Goal: Information Seeking & Learning: Learn about a topic

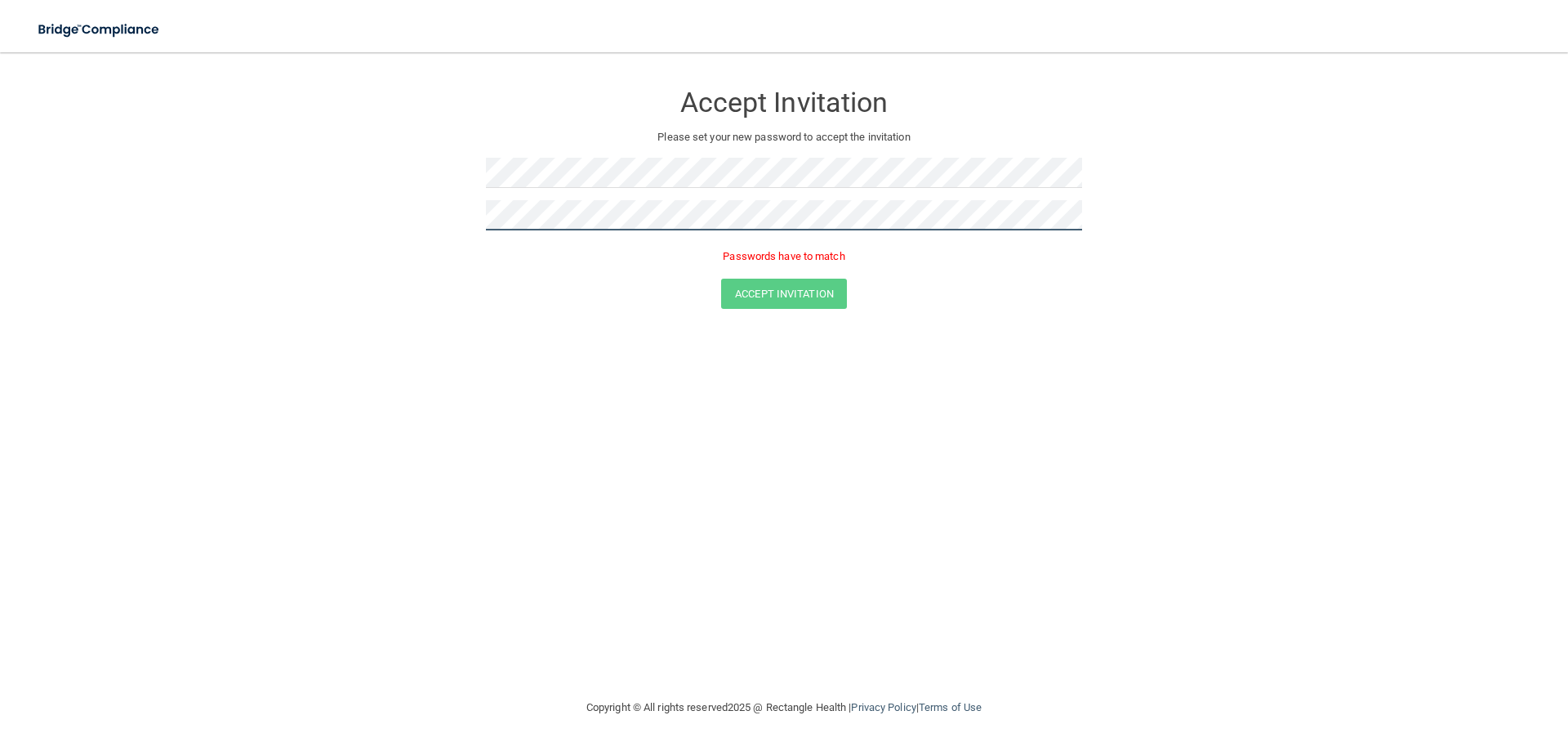
click at [373, 177] on form "Accept Invitation Please set your new password to accept the invitation Passwor…" at bounding box center [784, 198] width 1503 height 260
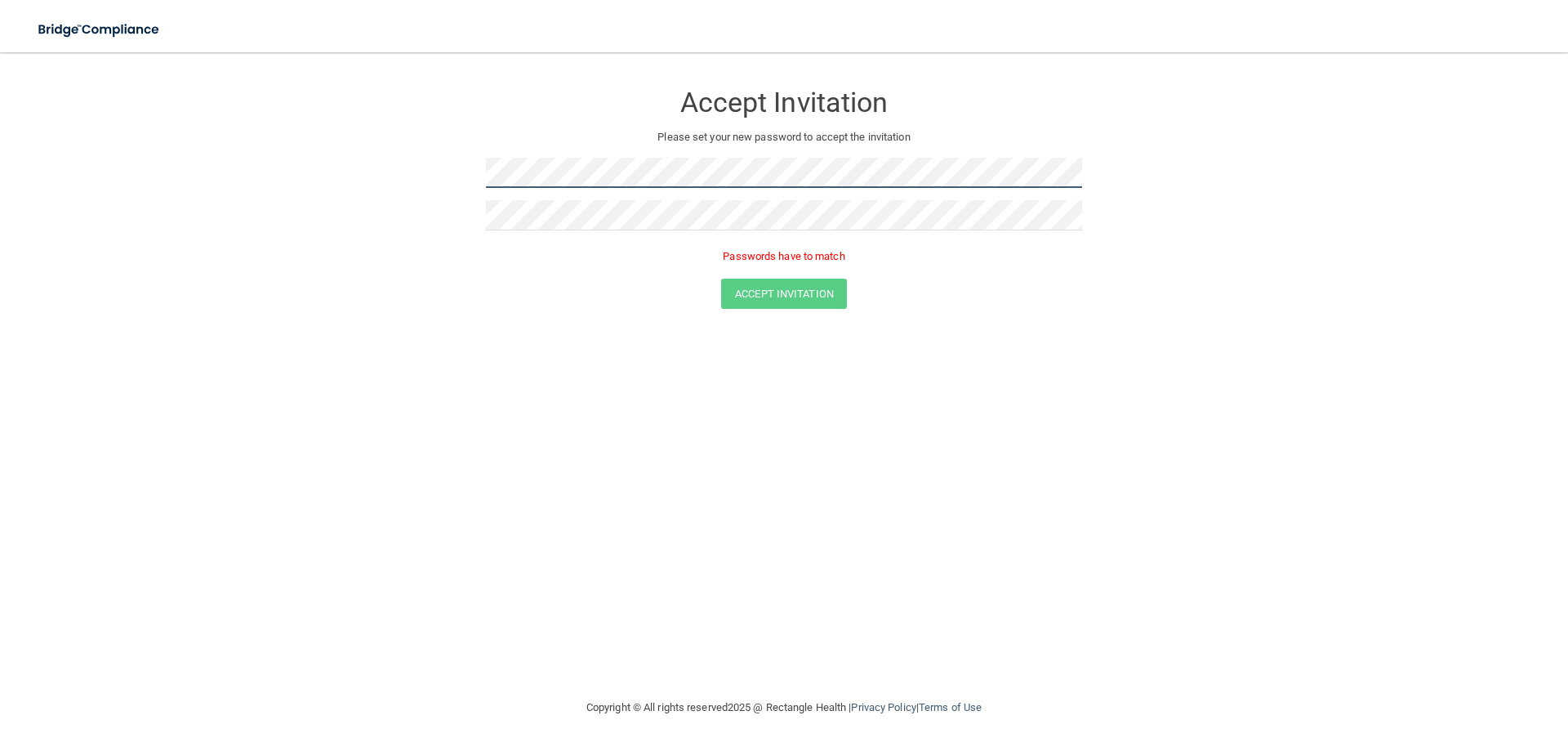
click at [419, 196] on form "Accept Invitation Please set your new password to accept the invitation Passwor…" at bounding box center [784, 198] width 1503 height 260
click at [1024, 307] on div "Accept Invitation" at bounding box center [784, 294] width 1527 height 30
click at [320, 185] on form "Accept Invitation Please set your new password to accept the invitation Passwor…" at bounding box center [784, 198] width 1503 height 260
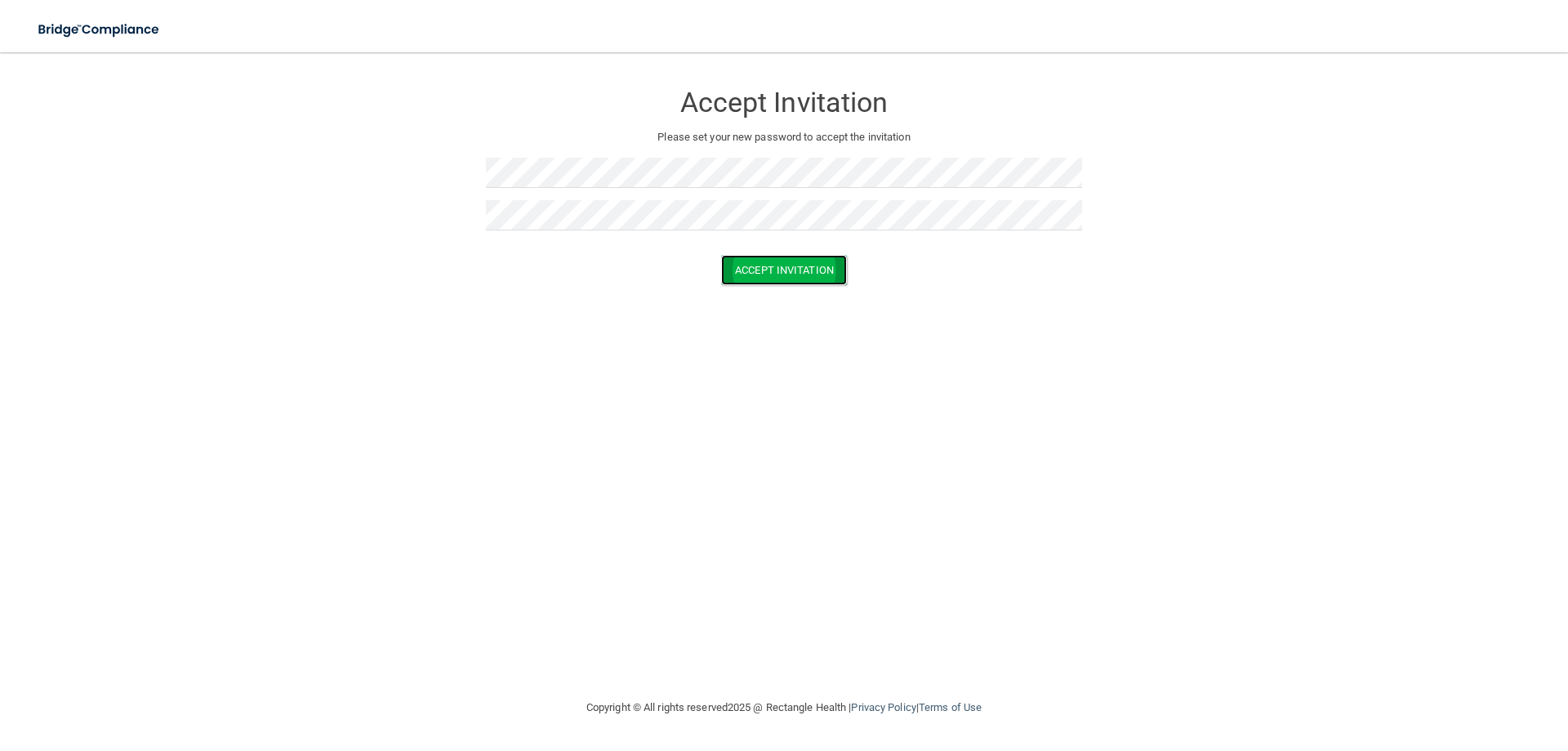
click at [783, 280] on button "Accept Invitation" at bounding box center [784, 270] width 126 height 30
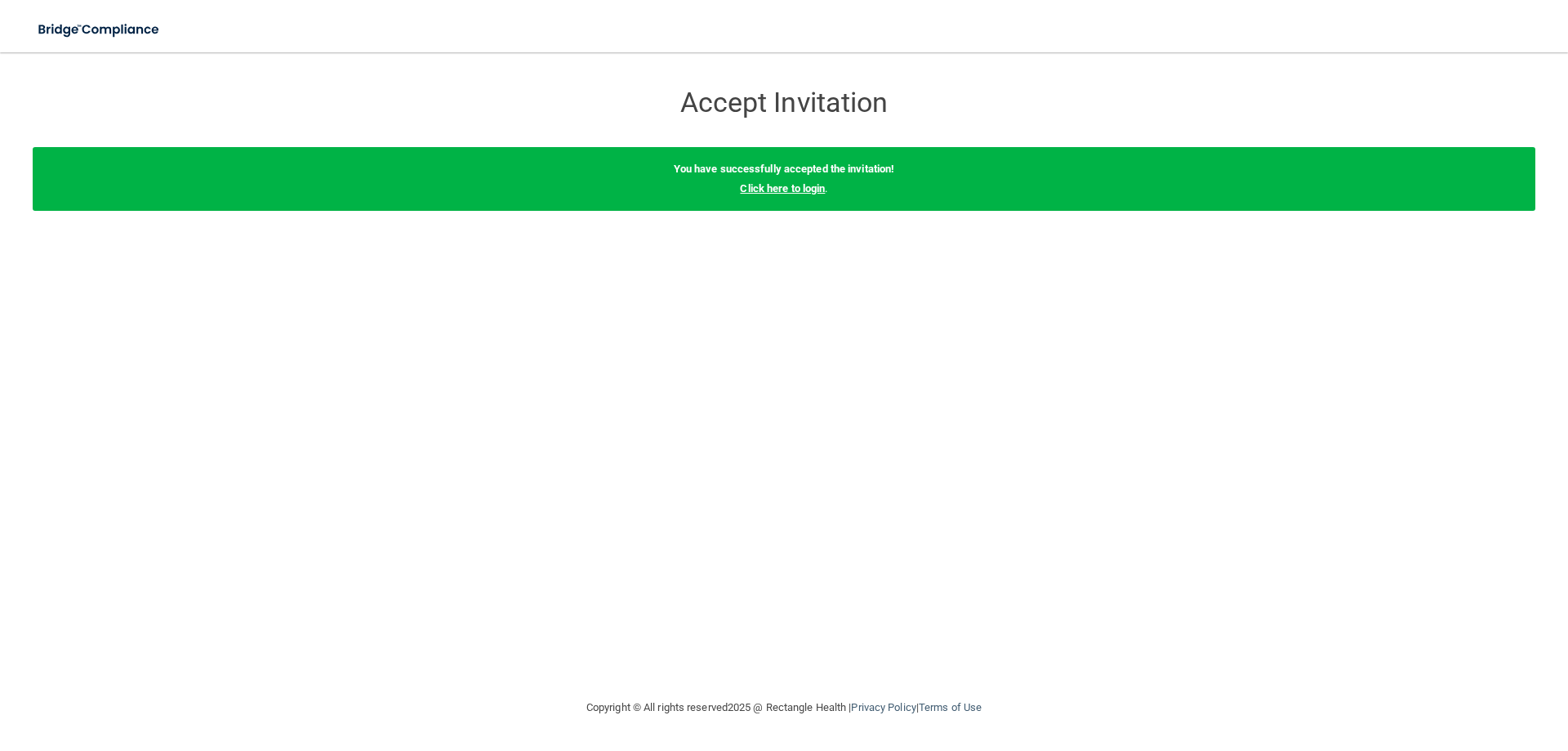
click at [778, 191] on link "Click here to login" at bounding box center [783, 188] width 85 height 12
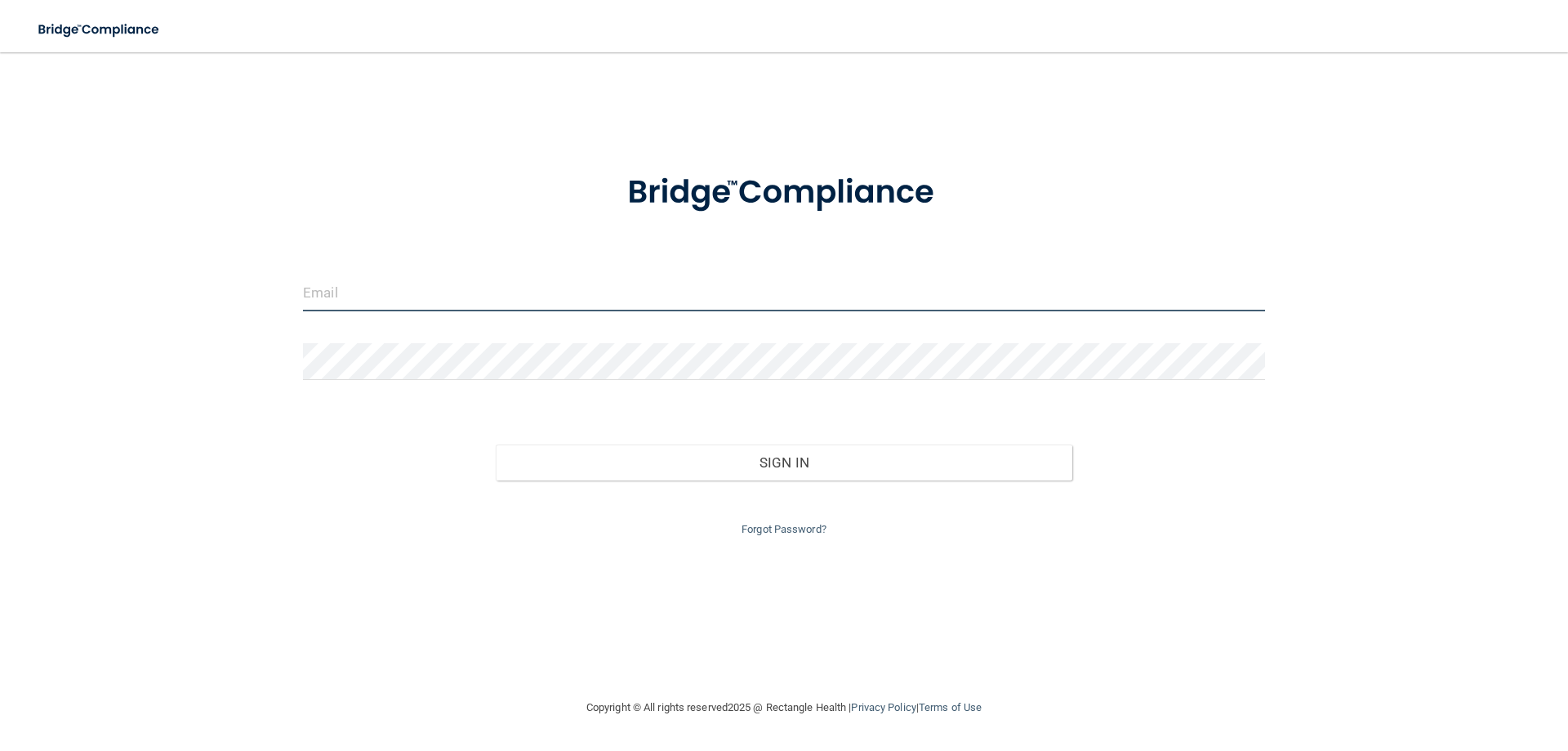
click at [349, 291] on input "email" at bounding box center [784, 292] width 962 height 36
type input "[EMAIL_ADDRESS][DOMAIN_NAME]"
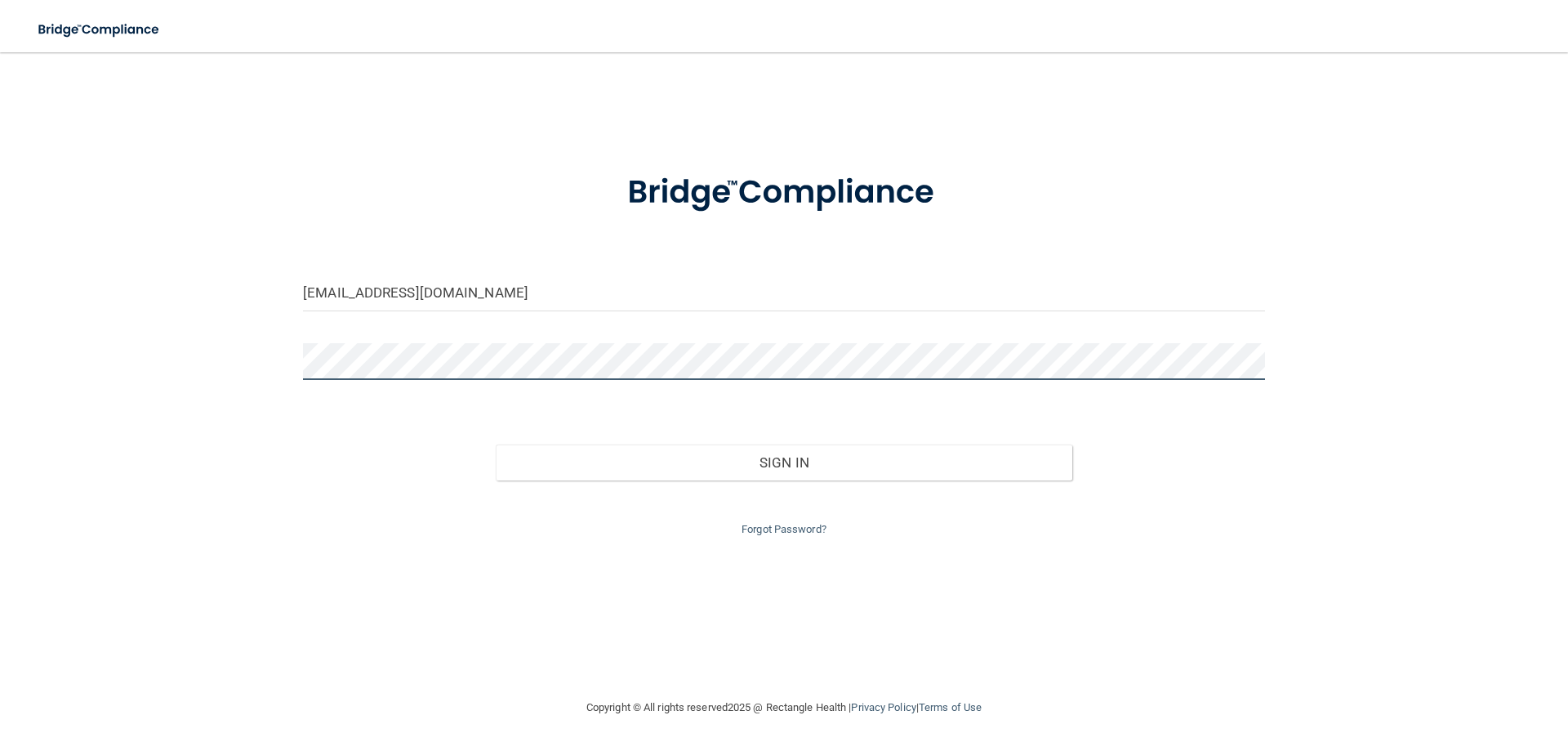
click at [496, 445] on button "Sign In" at bounding box center [784, 462] width 577 height 36
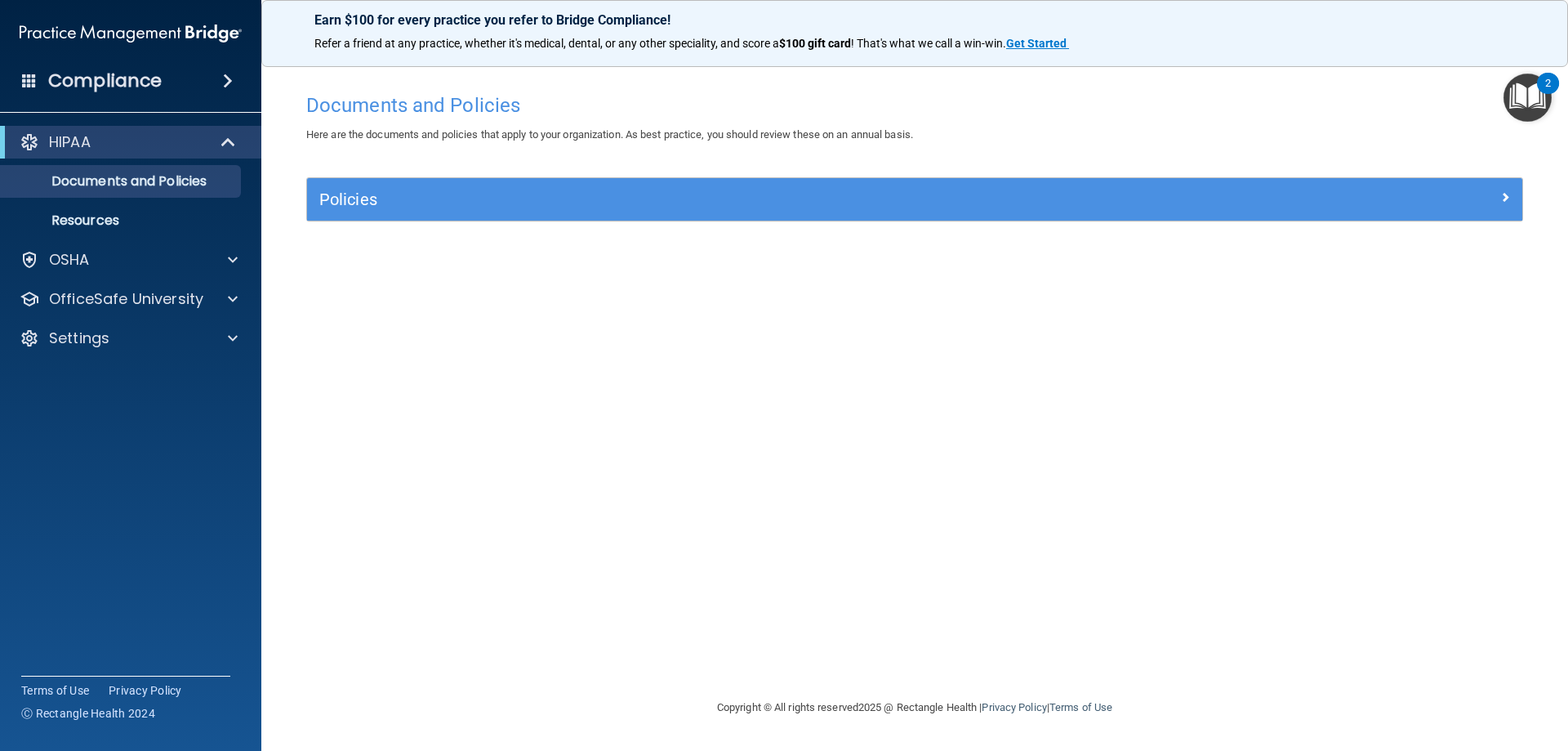
click at [1529, 102] on img "Open Resource Center, 2 new notifications" at bounding box center [1527, 97] width 48 height 48
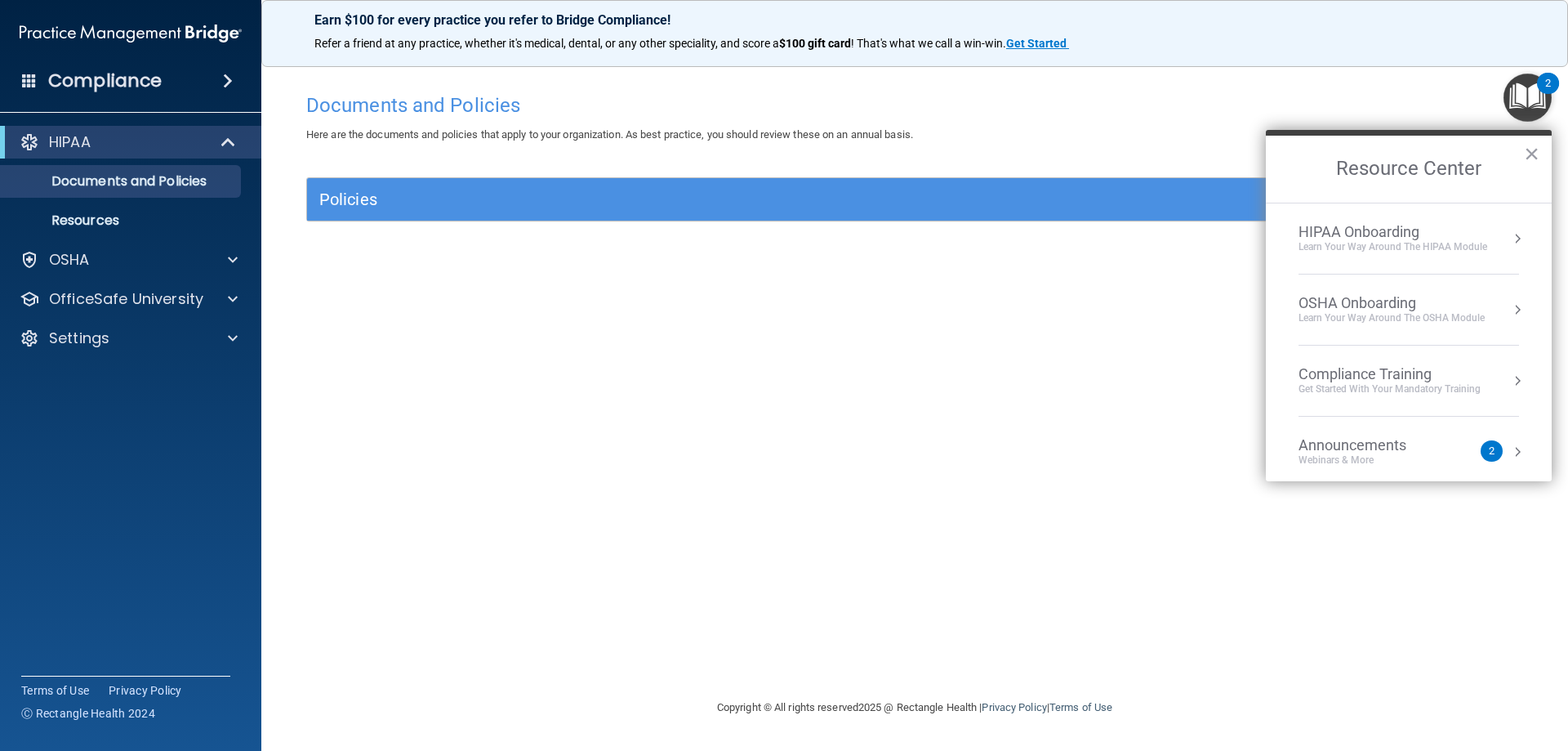
click at [1399, 464] on div "Webinars & More" at bounding box center [1369, 461] width 140 height 14
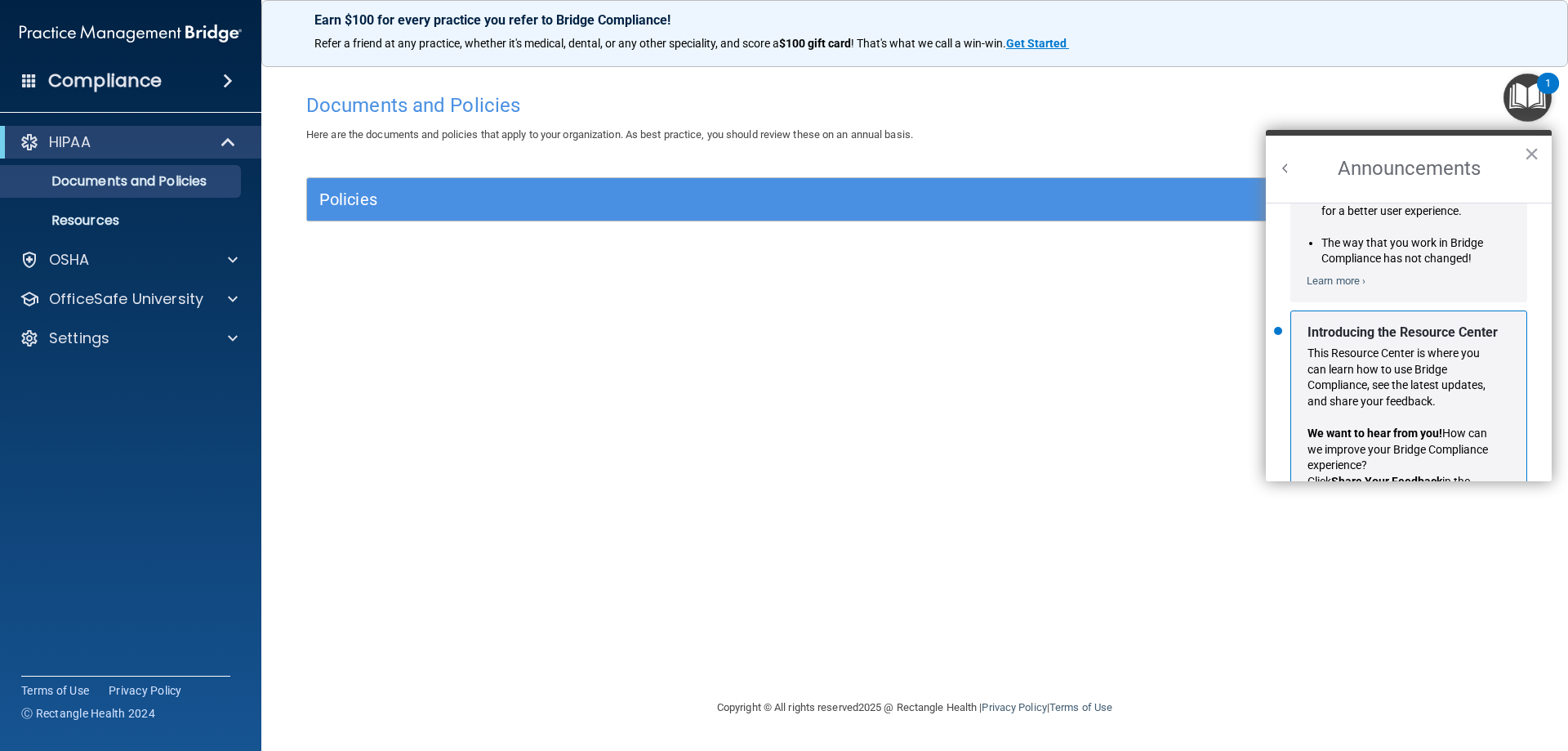
scroll to position [287, 0]
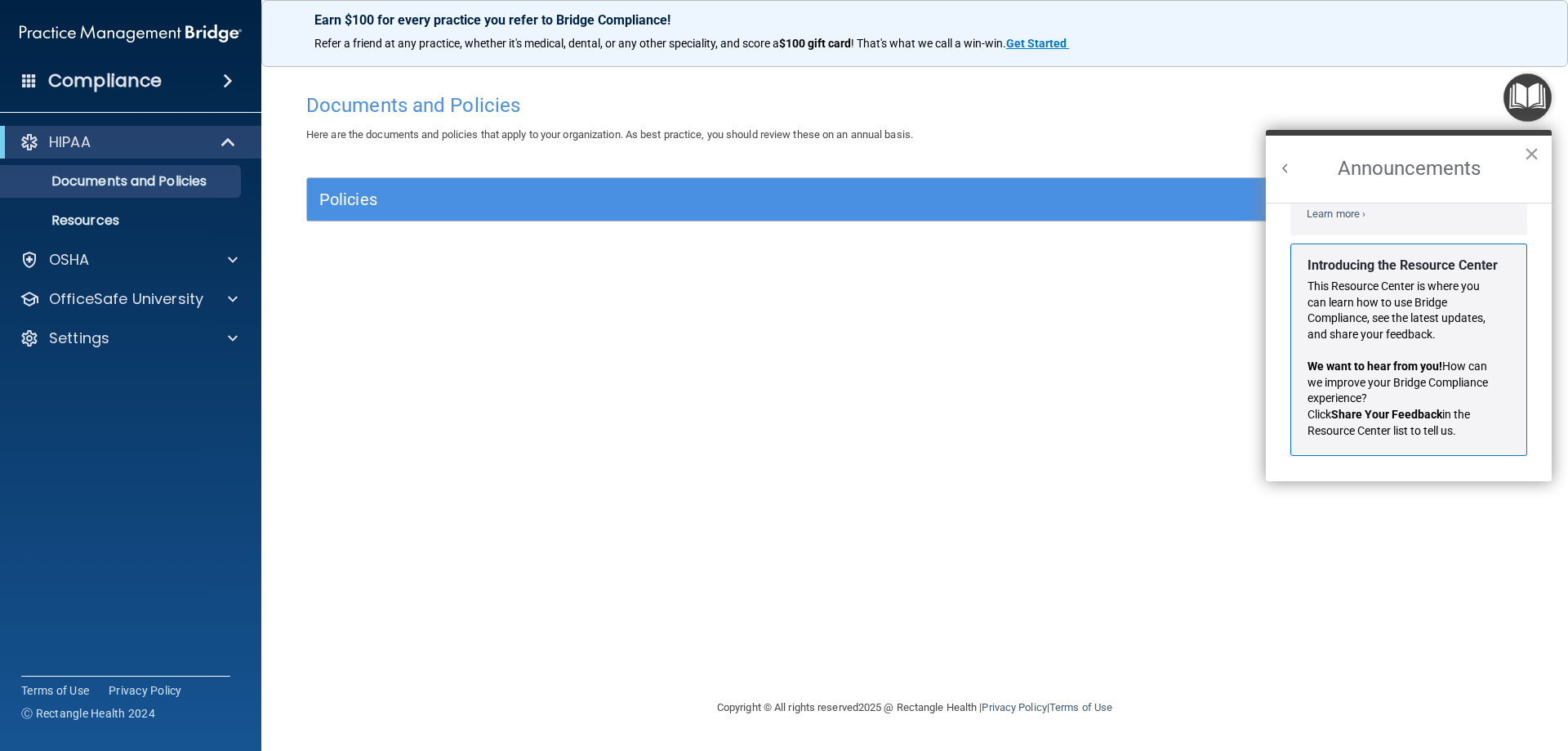
click at [1532, 153] on button "×" at bounding box center [1532, 153] width 15 height 26
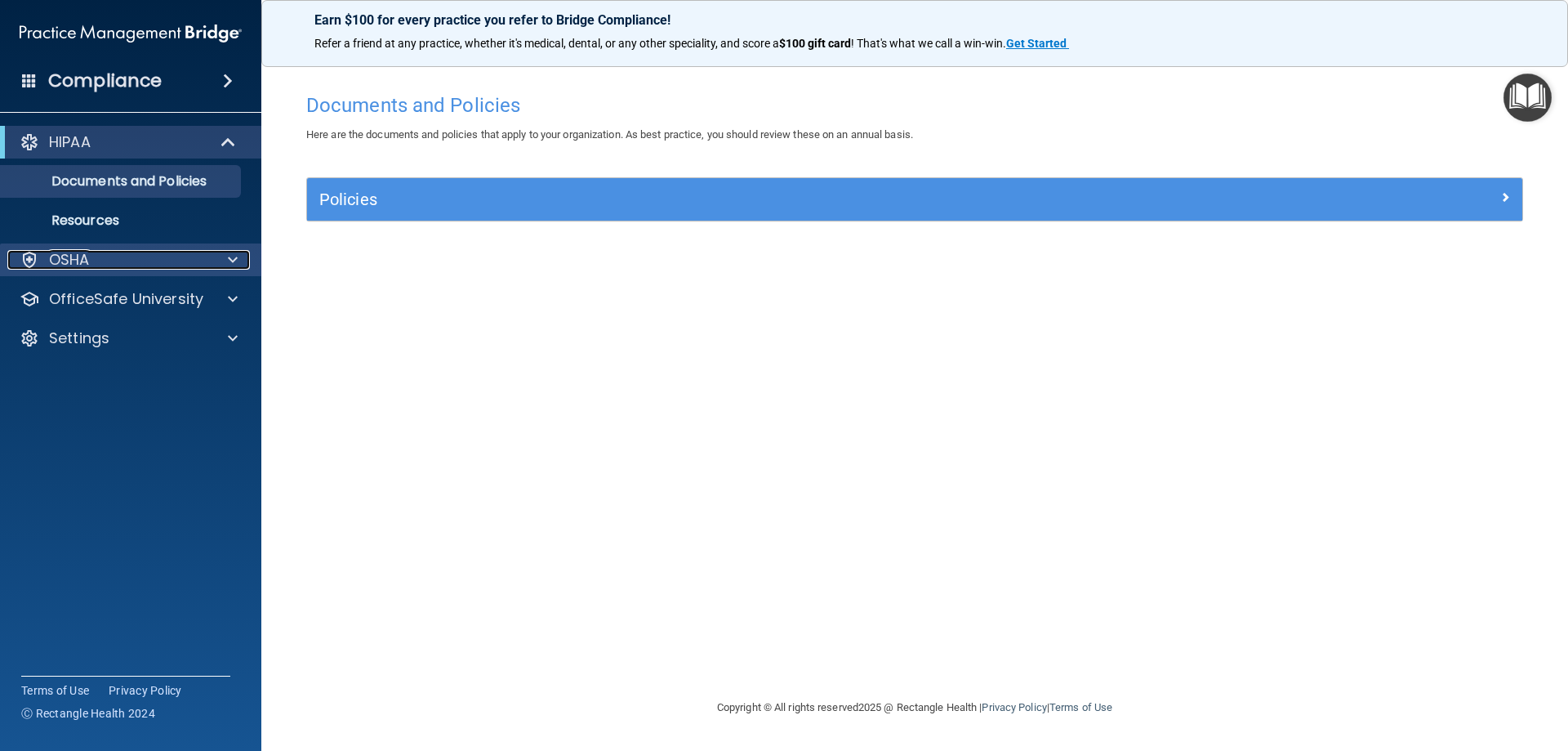
click at [233, 261] on span at bounding box center [233, 259] width 10 height 19
click at [217, 149] on div at bounding box center [228, 141] width 40 height 19
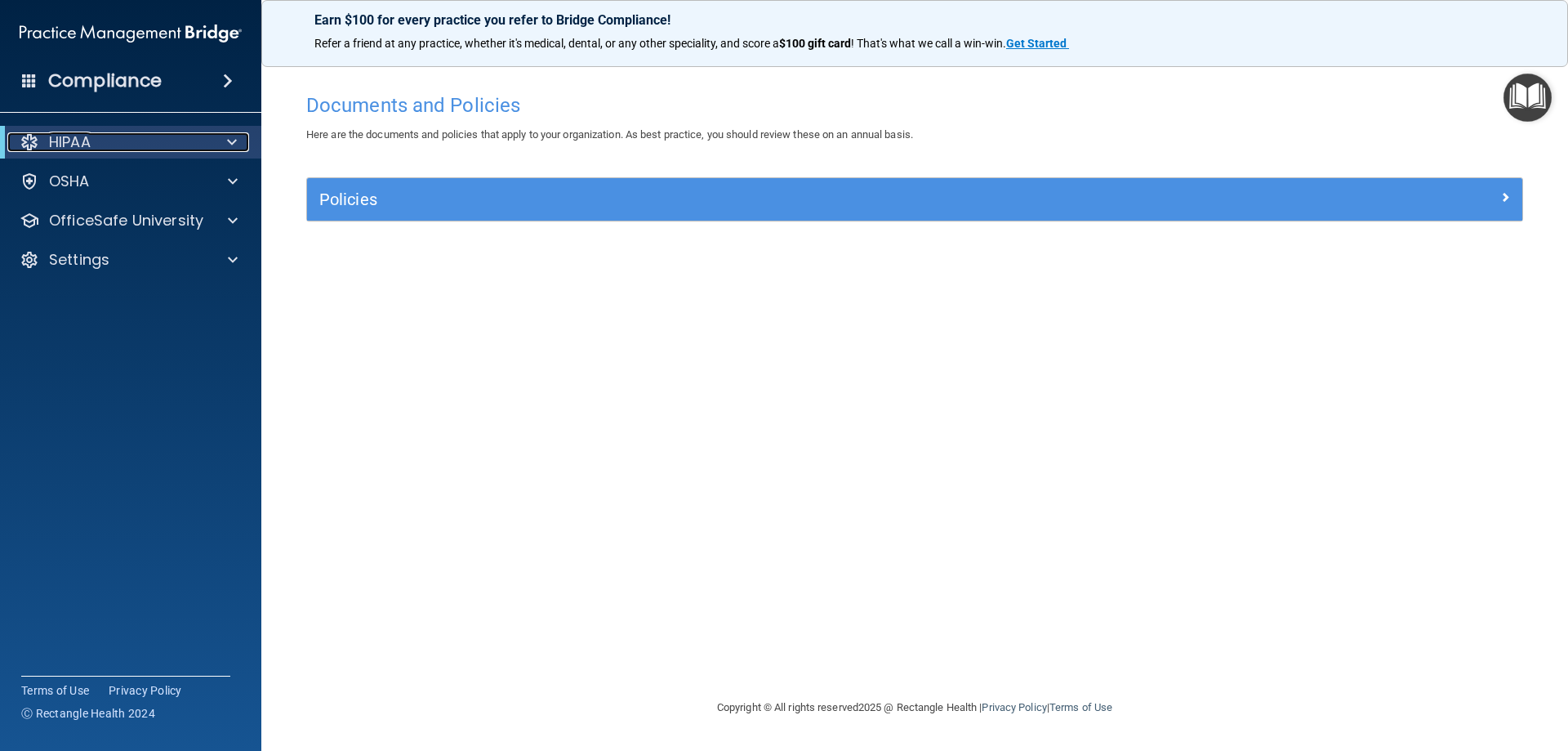
click at [223, 142] on div at bounding box center [228, 141] width 40 height 19
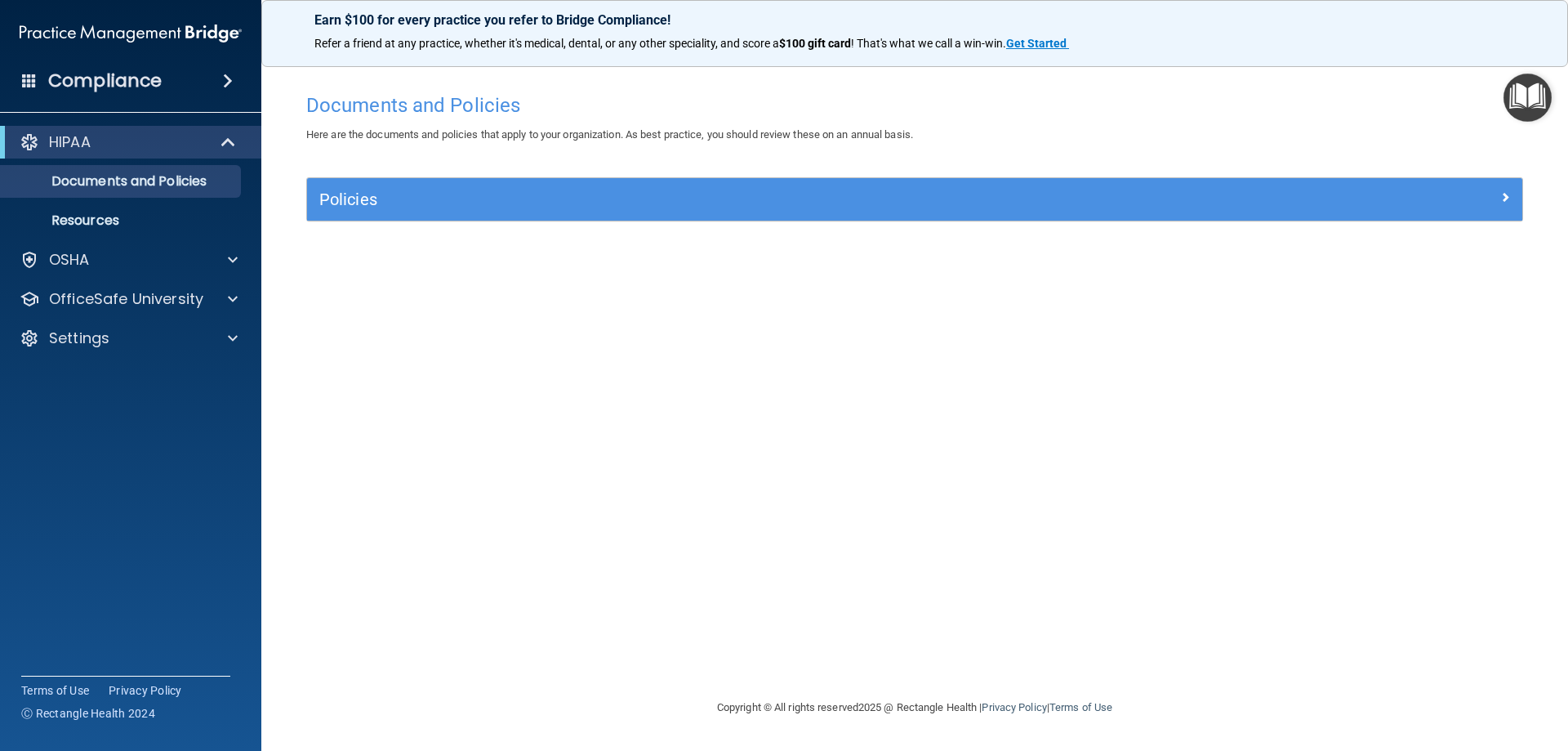
click at [223, 81] on span at bounding box center [228, 80] width 10 height 19
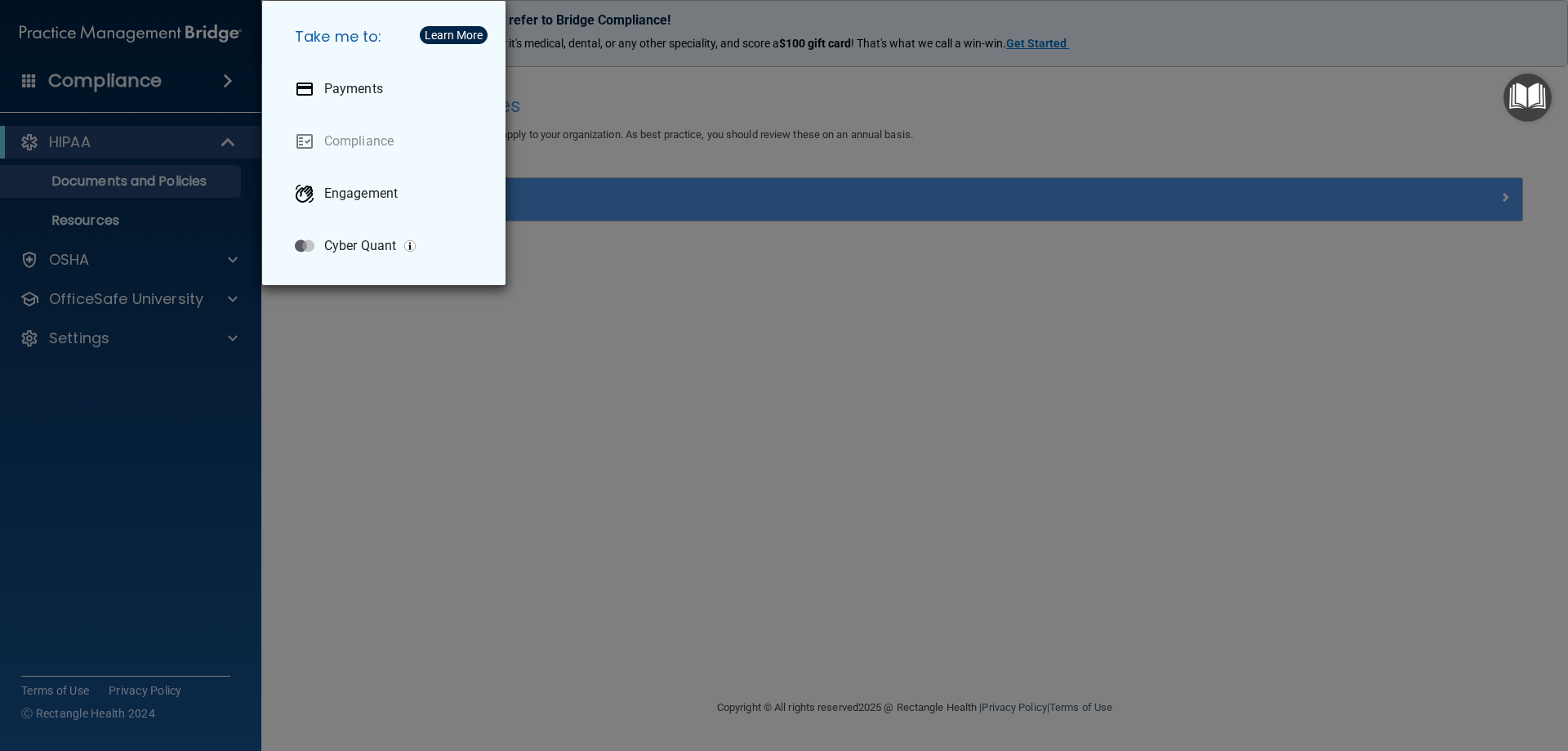
drag, startPoint x: 704, startPoint y: 330, endPoint x: 446, endPoint y: 270, distance: 264.9
click at [701, 328] on div "Take me to: Payments Compliance Engagement Cyber Quant" at bounding box center [784, 375] width 1568 height 751
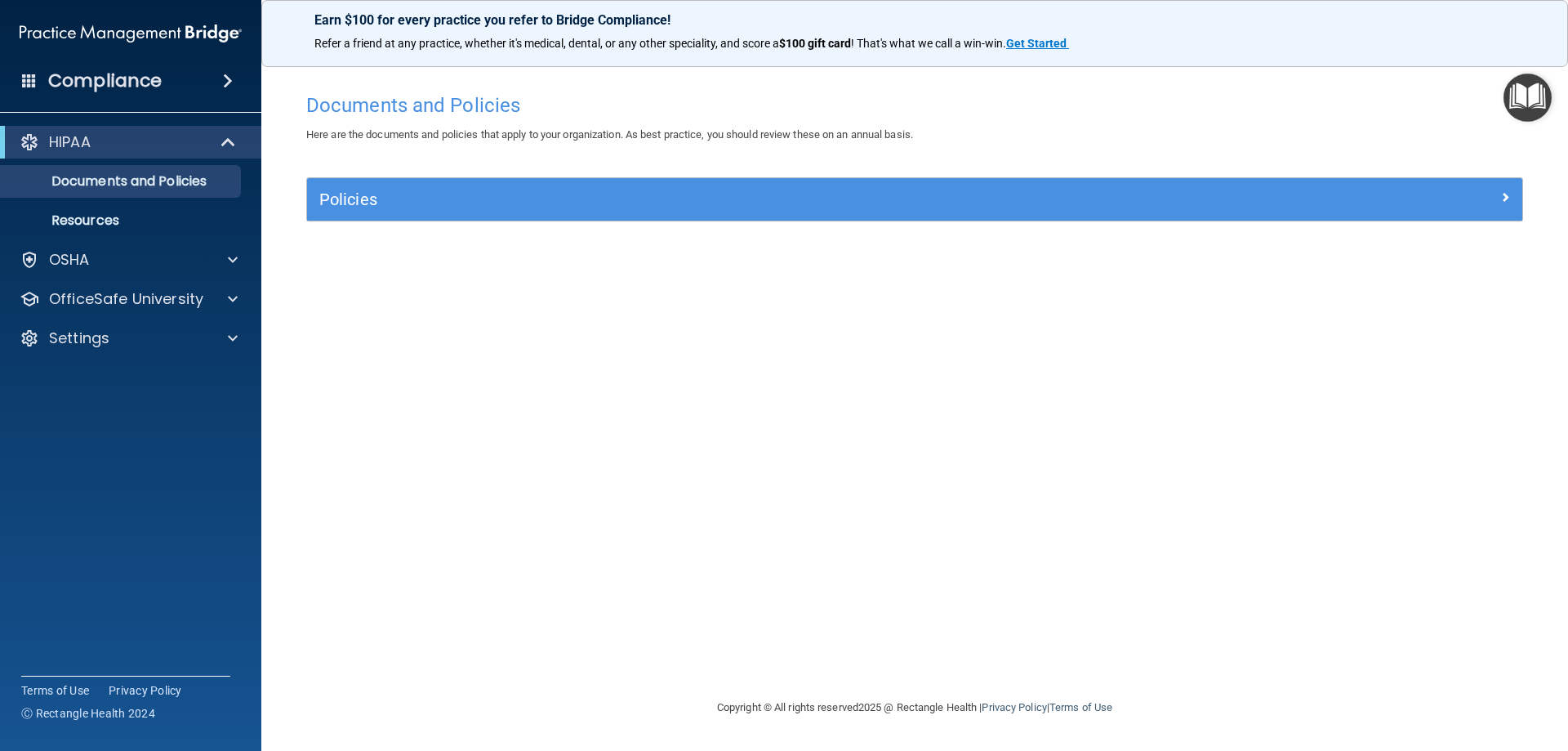
click at [103, 88] on h4 "Compliance" at bounding box center [105, 80] width 113 height 23
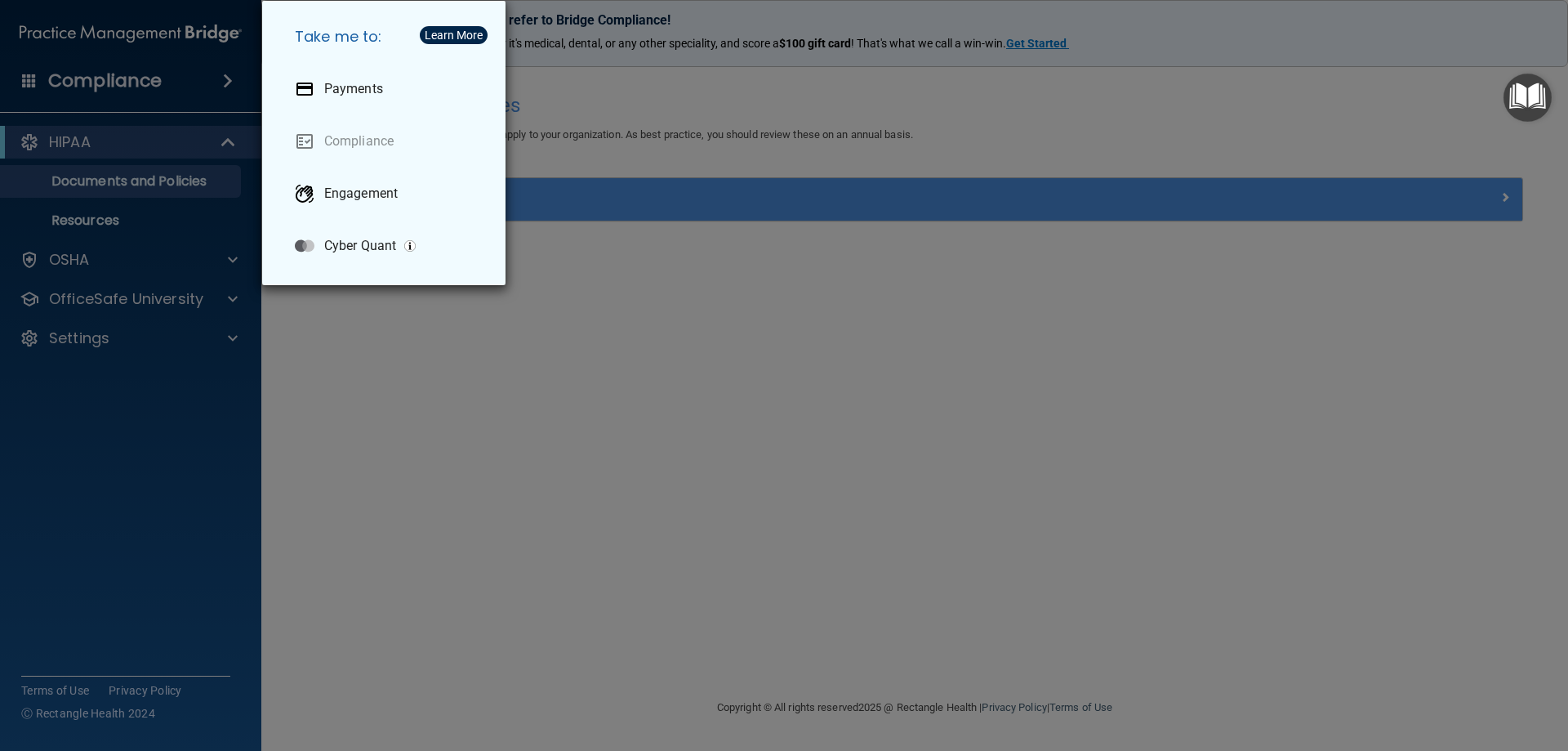
click at [685, 273] on div "Take me to: Payments Compliance Engagement Cyber Quant" at bounding box center [784, 375] width 1568 height 751
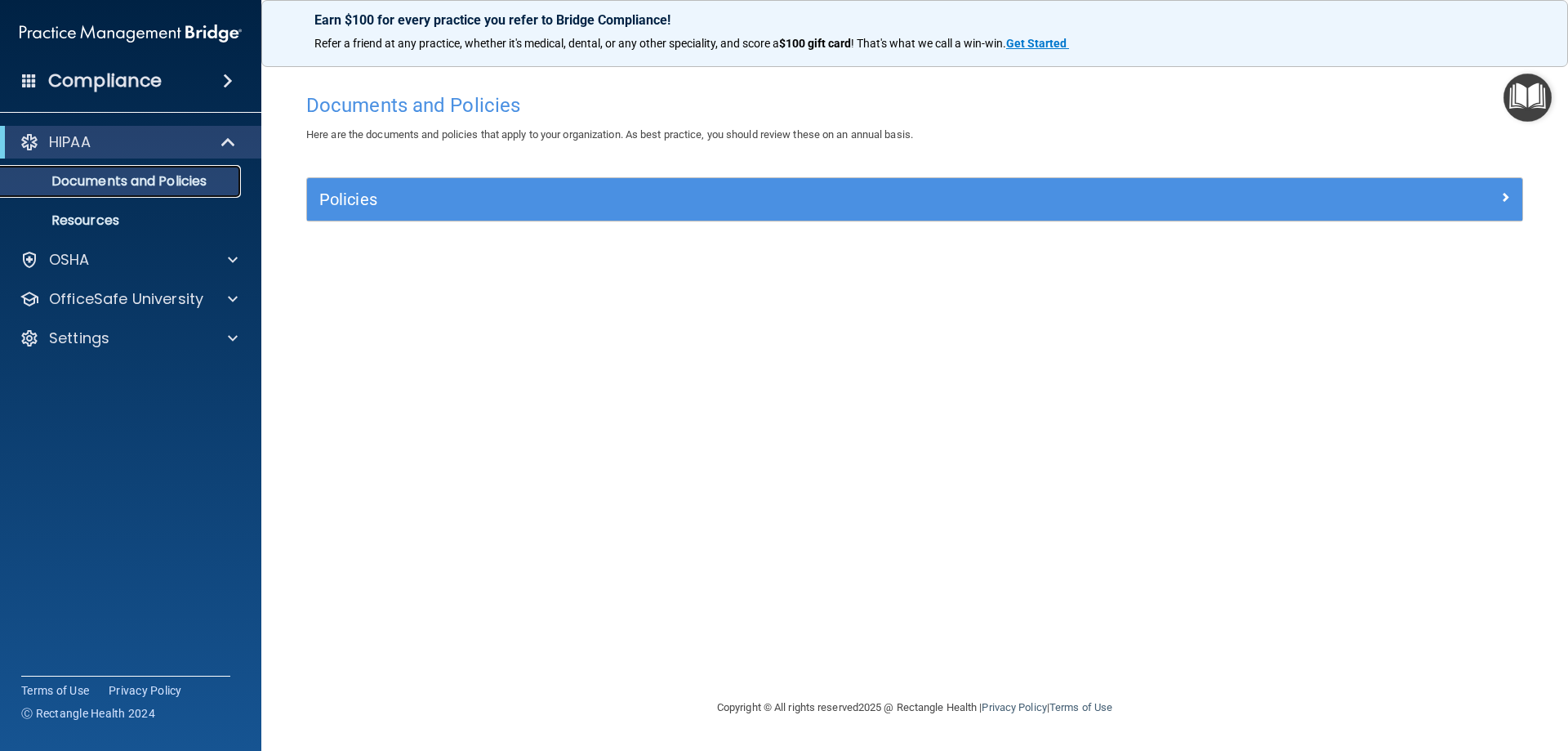
click at [154, 185] on p "Documents and Policies" at bounding box center [123, 181] width 223 height 16
click at [96, 257] on div "OSHA" at bounding box center [108, 259] width 202 height 19
click at [171, 367] on p "OfficeSafe University" at bounding box center [126, 377] width 154 height 19
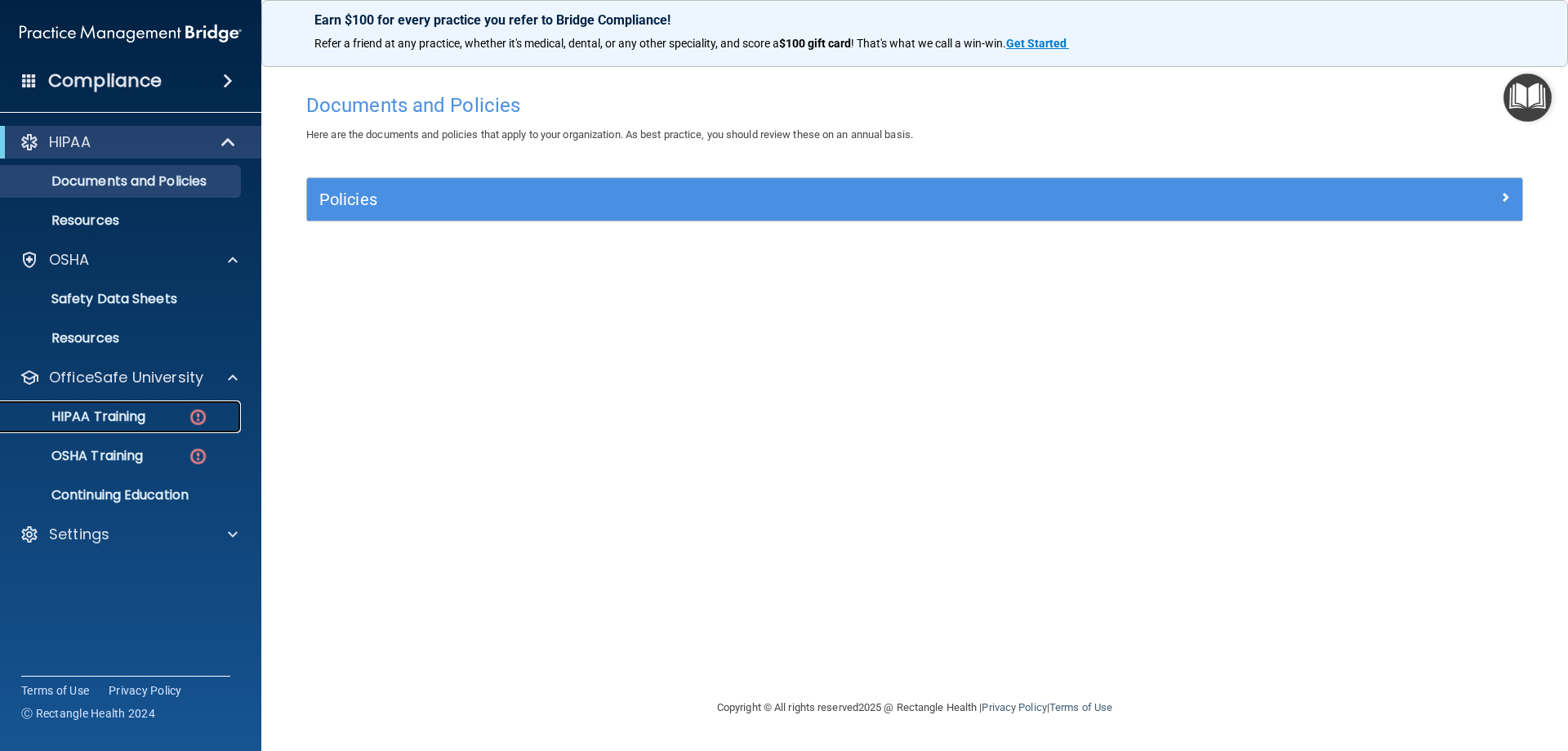
click at [97, 413] on p "HIPAA Training" at bounding box center [78, 417] width 135 height 16
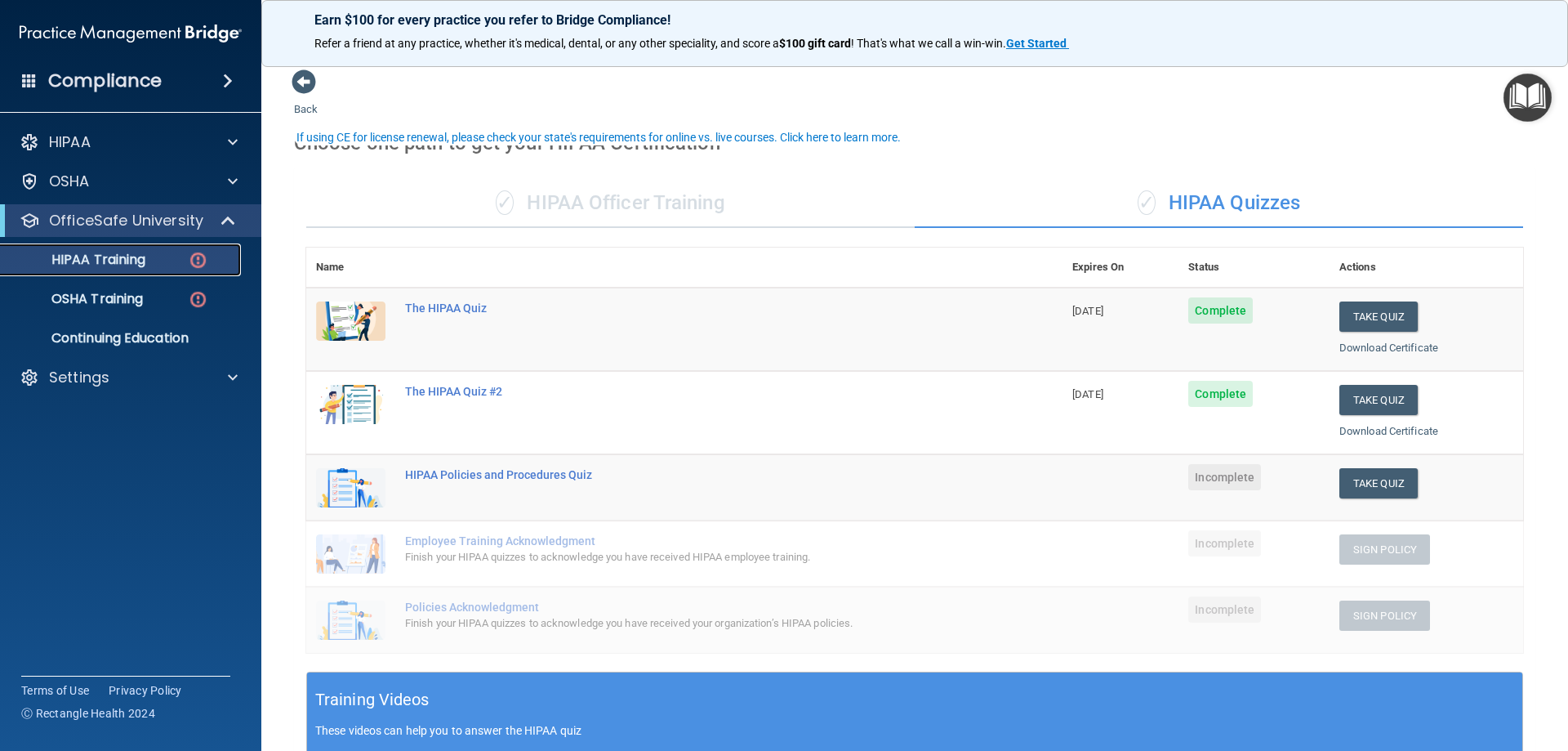
scroll to position [82, 0]
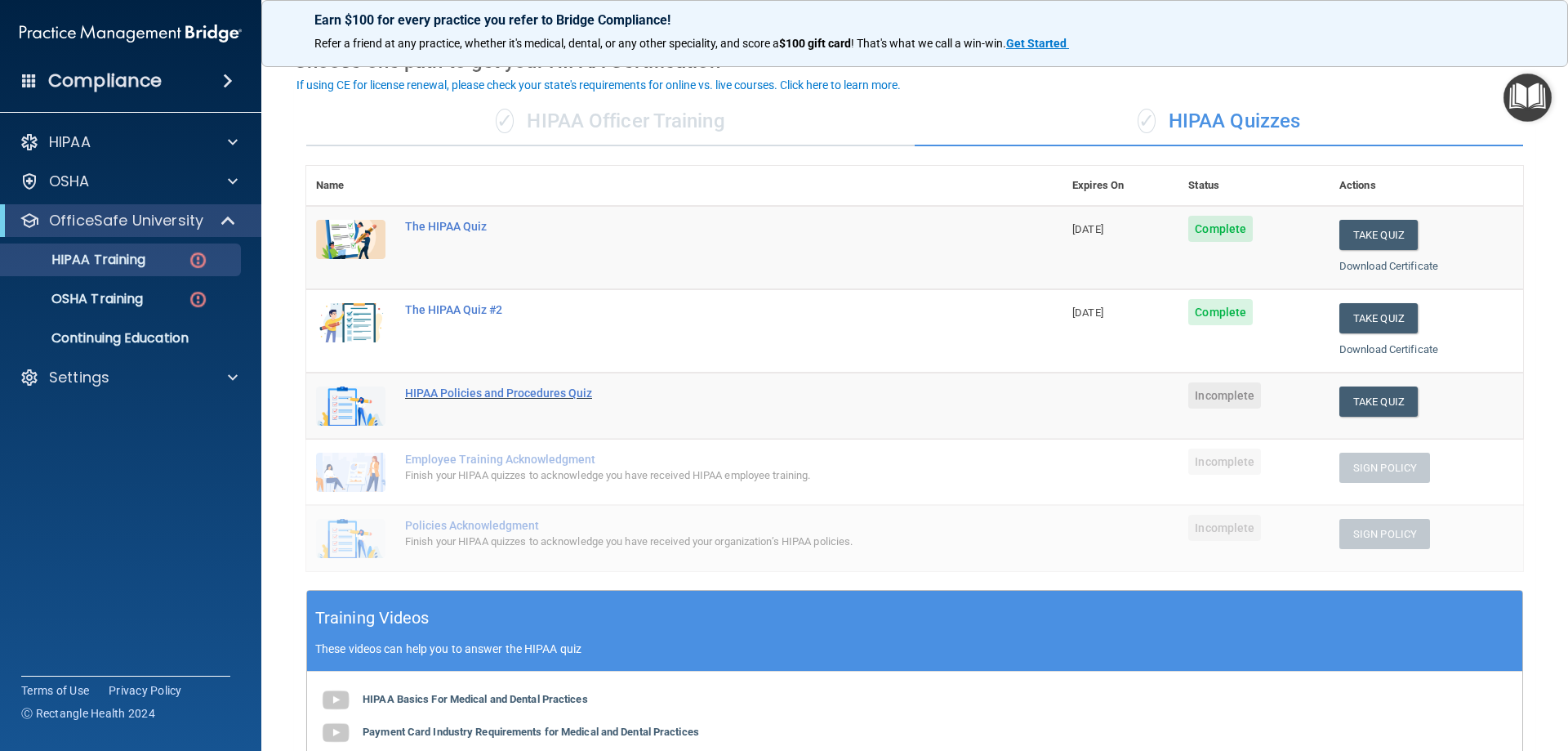
click at [531, 393] on div "HIPAA Policies and Procedures Quiz" at bounding box center [693, 393] width 576 height 13
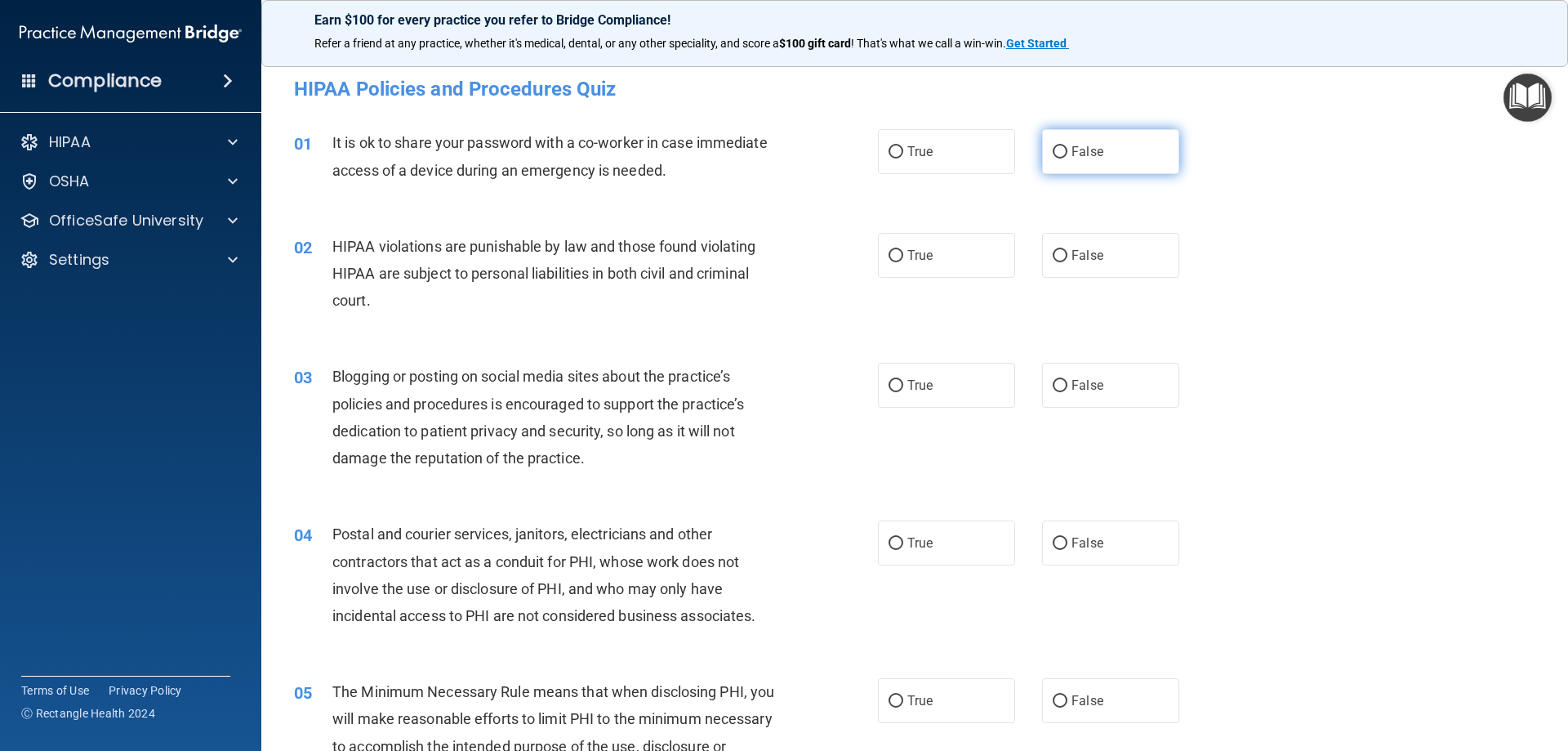
click at [1087, 154] on span "False" at bounding box center [1087, 152] width 32 height 15
click at [1068, 154] on input "False" at bounding box center [1059, 152] width 14 height 12
radio input "true"
click at [1002, 247] on label "True" at bounding box center [947, 255] width 137 height 45
click at [904, 250] on input "True" at bounding box center [895, 256] width 14 height 12
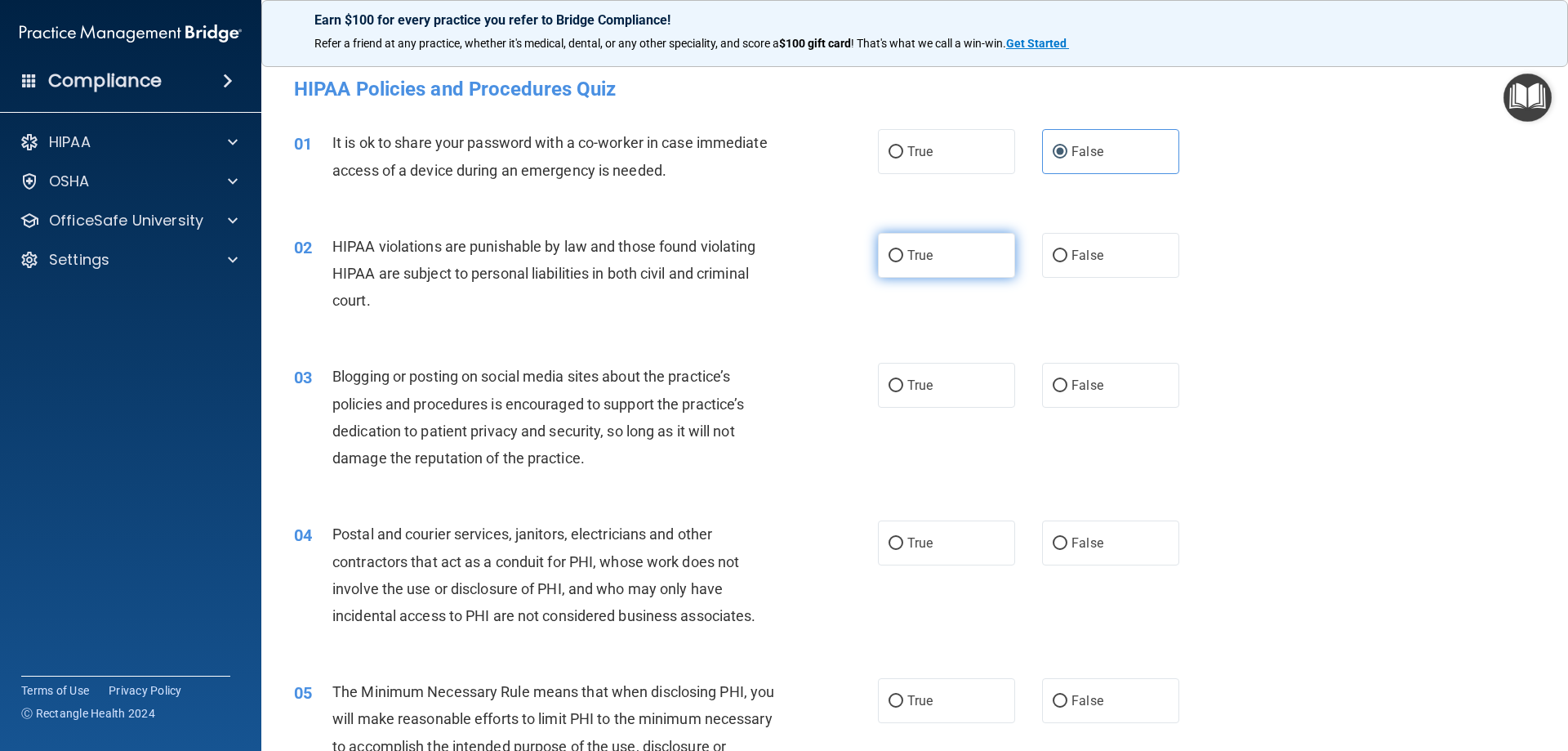
radio input "true"
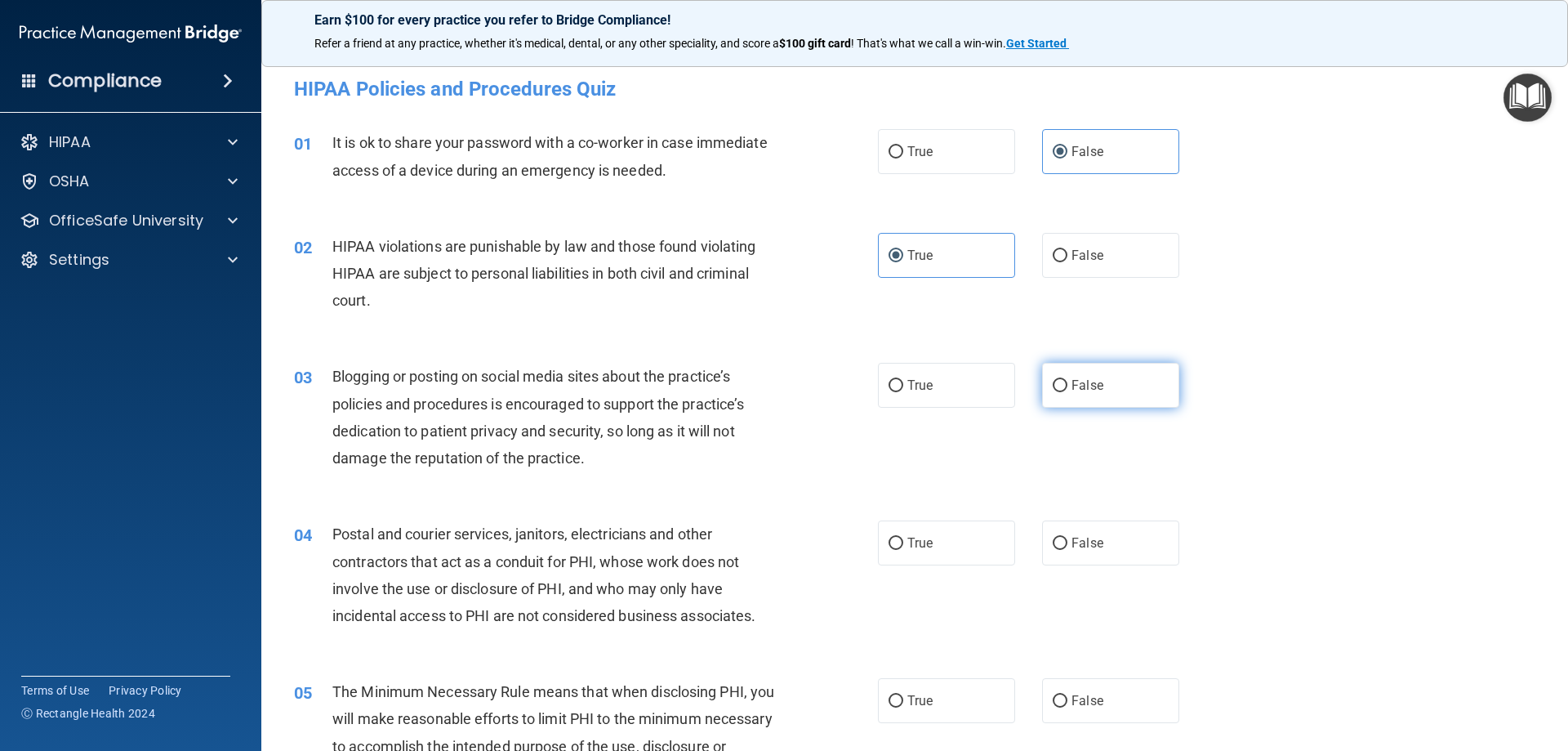
click at [1109, 377] on label "False" at bounding box center [1111, 385] width 137 height 45
click at [1068, 380] on input "False" at bounding box center [1059, 386] width 14 height 12
radio input "true"
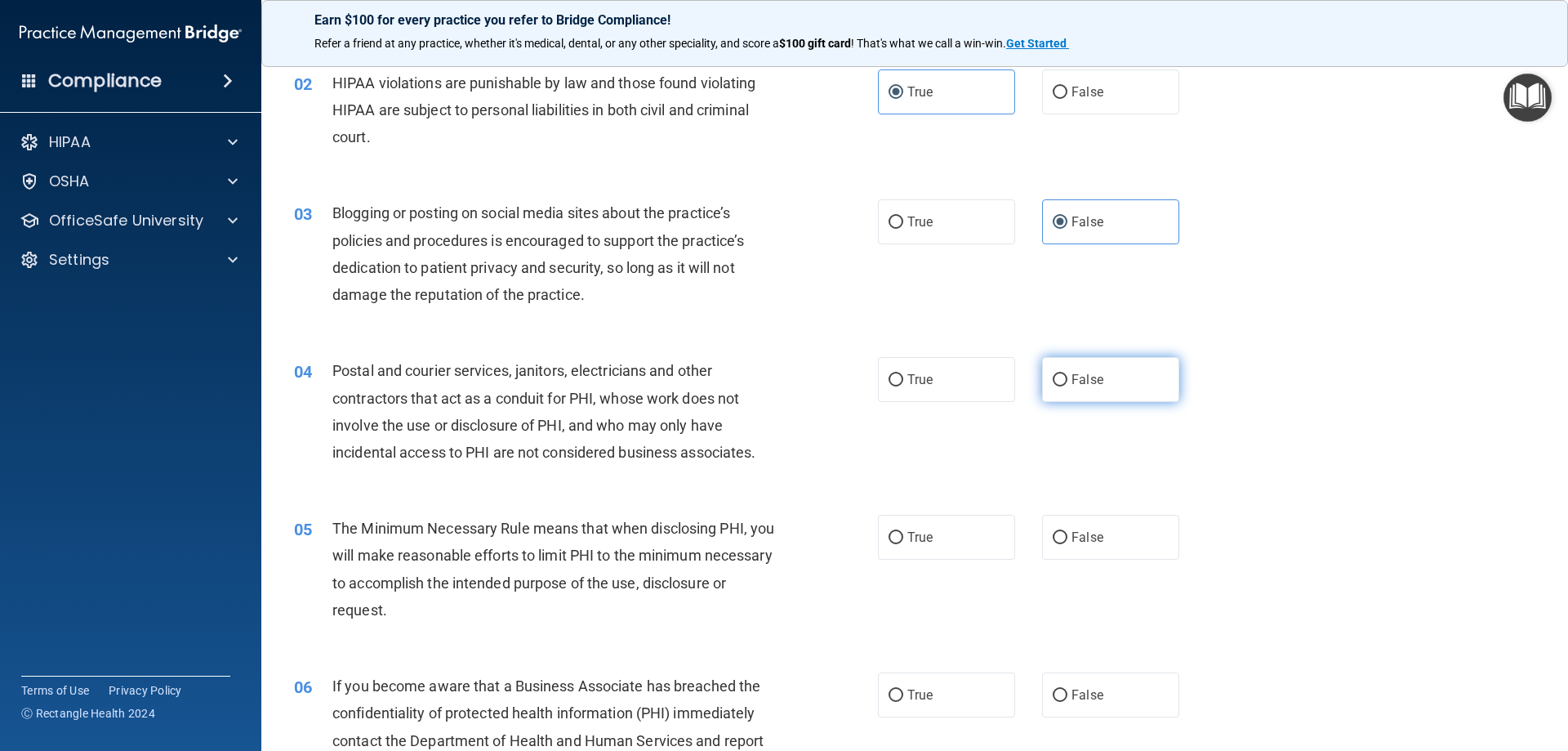
click at [1094, 374] on label "False" at bounding box center [1111, 379] width 137 height 45
click at [1068, 374] on input "False" at bounding box center [1059, 380] width 14 height 12
radio input "true"
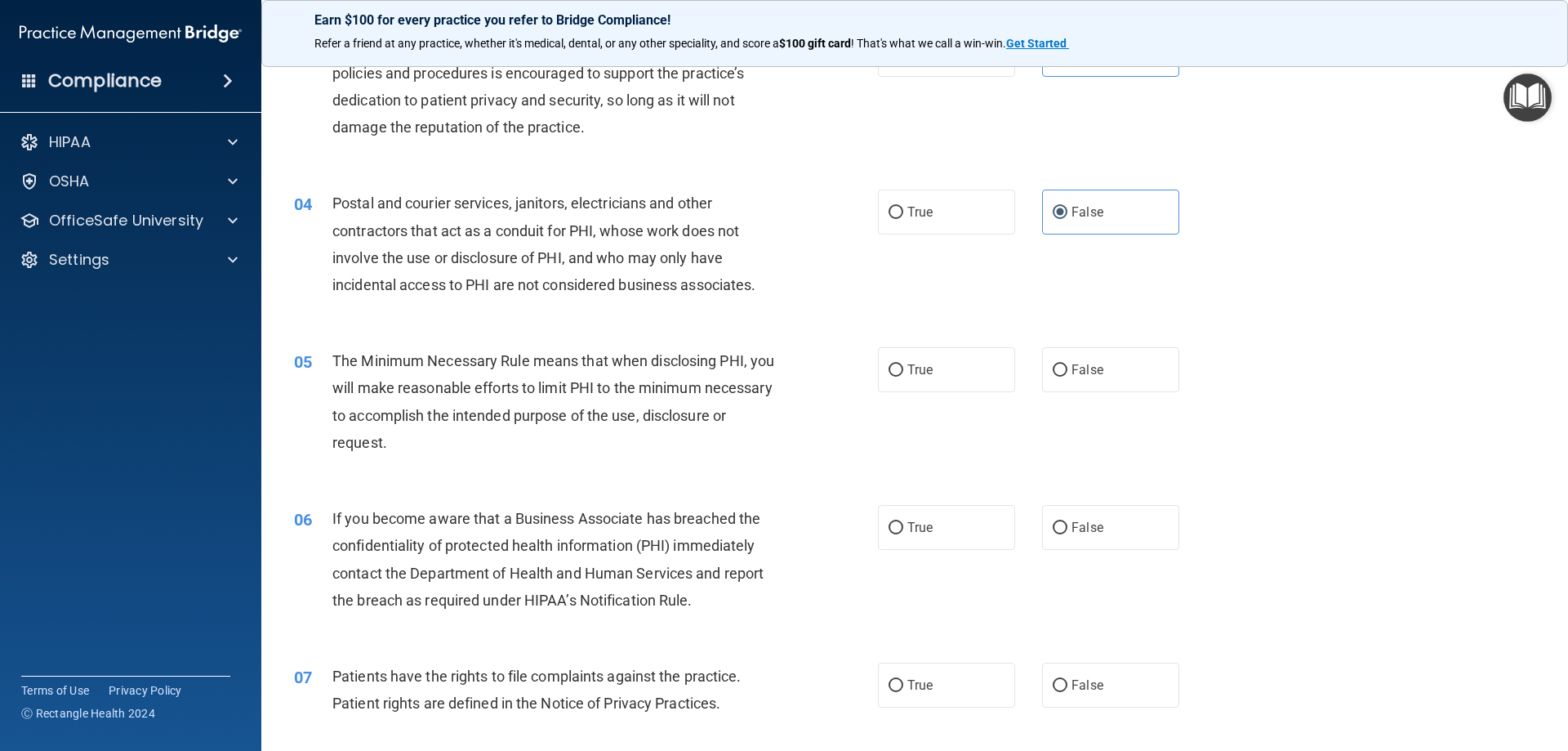
scroll to position [246, 0]
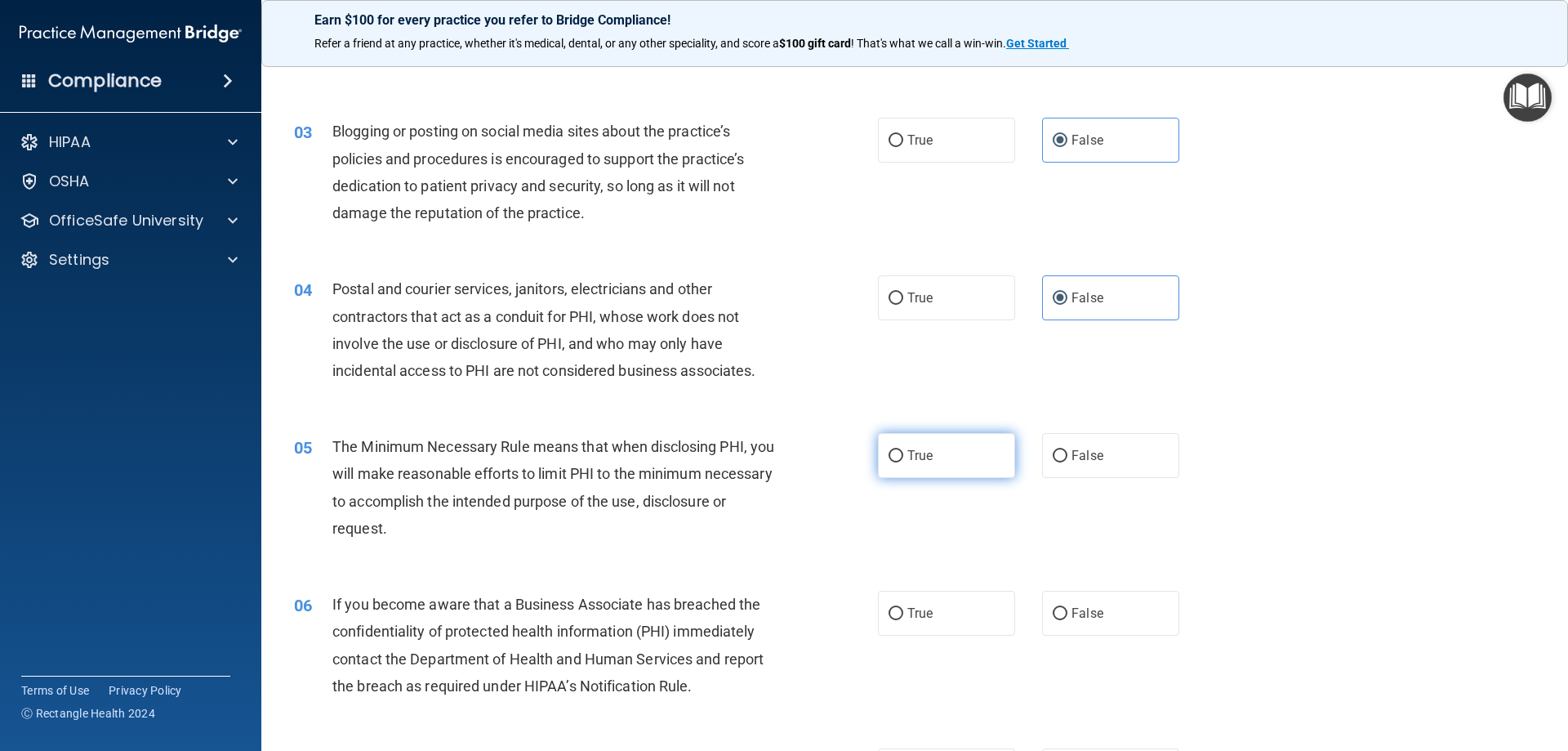
click at [923, 456] on span "True" at bounding box center [920, 456] width 25 height 15
click at [904, 456] on input "True" at bounding box center [895, 456] width 14 height 12
radio input "true"
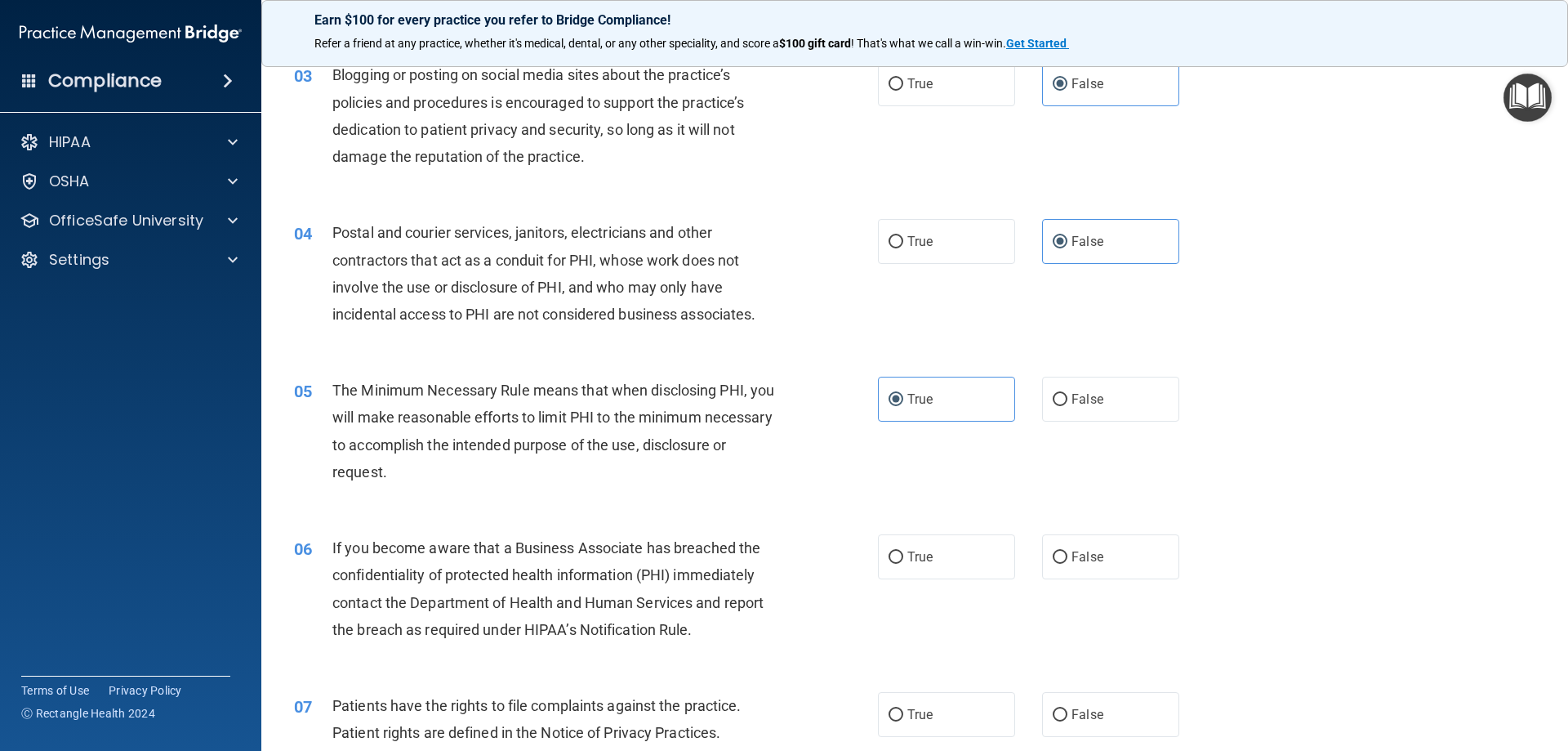
scroll to position [409, 0]
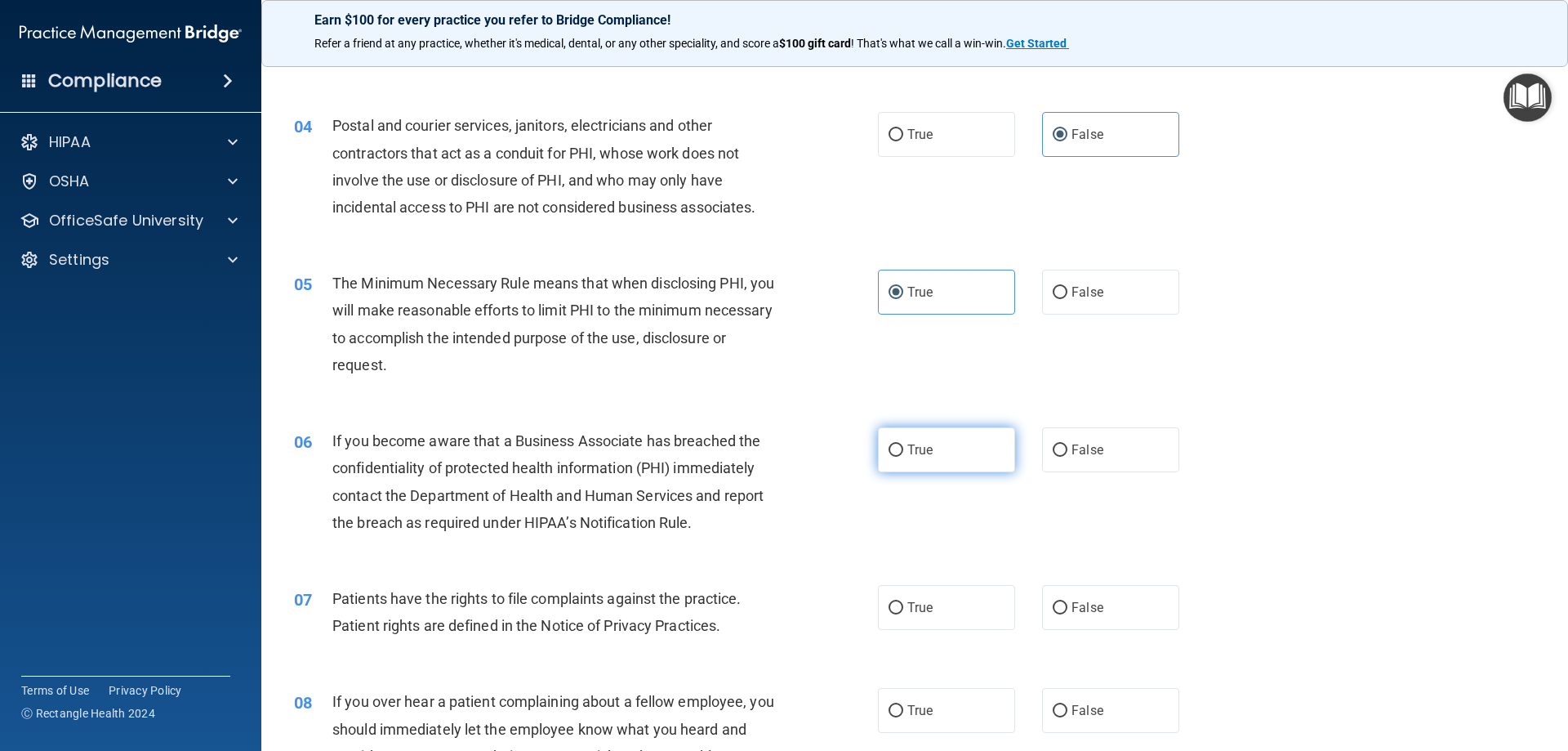
click at [963, 456] on label "True" at bounding box center [947, 450] width 137 height 45
click at [904, 456] on input "True" at bounding box center [895, 450] width 14 height 12
radio input "true"
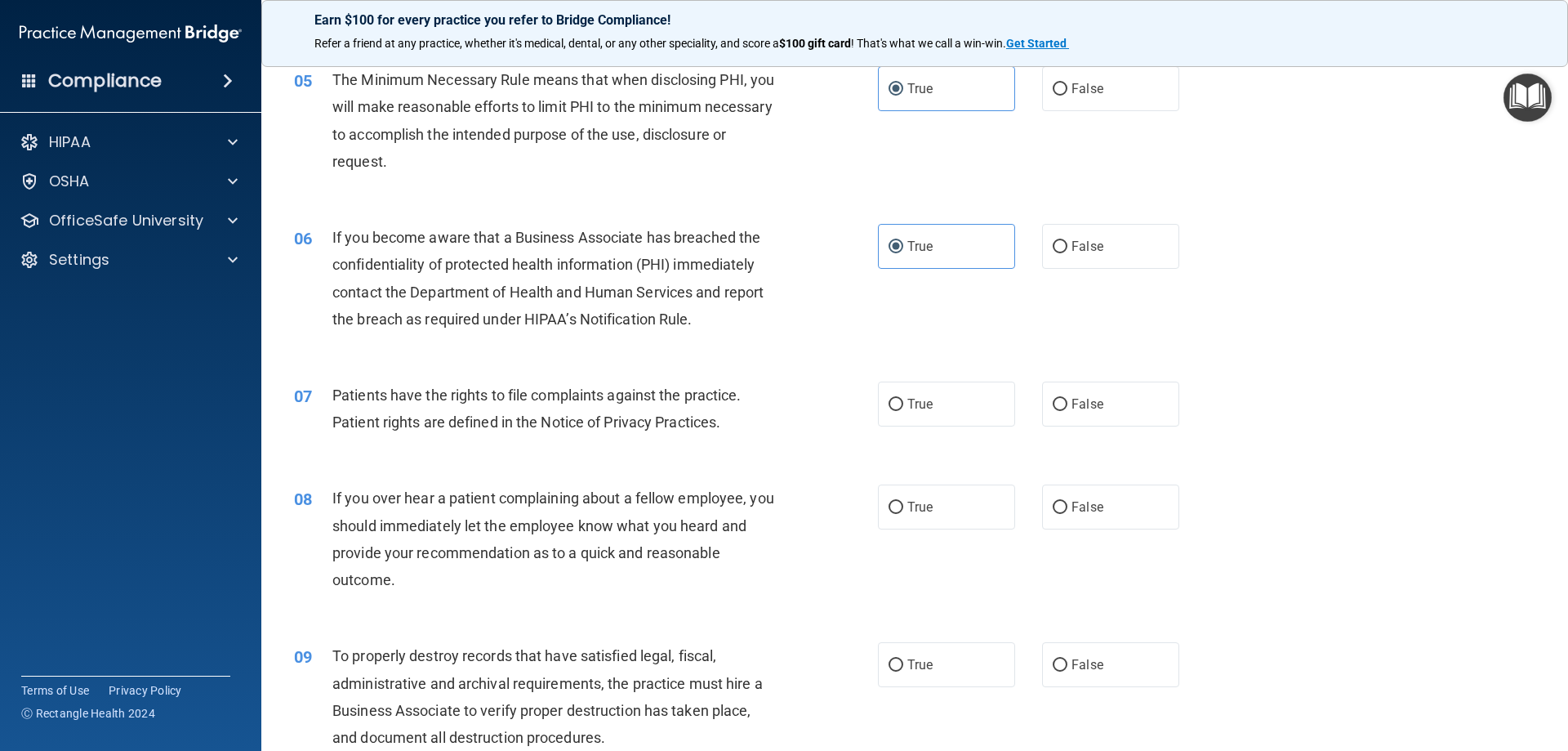
scroll to position [654, 0]
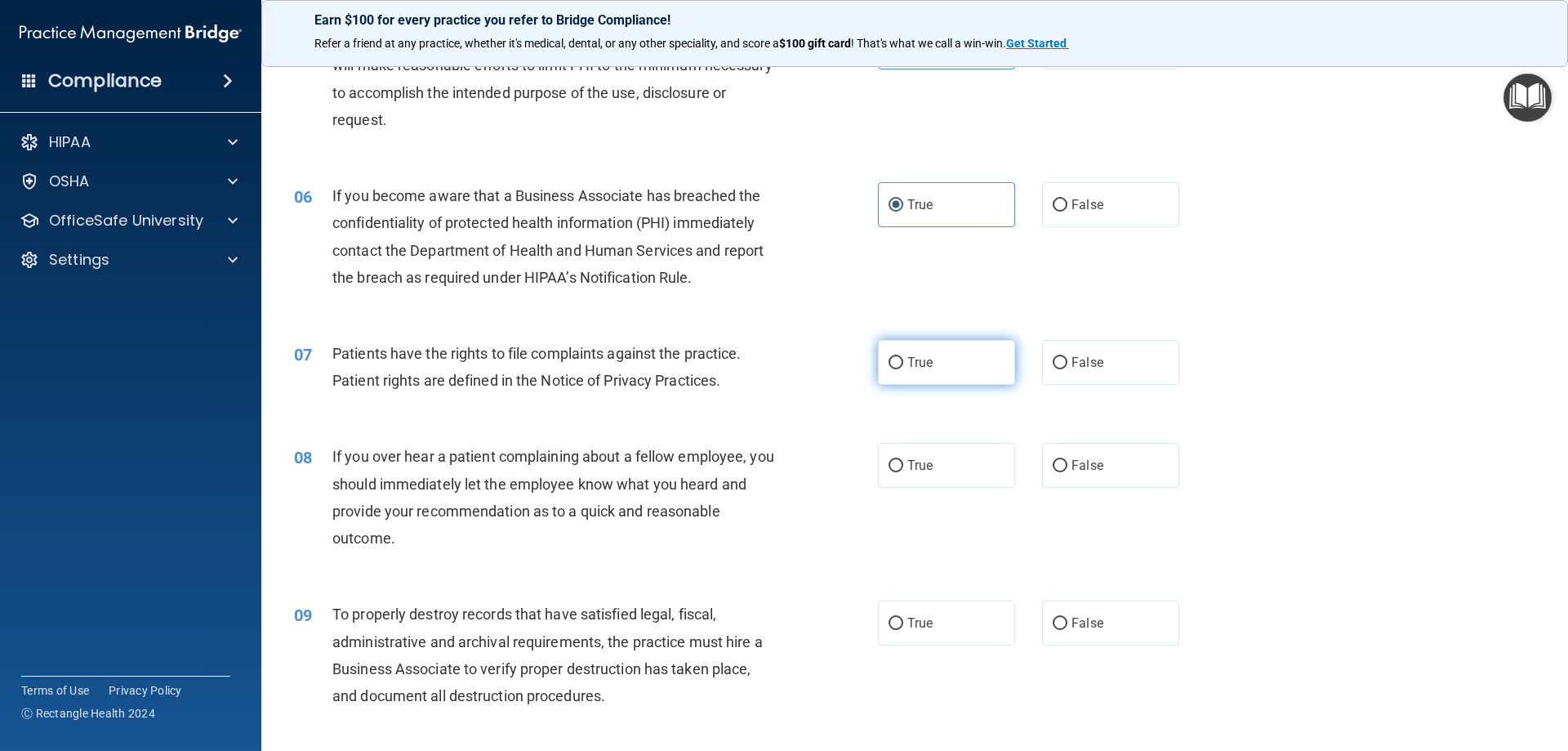
click at [941, 356] on label "True" at bounding box center [947, 362] width 137 height 45
click at [904, 357] on input "True" at bounding box center [895, 363] width 14 height 12
radio input "true"
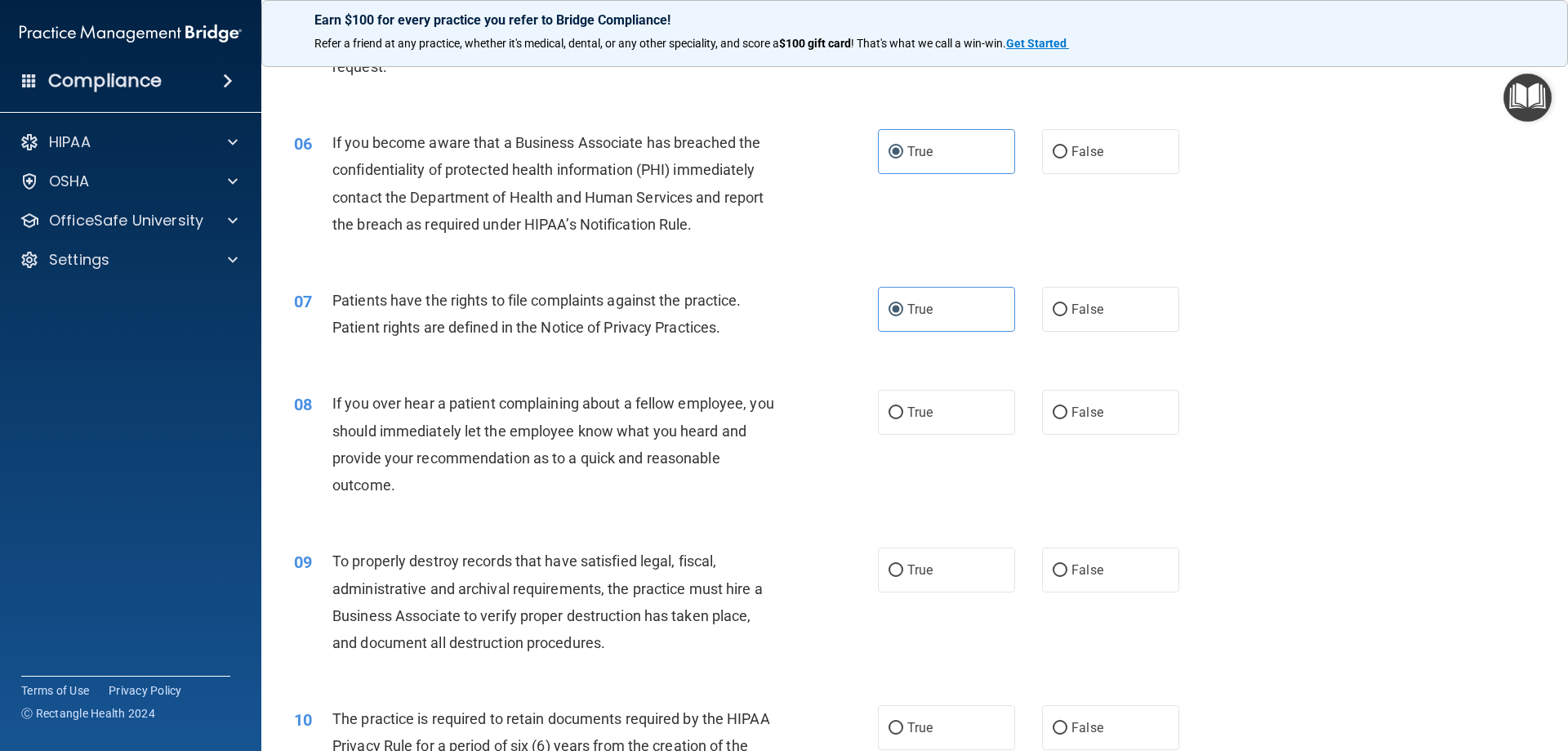
scroll to position [736, 0]
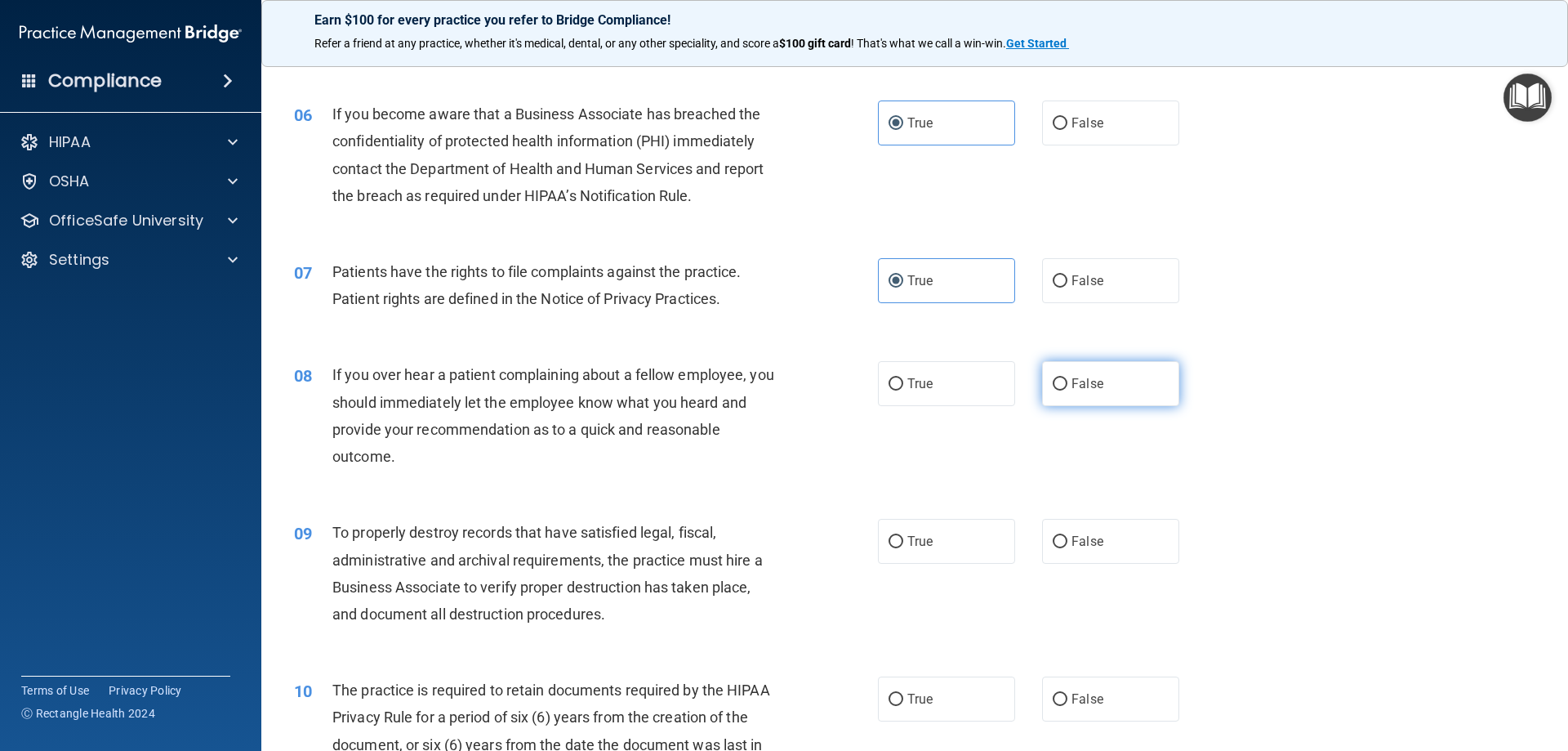
click at [1136, 379] on label "False" at bounding box center [1111, 384] width 137 height 45
click at [1068, 379] on input "False" at bounding box center [1059, 384] width 14 height 12
radio input "true"
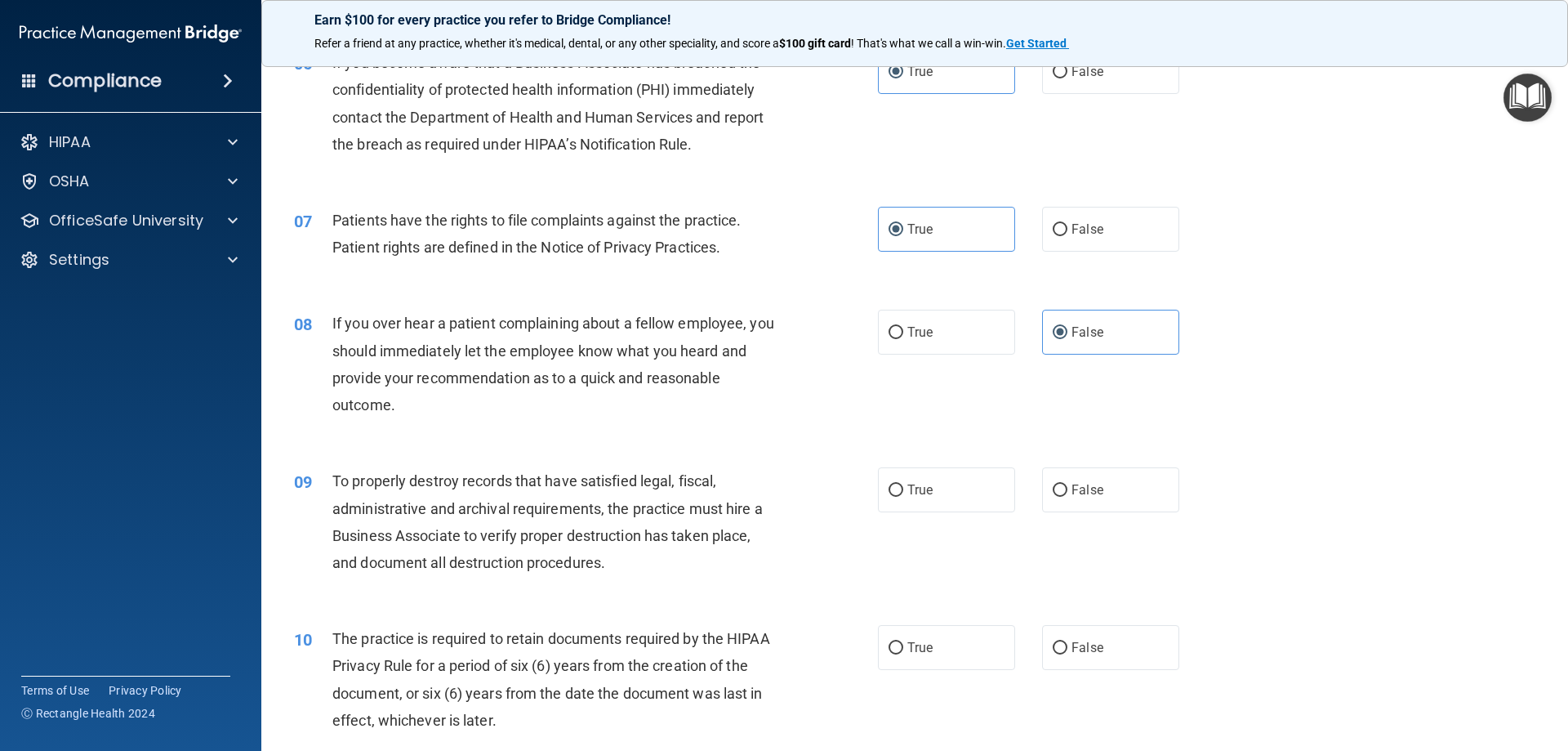
scroll to position [899, 0]
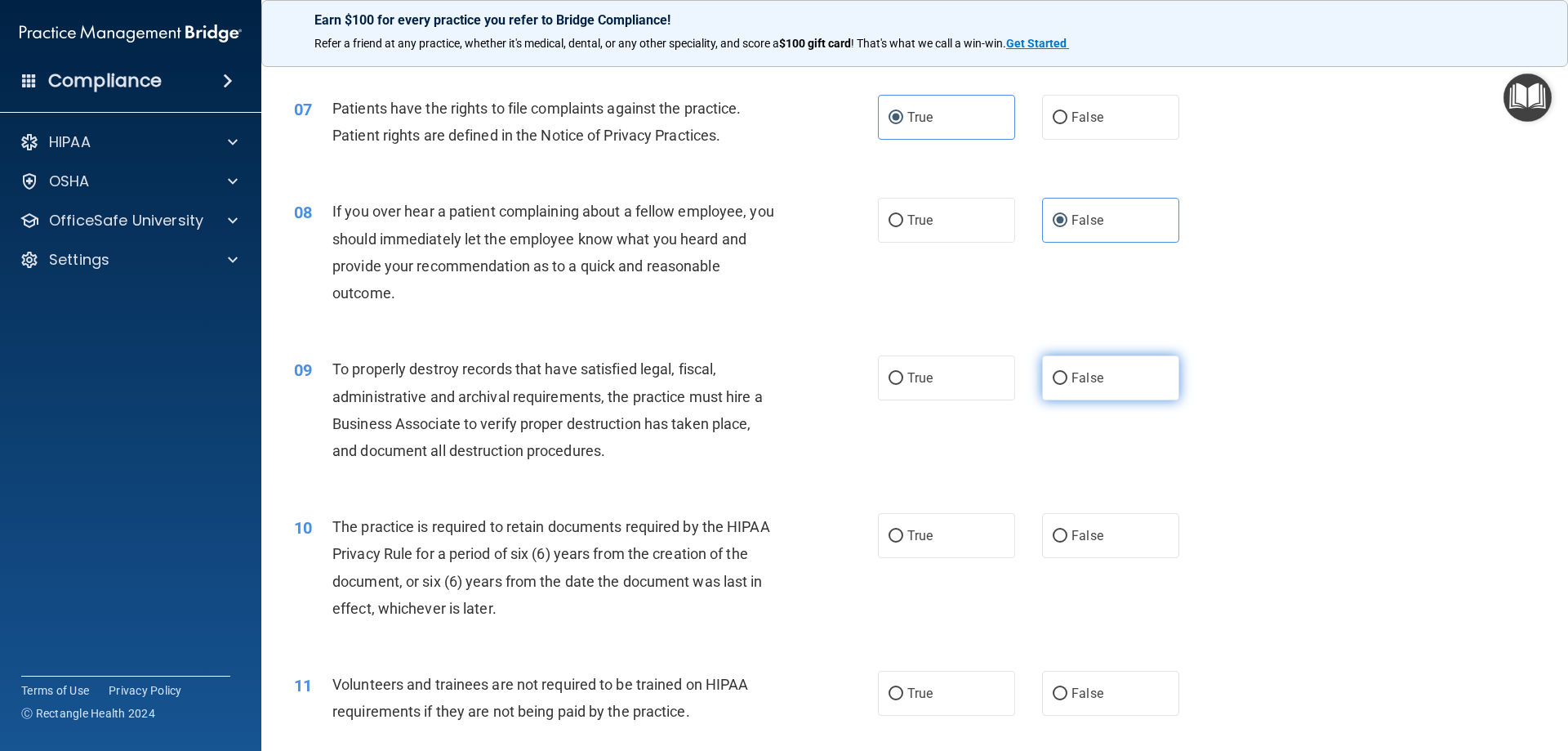
click at [1097, 395] on label "False" at bounding box center [1111, 378] width 137 height 45
click at [1068, 385] on input "False" at bounding box center [1059, 378] width 14 height 12
radio input "true"
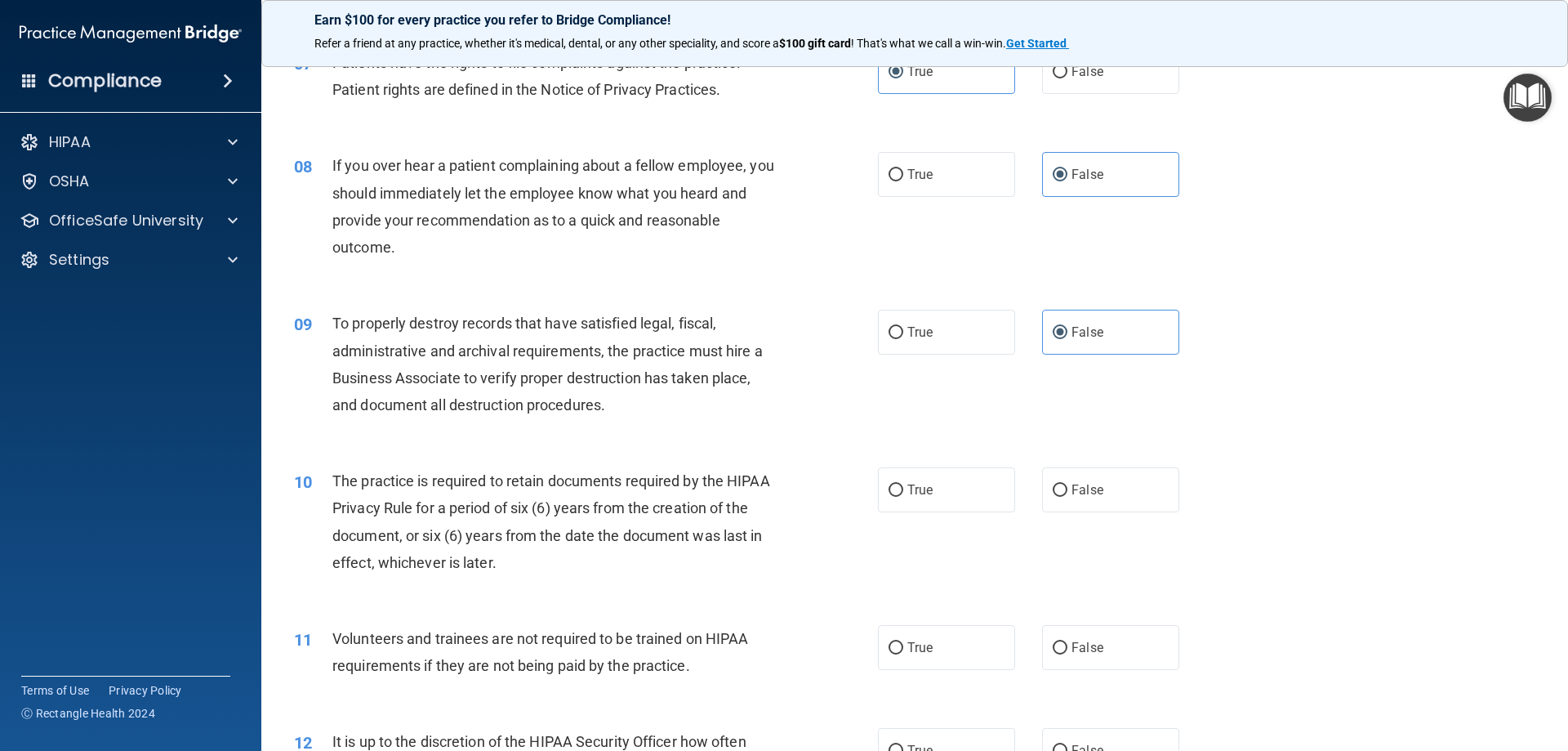
scroll to position [1144, 0]
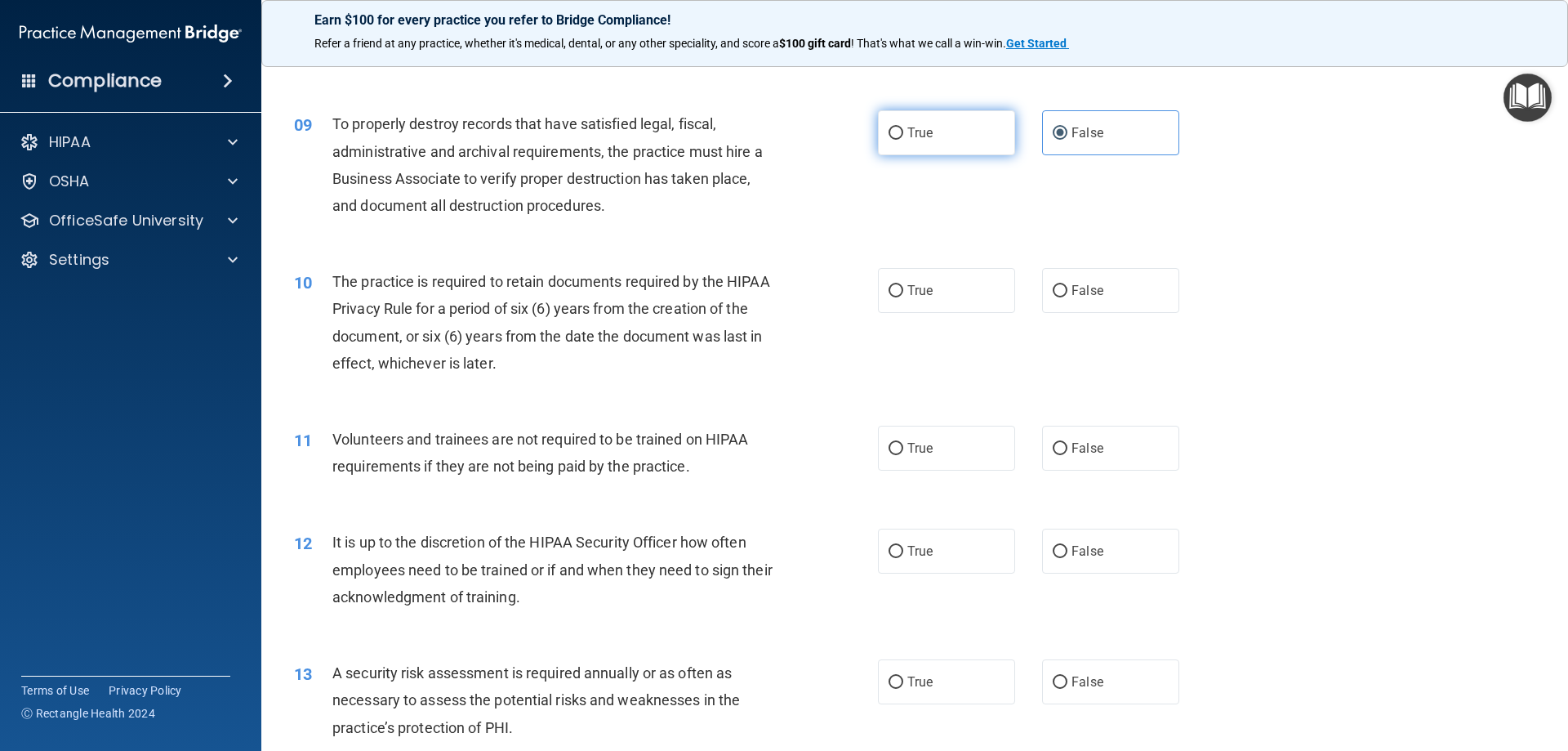
click at [965, 147] on label "True" at bounding box center [947, 132] width 137 height 45
click at [904, 140] on input "True" at bounding box center [895, 134] width 14 height 12
radio input "true"
radio input "false"
click at [1123, 281] on label "False" at bounding box center [1111, 290] width 137 height 45
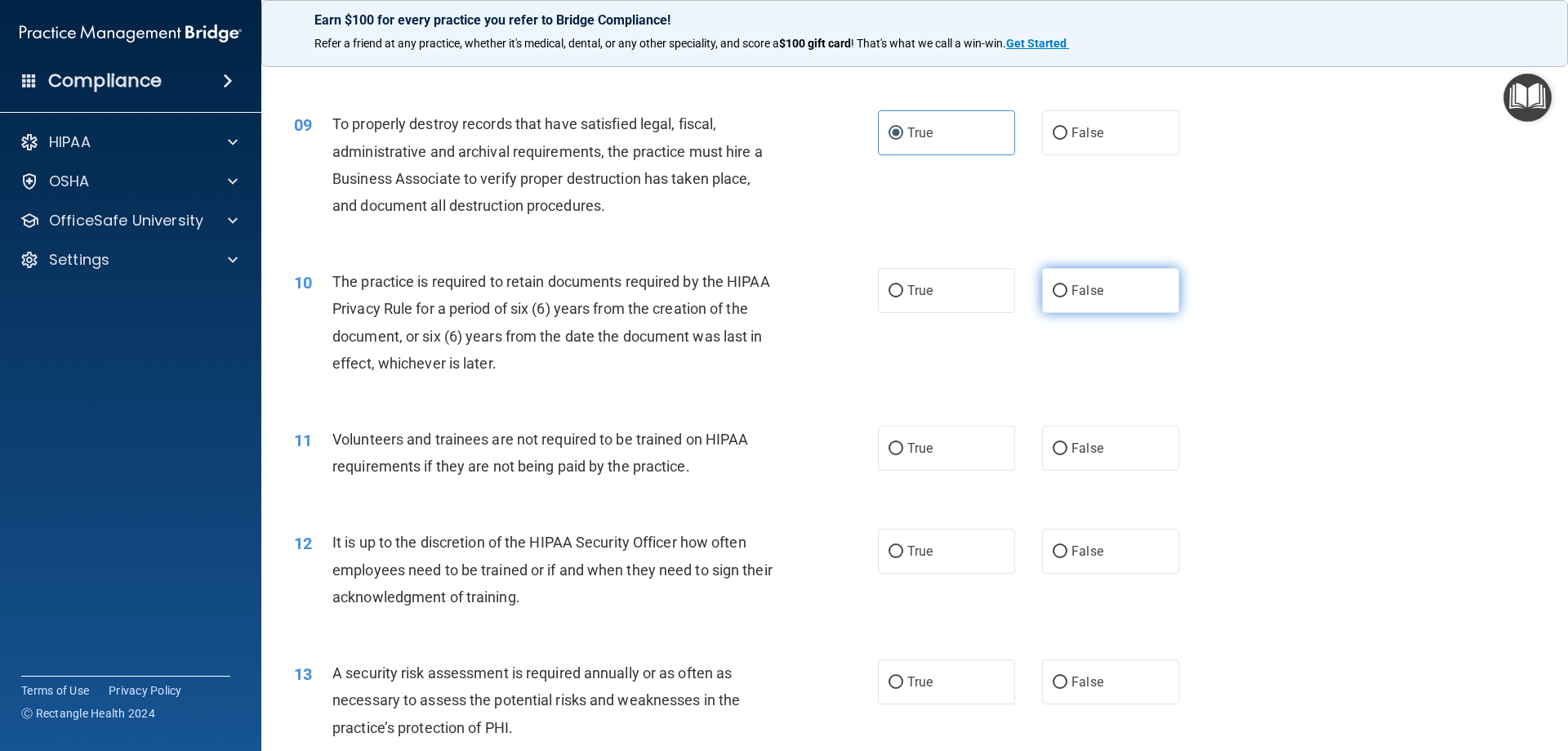
click at [1068, 285] on input "False" at bounding box center [1059, 291] width 14 height 12
radio input "true"
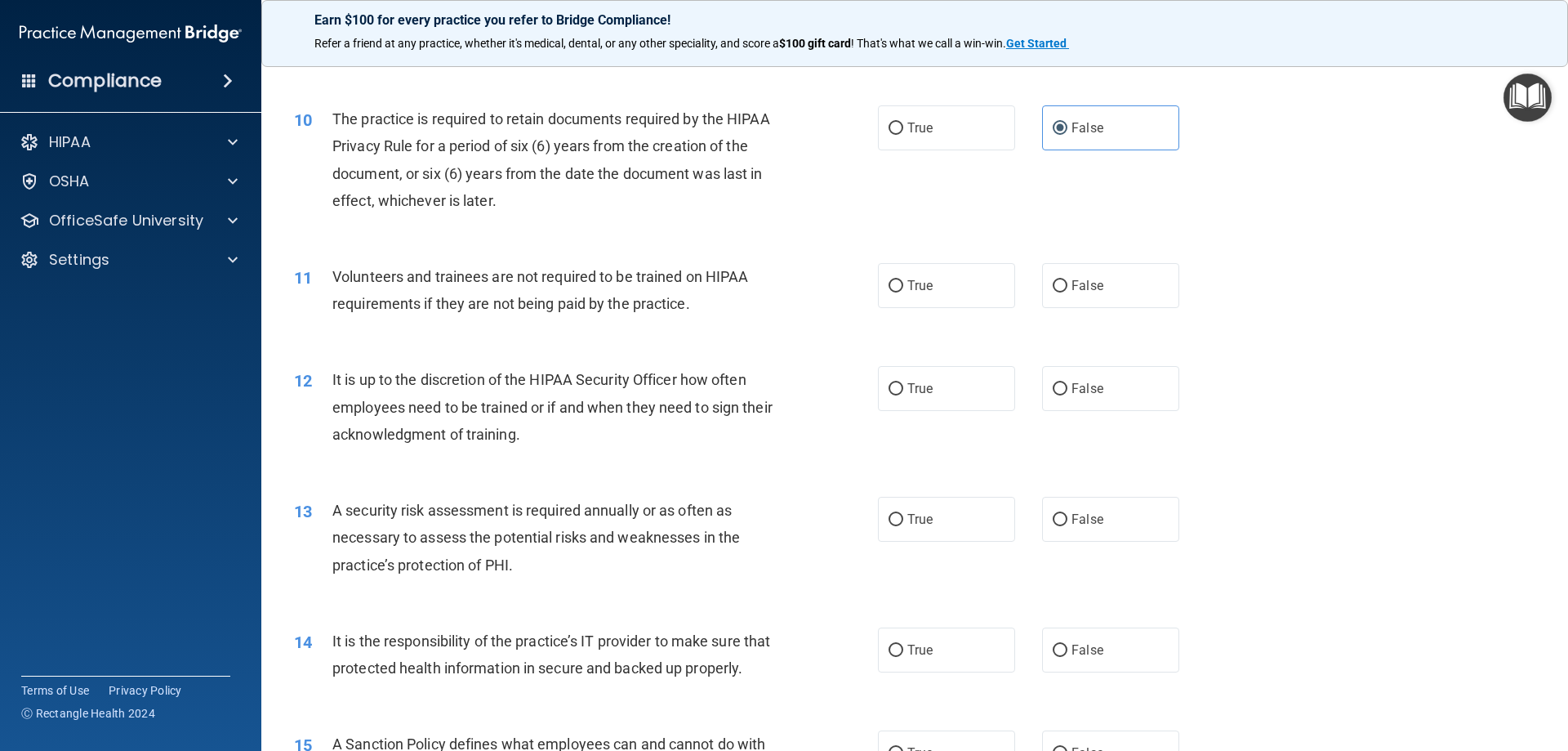
scroll to position [1307, 0]
click at [1065, 303] on label "False" at bounding box center [1111, 284] width 137 height 45
click at [1065, 292] on input "False" at bounding box center [1059, 285] width 14 height 12
radio input "true"
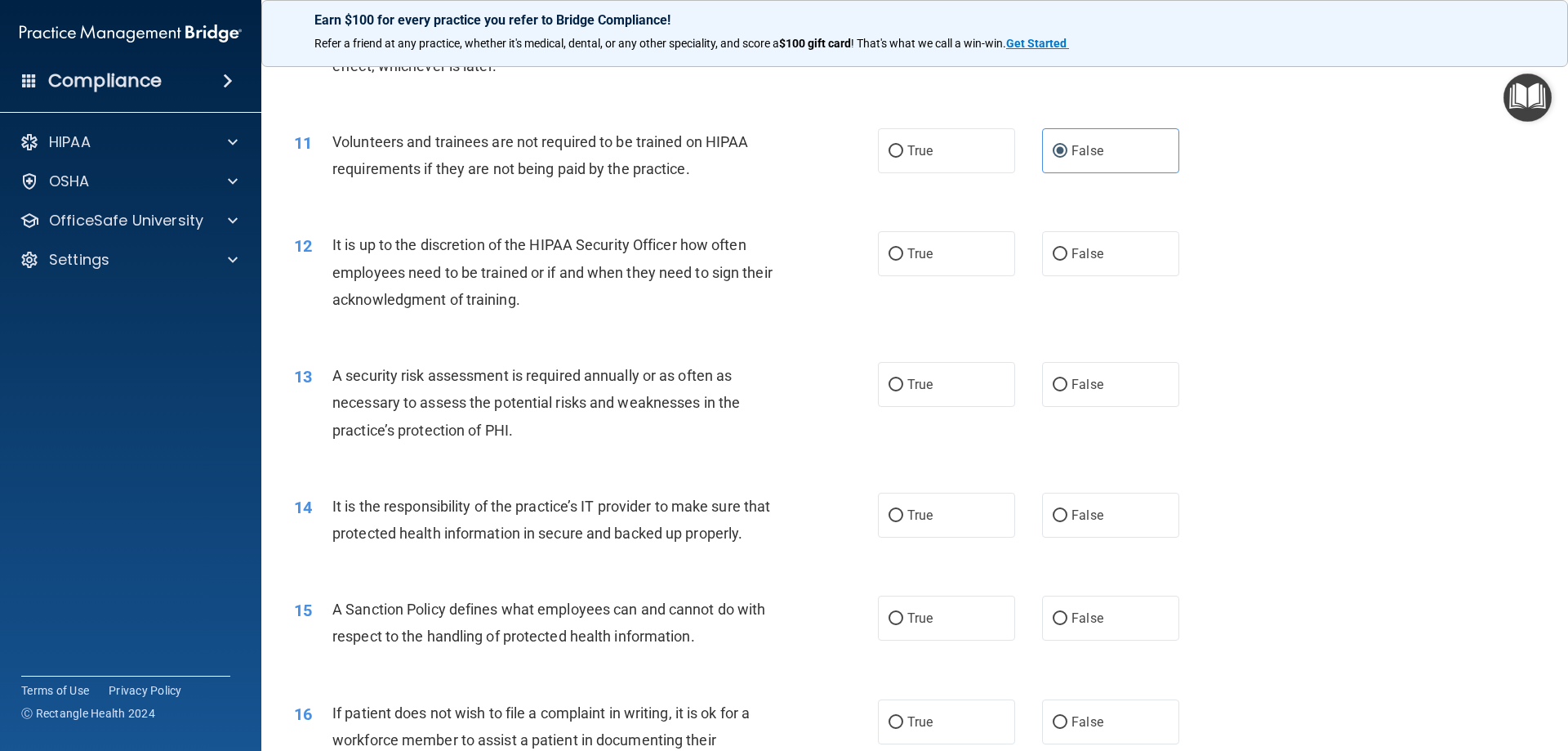
scroll to position [1471, 0]
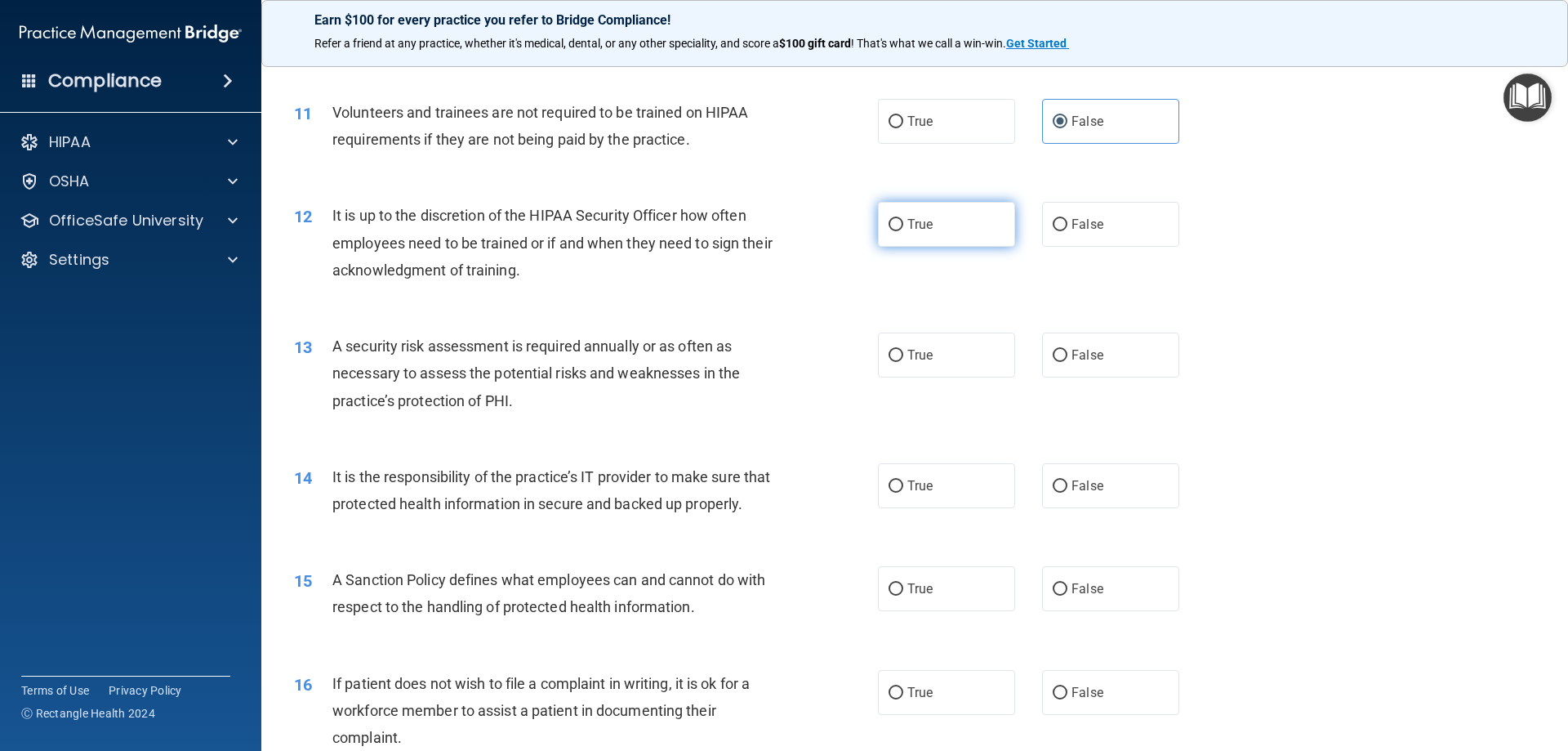
click at [926, 222] on span "True" at bounding box center [920, 224] width 25 height 15
click at [904, 222] on input "True" at bounding box center [895, 225] width 14 height 12
radio input "true"
click at [1128, 212] on label "False" at bounding box center [1111, 224] width 137 height 45
click at [1068, 219] on input "False" at bounding box center [1059, 225] width 14 height 12
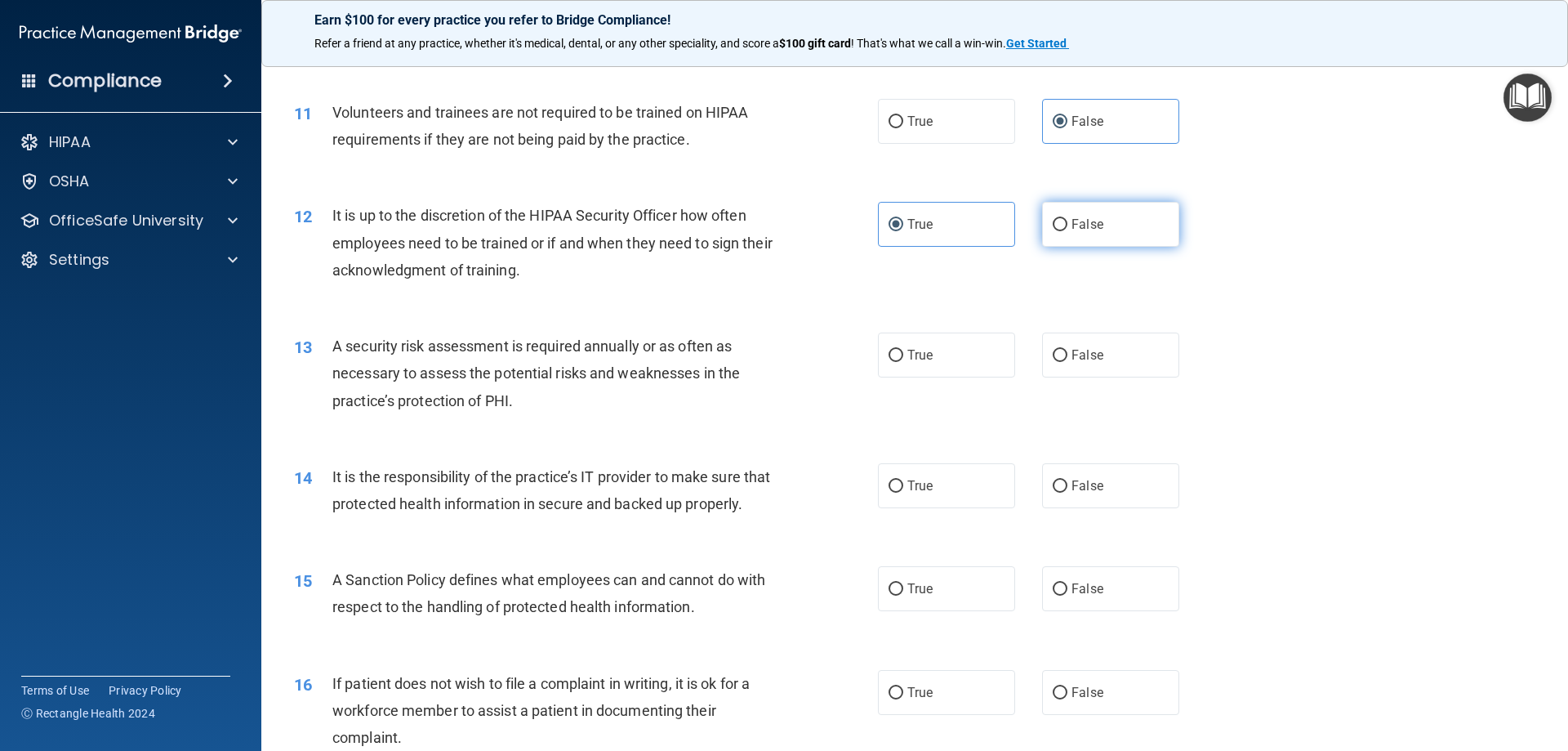
radio input "true"
radio input "false"
click at [915, 356] on span "True" at bounding box center [920, 355] width 25 height 15
click at [904, 356] on input "True" at bounding box center [895, 356] width 14 height 12
radio input "true"
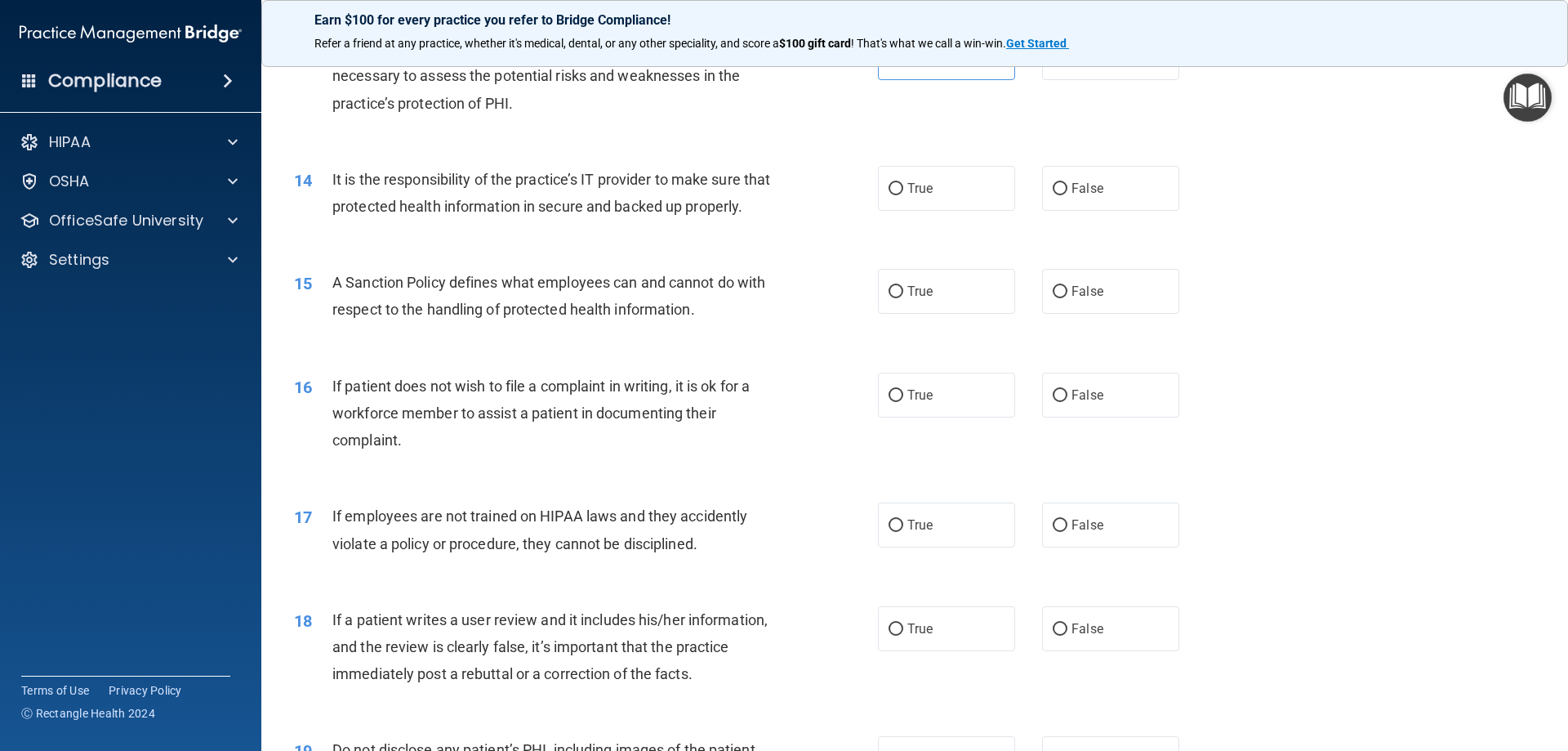
scroll to position [1798, 0]
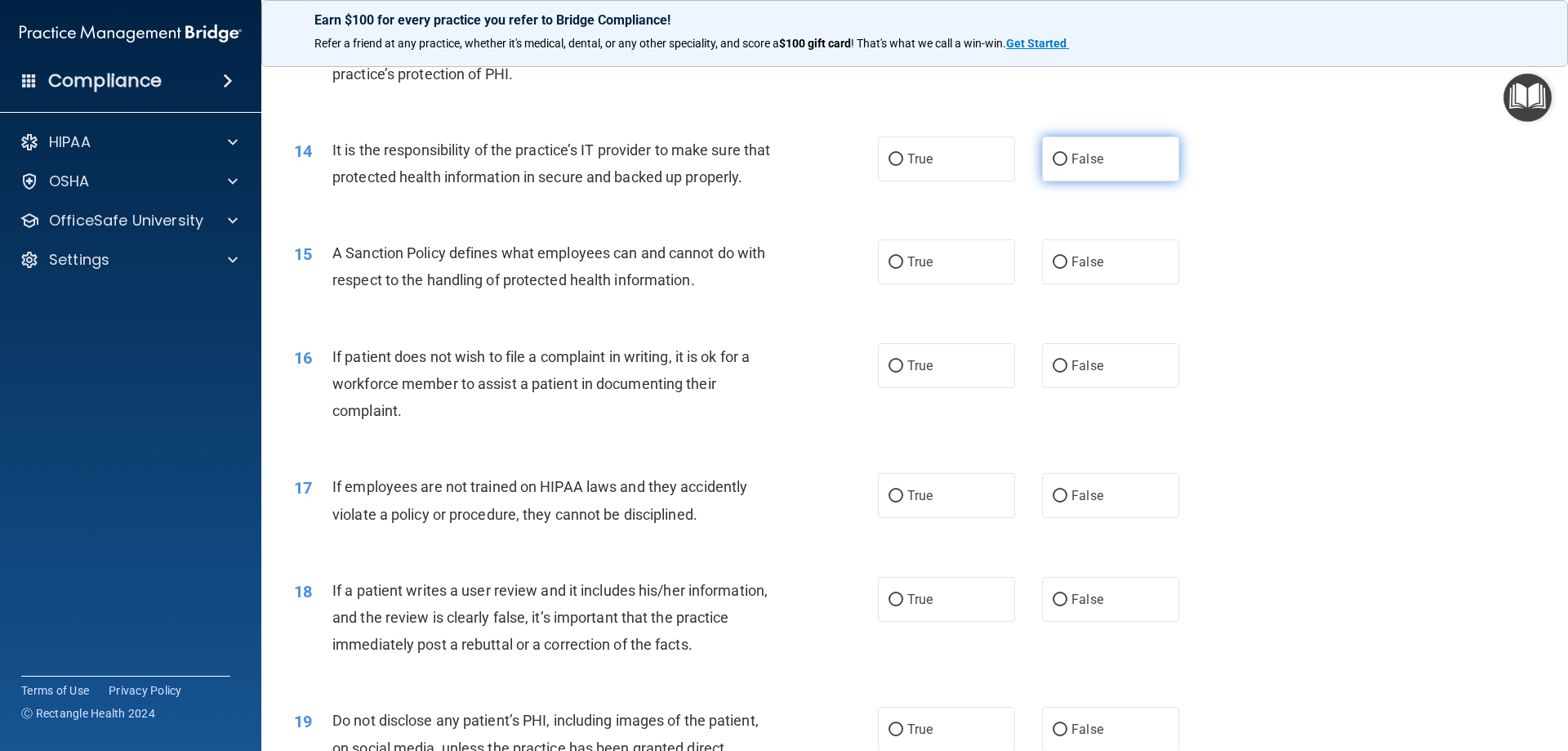
click at [1083, 151] on label "False" at bounding box center [1111, 158] width 137 height 45
click at [1068, 153] on input "False" at bounding box center [1059, 159] width 14 height 12
radio input "true"
click at [922, 278] on label "True" at bounding box center [947, 262] width 137 height 45
click at [904, 269] on input "True" at bounding box center [895, 262] width 14 height 12
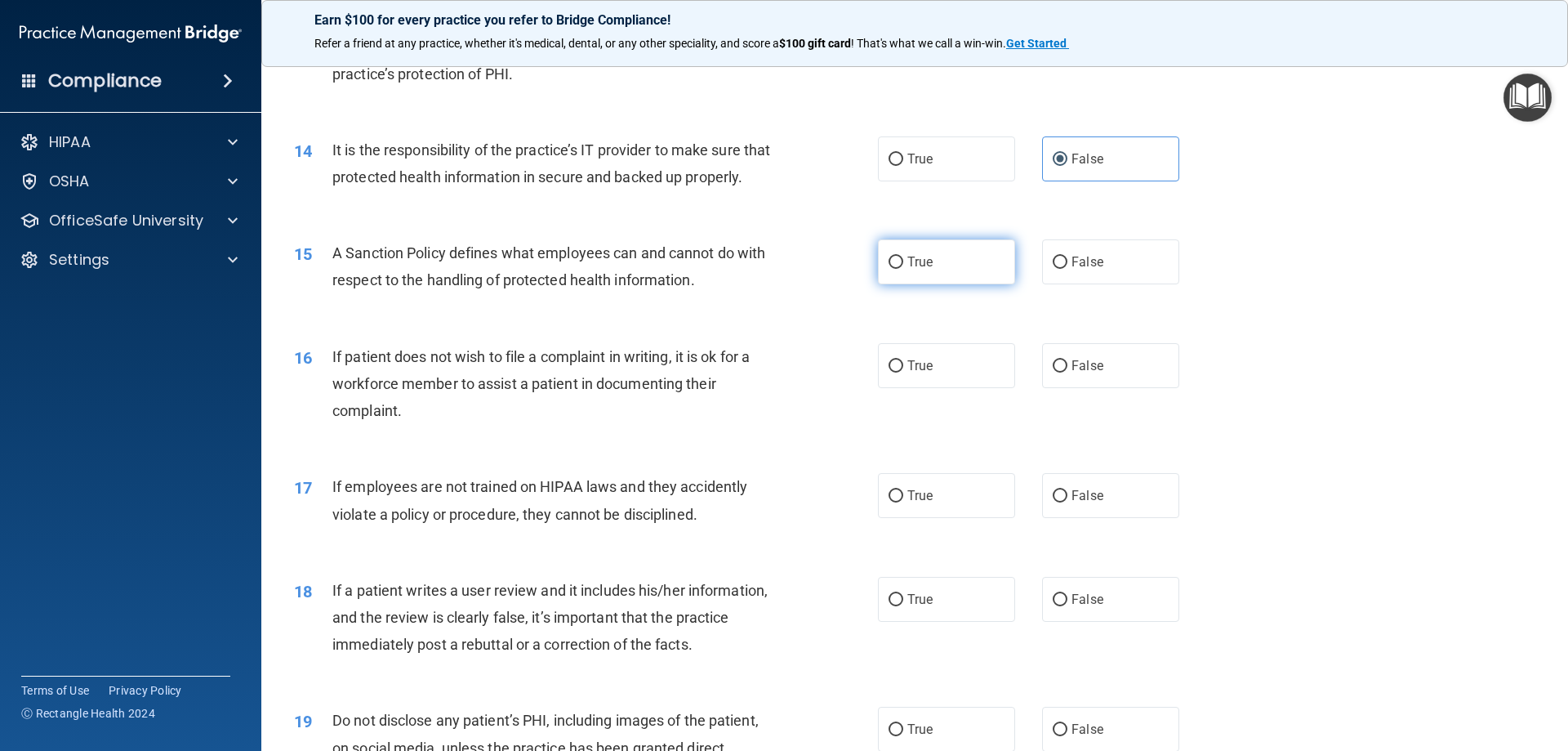
radio input "true"
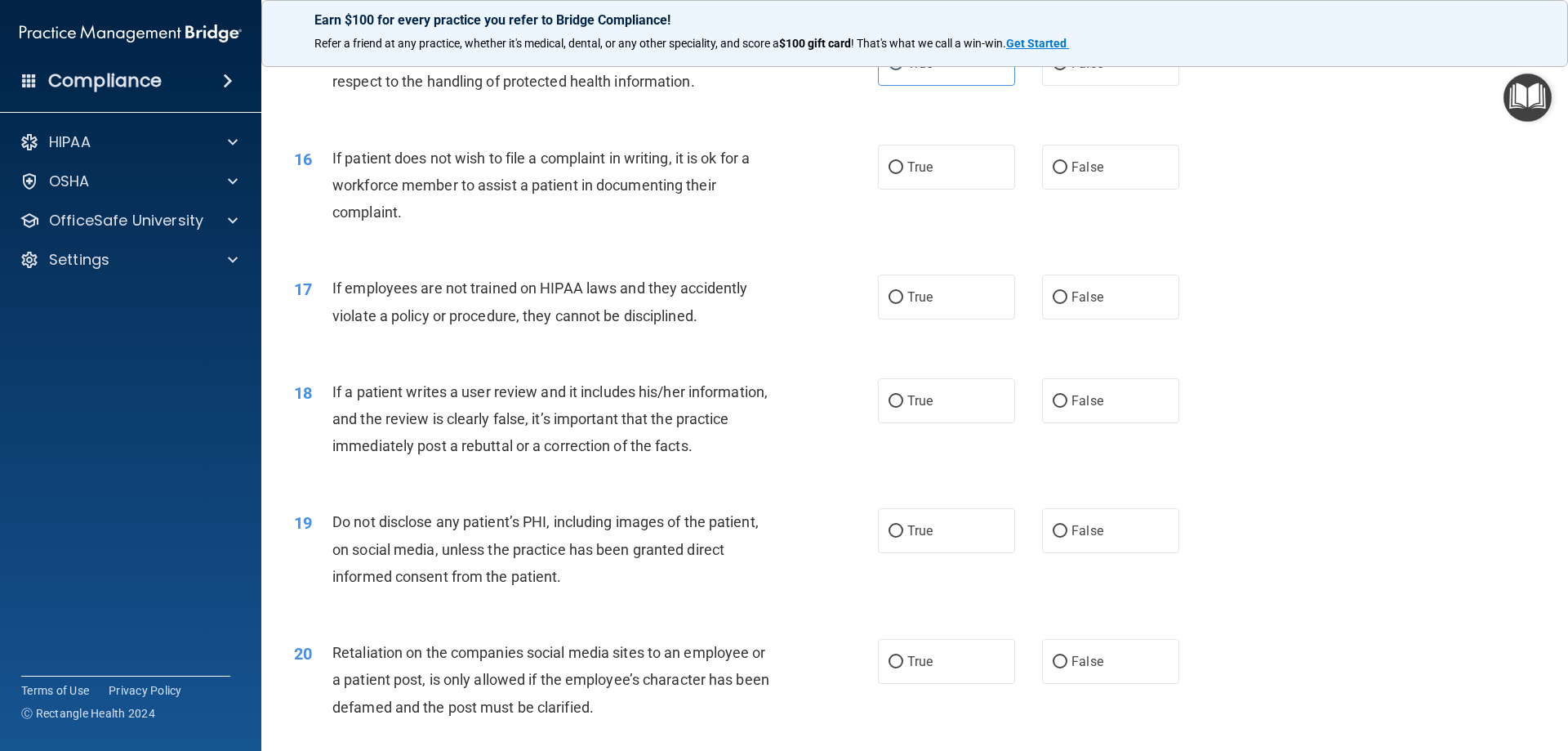
scroll to position [2043, 0]
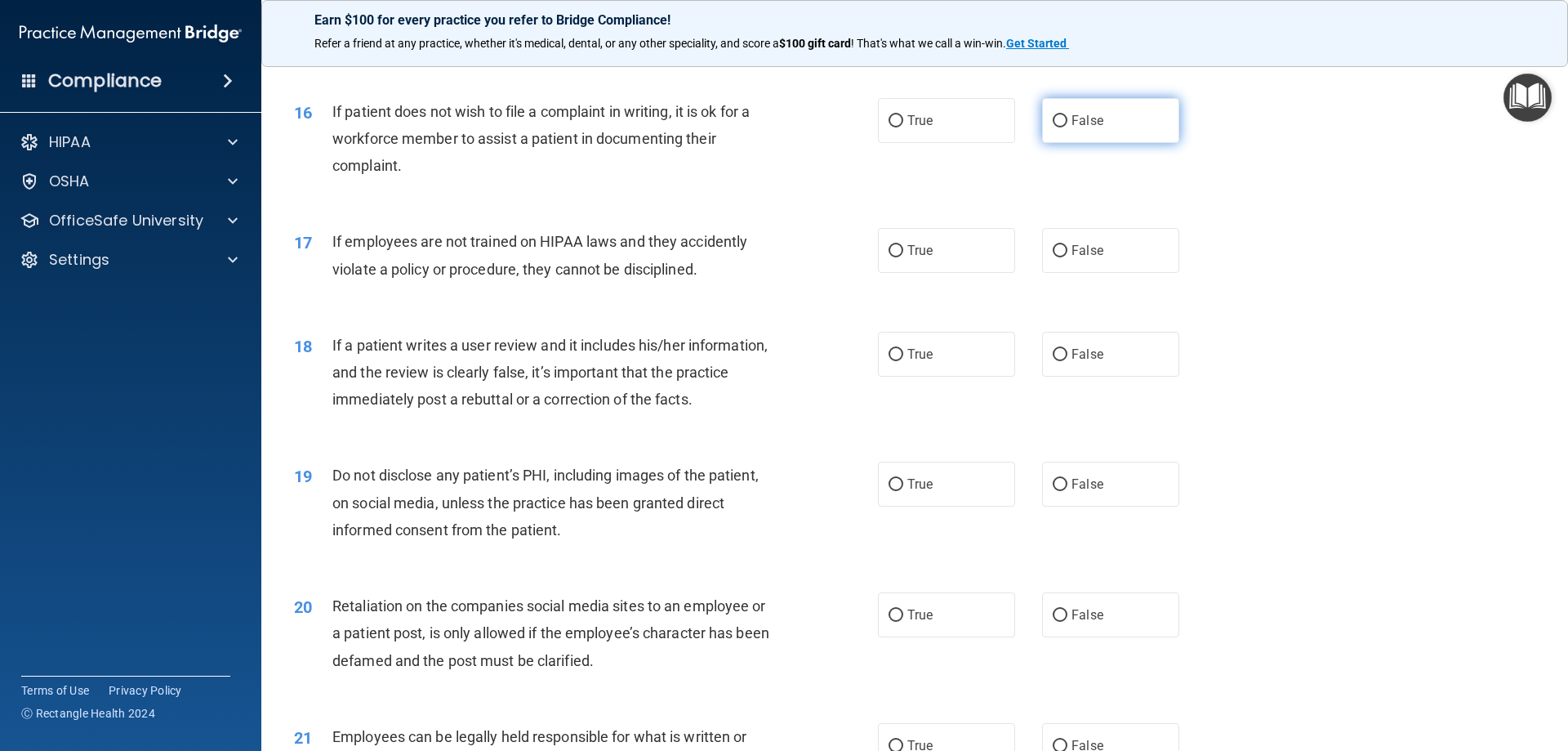
click at [1081, 129] on span "False" at bounding box center [1087, 120] width 32 height 15
click at [1068, 128] on input "False" at bounding box center [1059, 121] width 14 height 12
radio input "true"
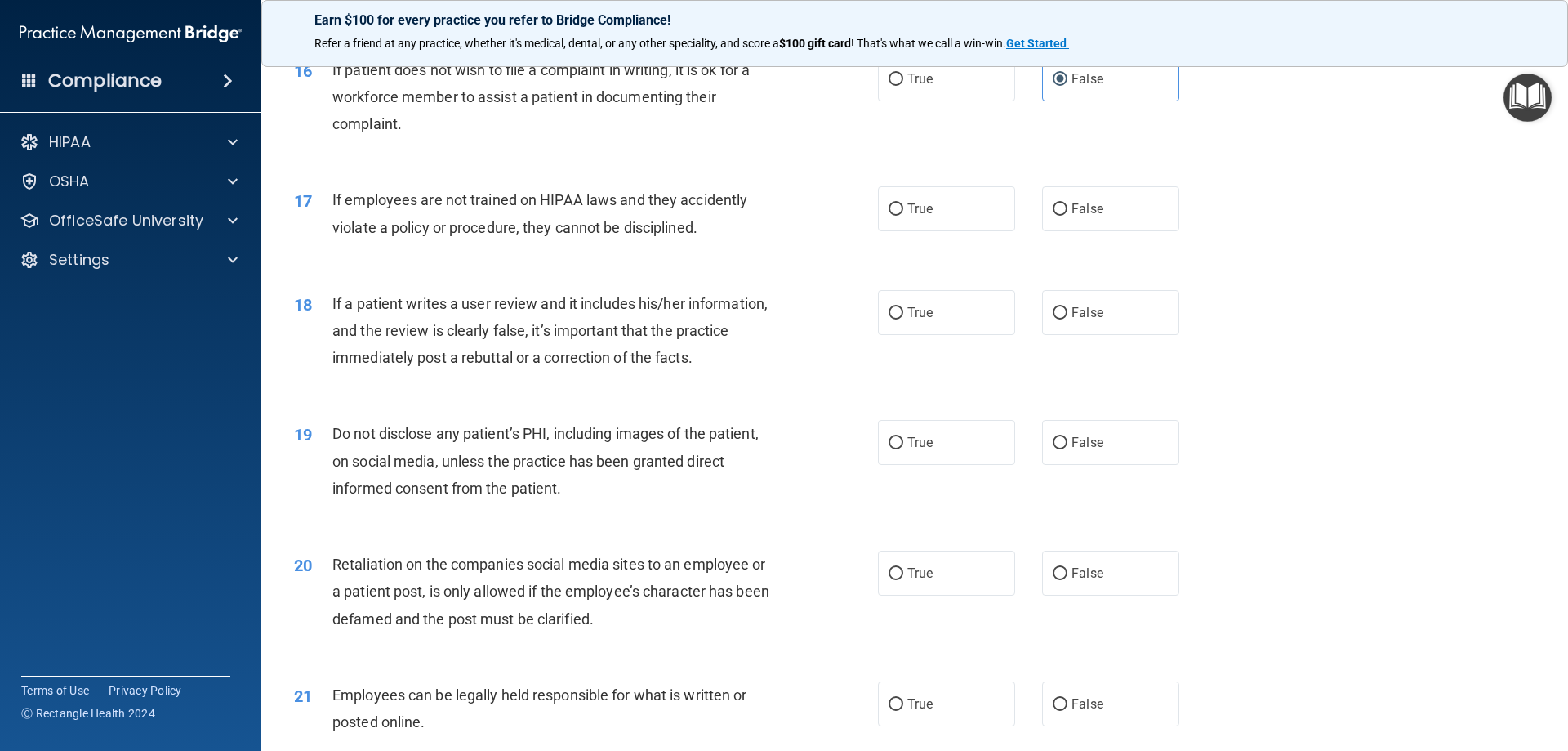
scroll to position [2125, 0]
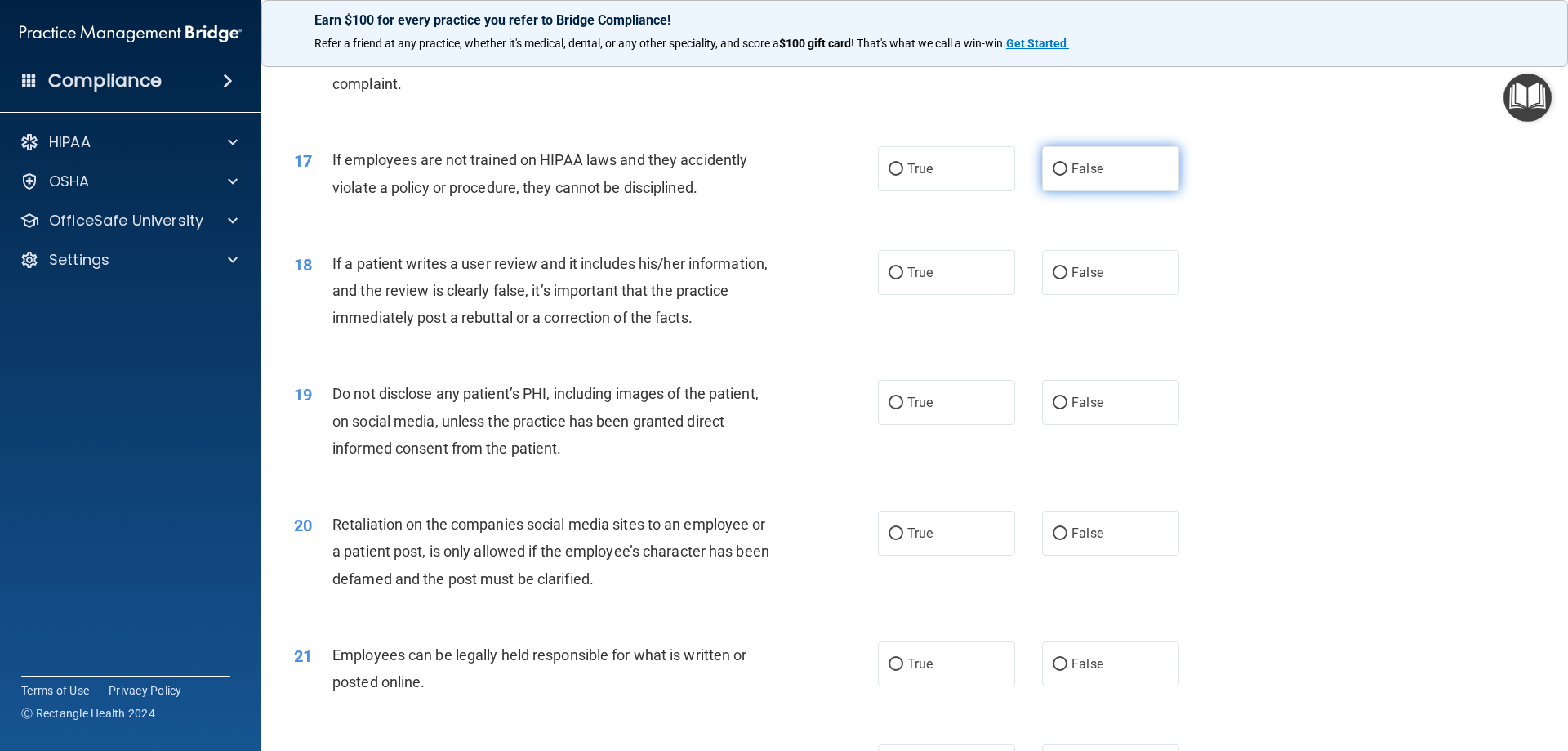
click at [1130, 191] on label "False" at bounding box center [1111, 168] width 137 height 45
click at [1068, 176] on input "False" at bounding box center [1059, 169] width 14 height 12
radio input "true"
click at [1132, 295] on label "False" at bounding box center [1111, 272] width 137 height 45
click at [1068, 279] on input "False" at bounding box center [1059, 273] width 14 height 12
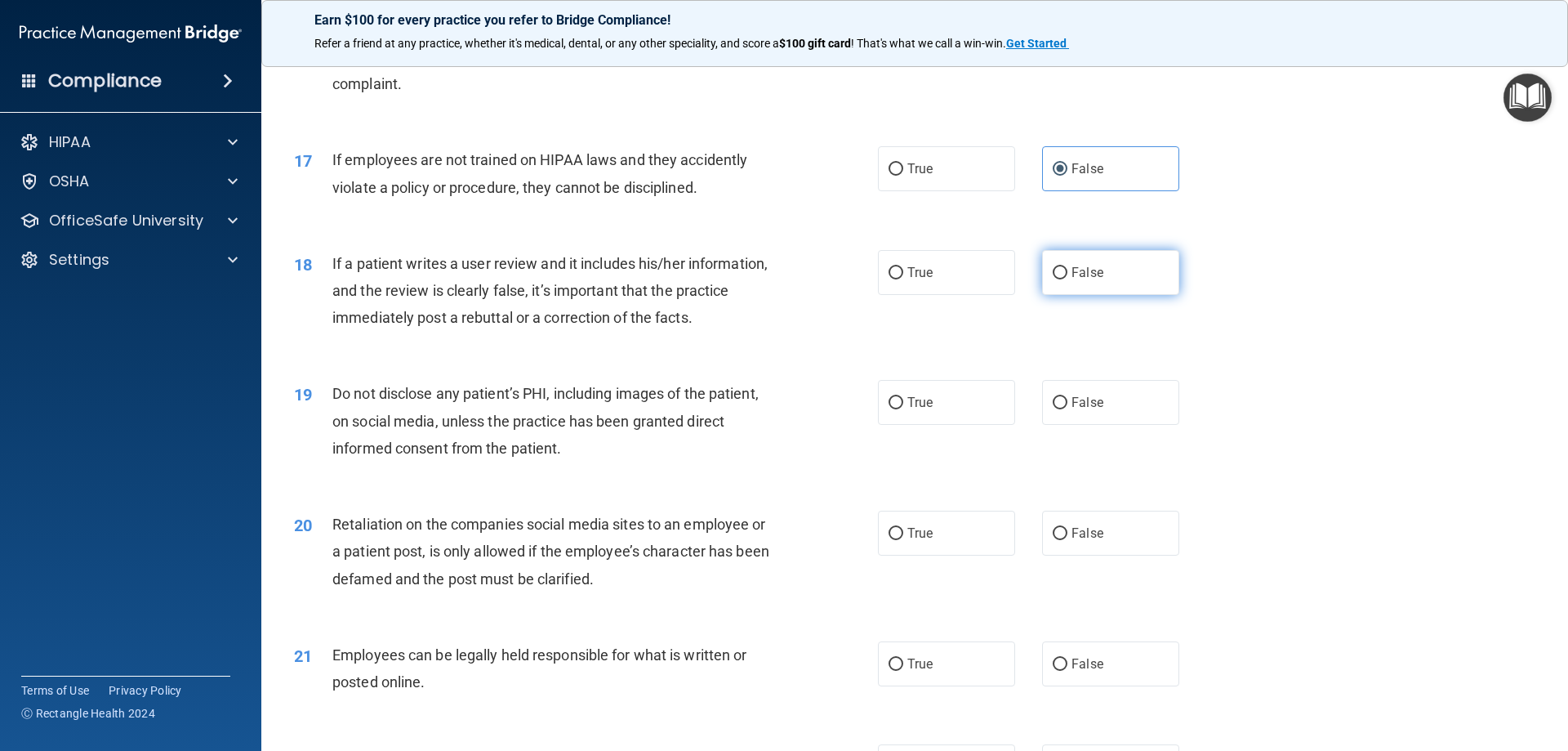
radio input "true"
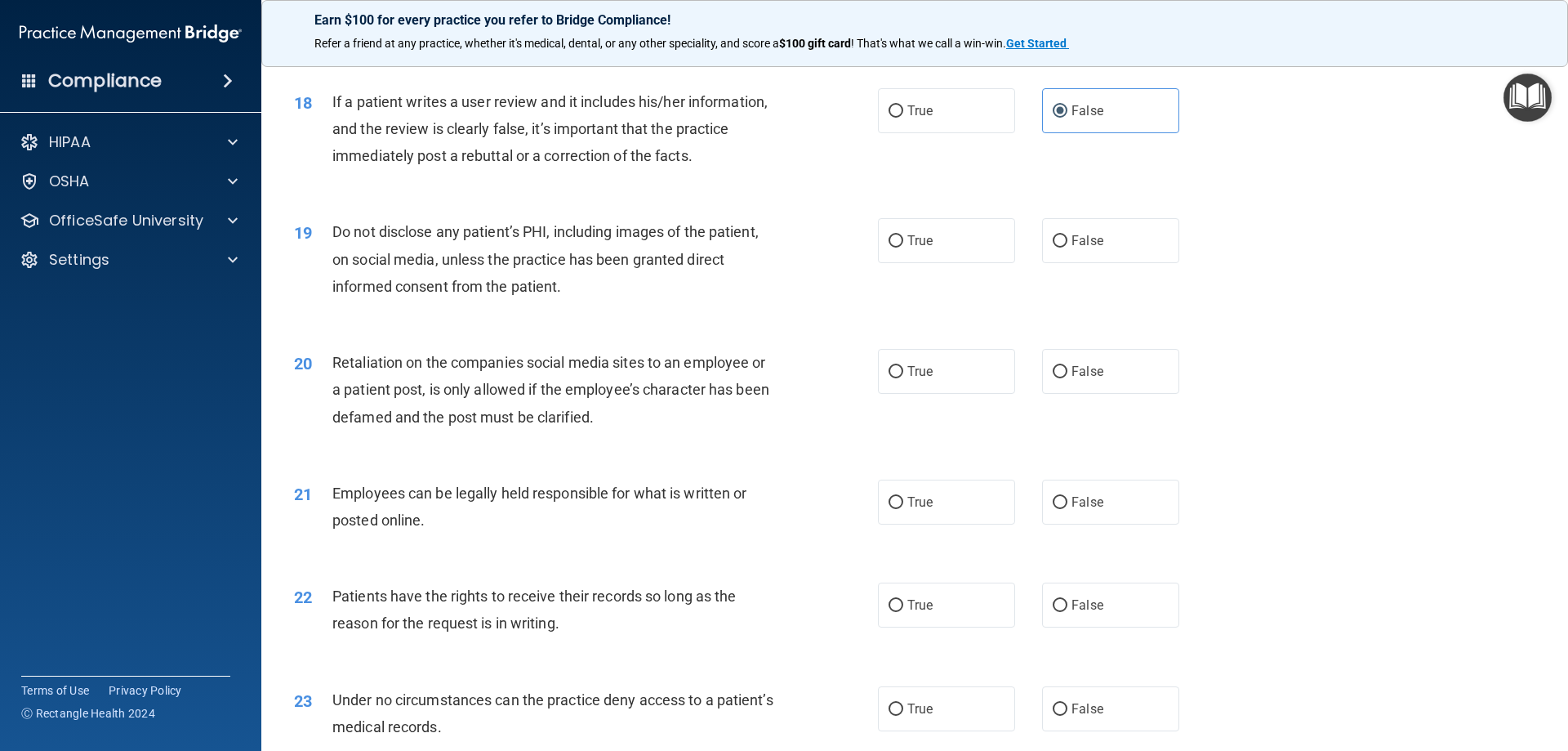
scroll to position [2289, 0]
click at [938, 262] on label "True" at bounding box center [947, 239] width 137 height 45
click at [904, 246] on input "True" at bounding box center [895, 240] width 14 height 12
radio input "true"
click at [1098, 392] on label "False" at bounding box center [1111, 369] width 137 height 45
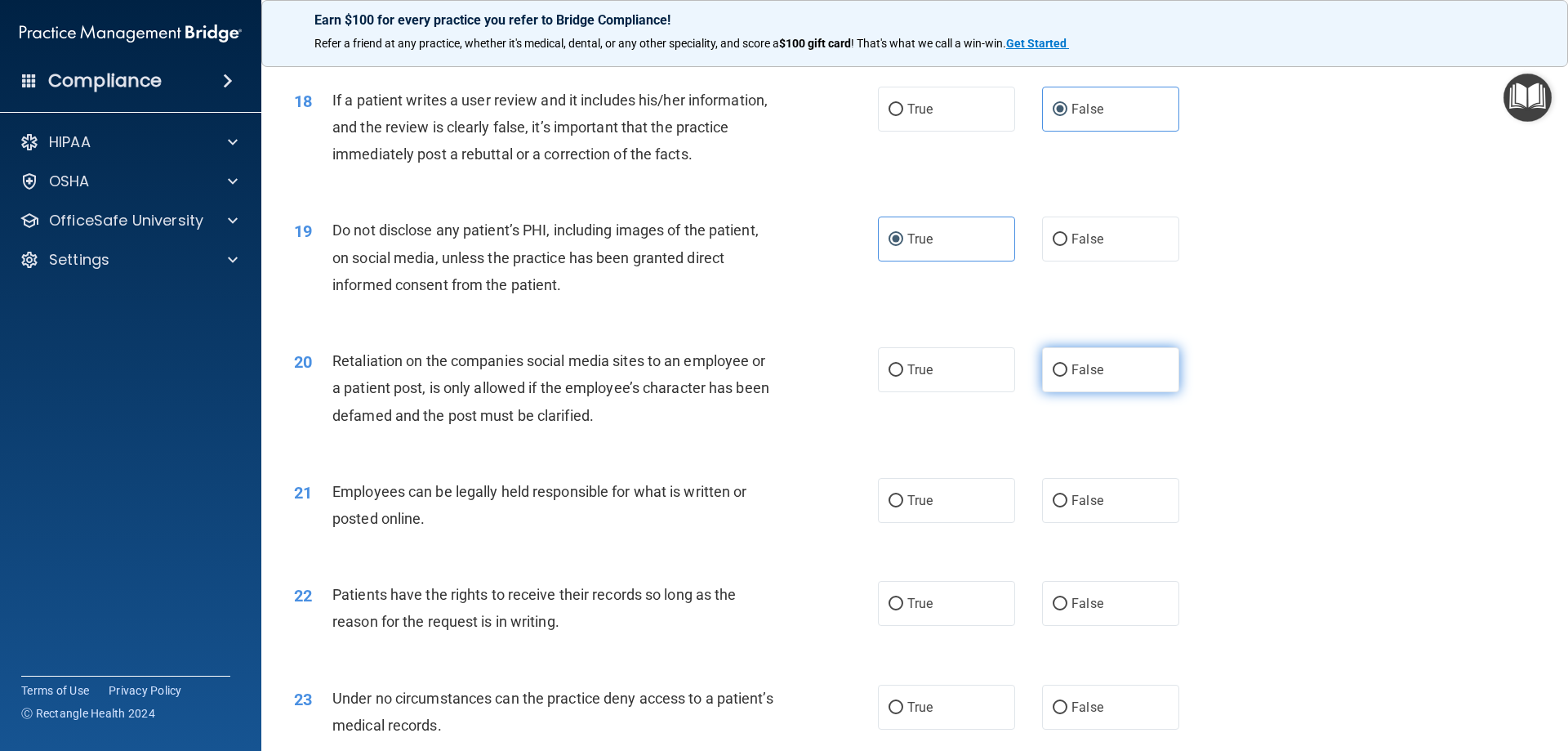
click at [1068, 377] on input "False" at bounding box center [1059, 371] width 14 height 12
radio input "true"
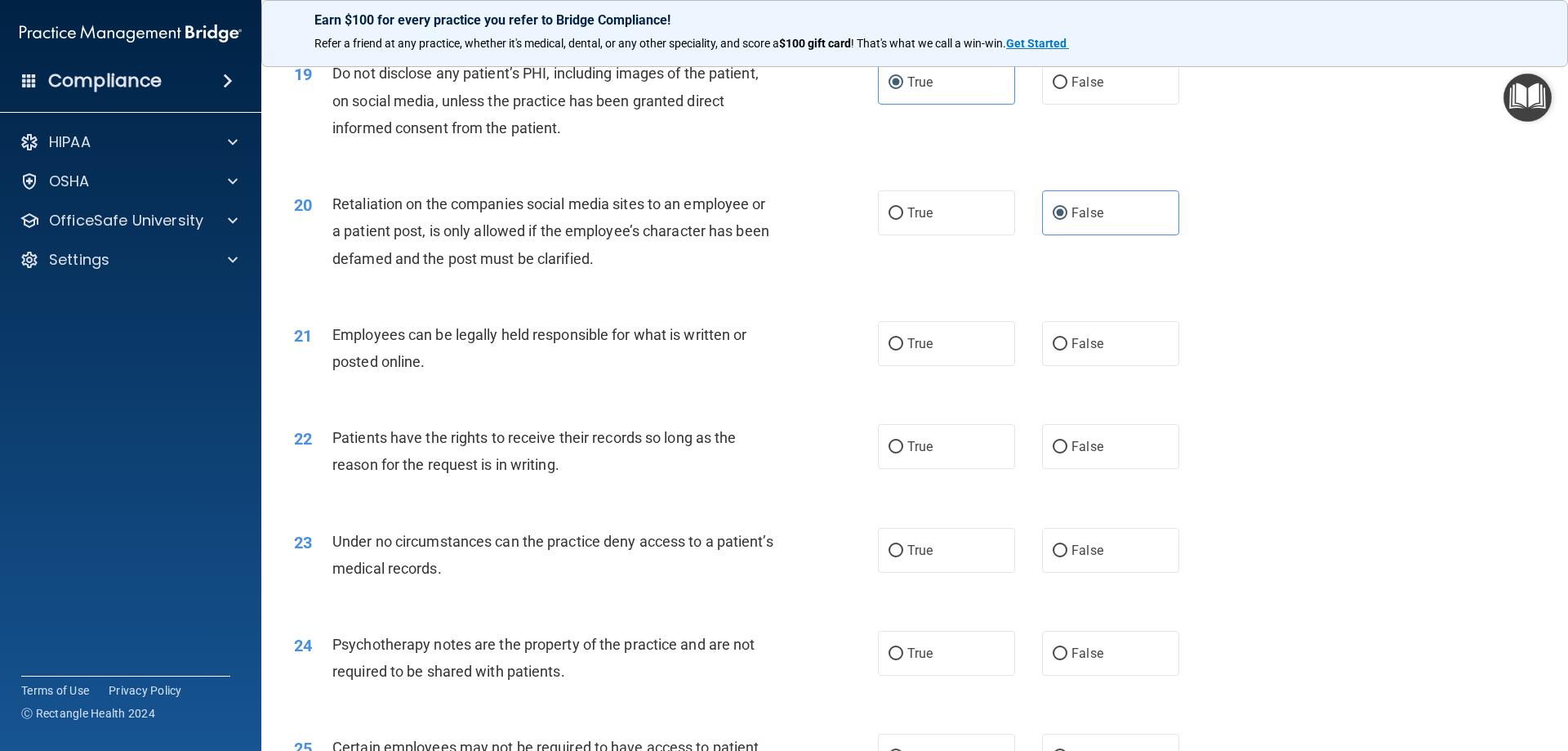
scroll to position [2452, 0]
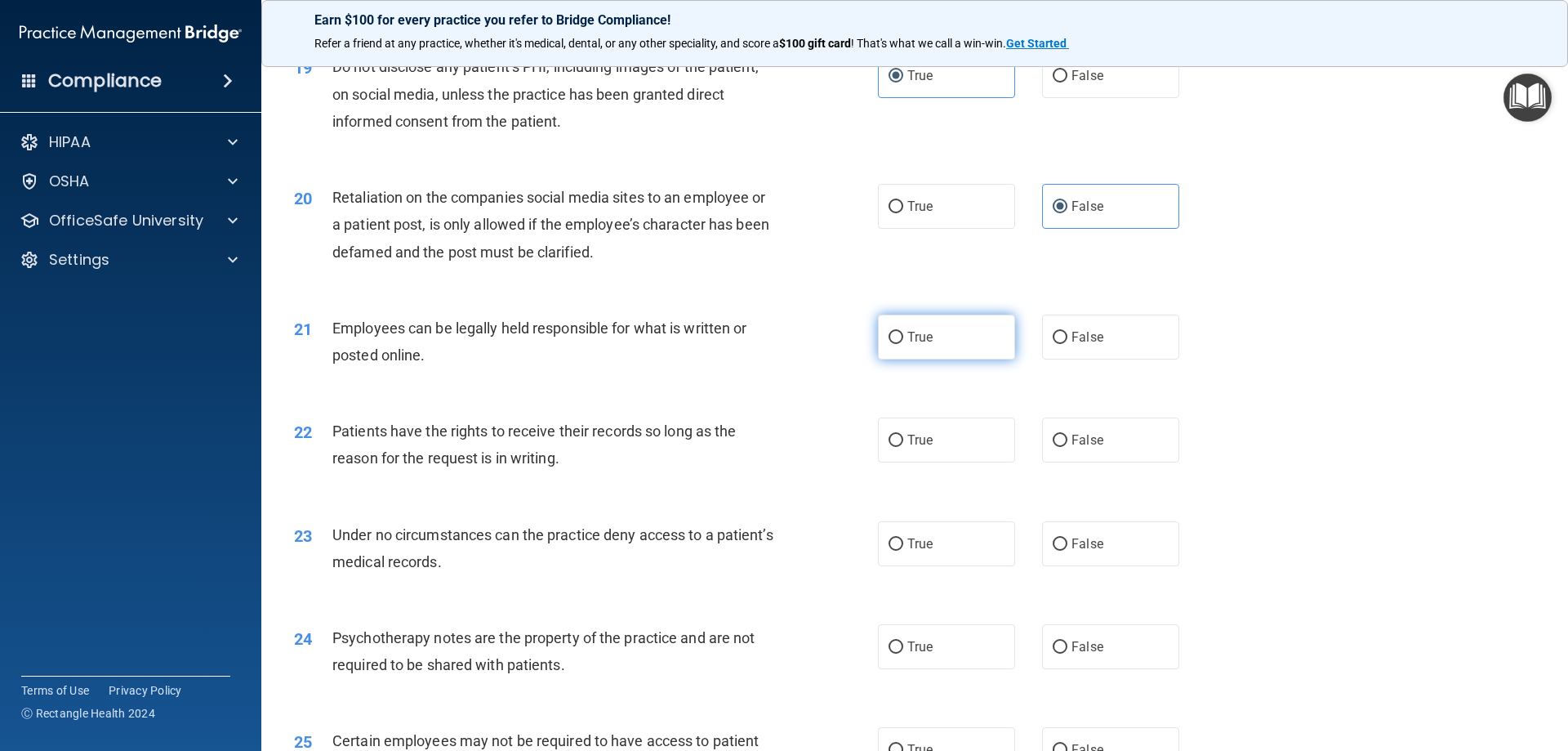
click at [949, 360] on label "True" at bounding box center [947, 337] width 137 height 45
click at [904, 344] on input "True" at bounding box center [895, 338] width 14 height 12
radio input "true"
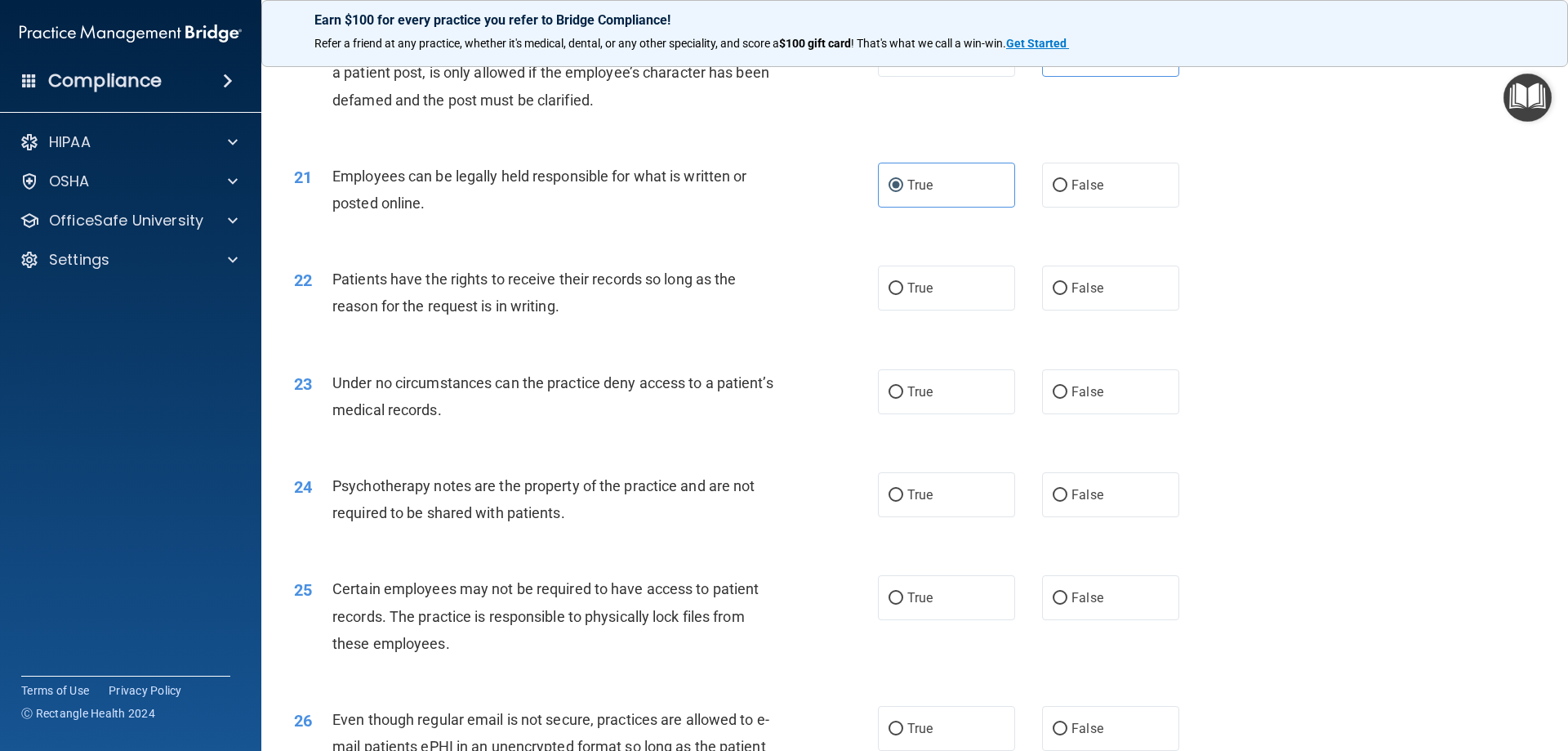
scroll to position [2615, 0]
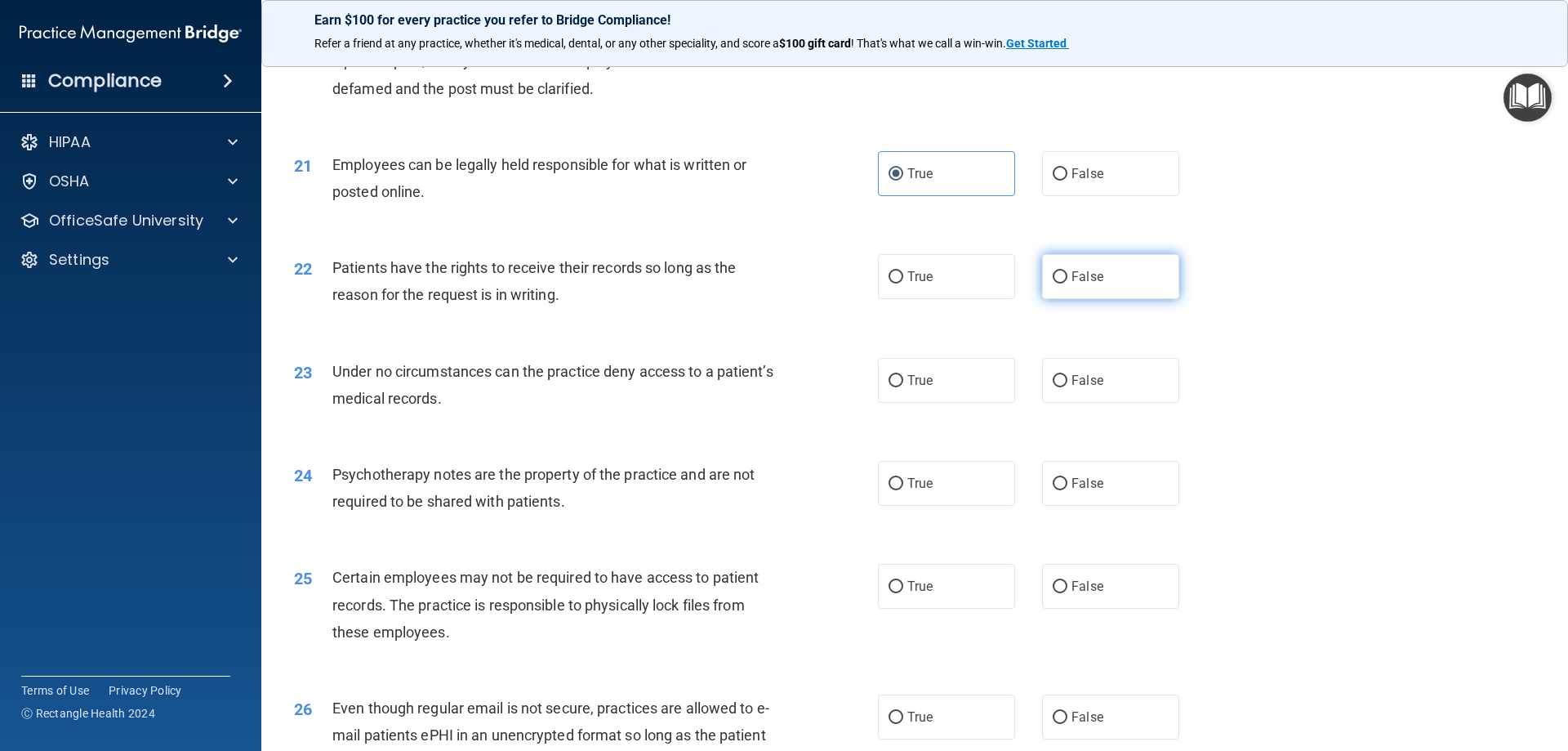
click at [1092, 299] on label "False" at bounding box center [1111, 276] width 137 height 45
click at [1068, 284] on input "False" at bounding box center [1059, 277] width 14 height 12
radio input "true"
click at [976, 299] on label "True" at bounding box center [947, 276] width 137 height 45
click at [904, 284] on input "True" at bounding box center [895, 277] width 14 height 12
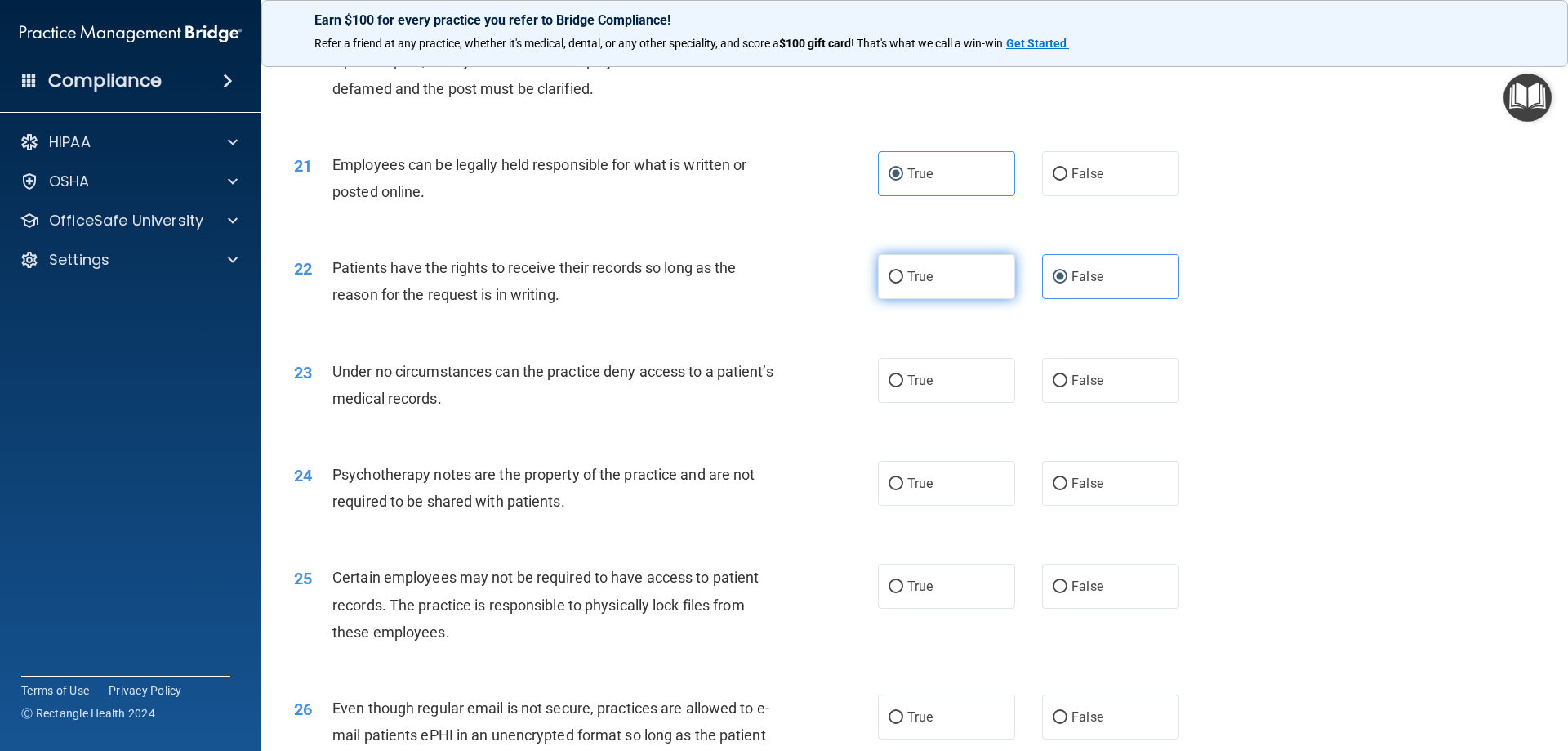
radio input "true"
radio input "false"
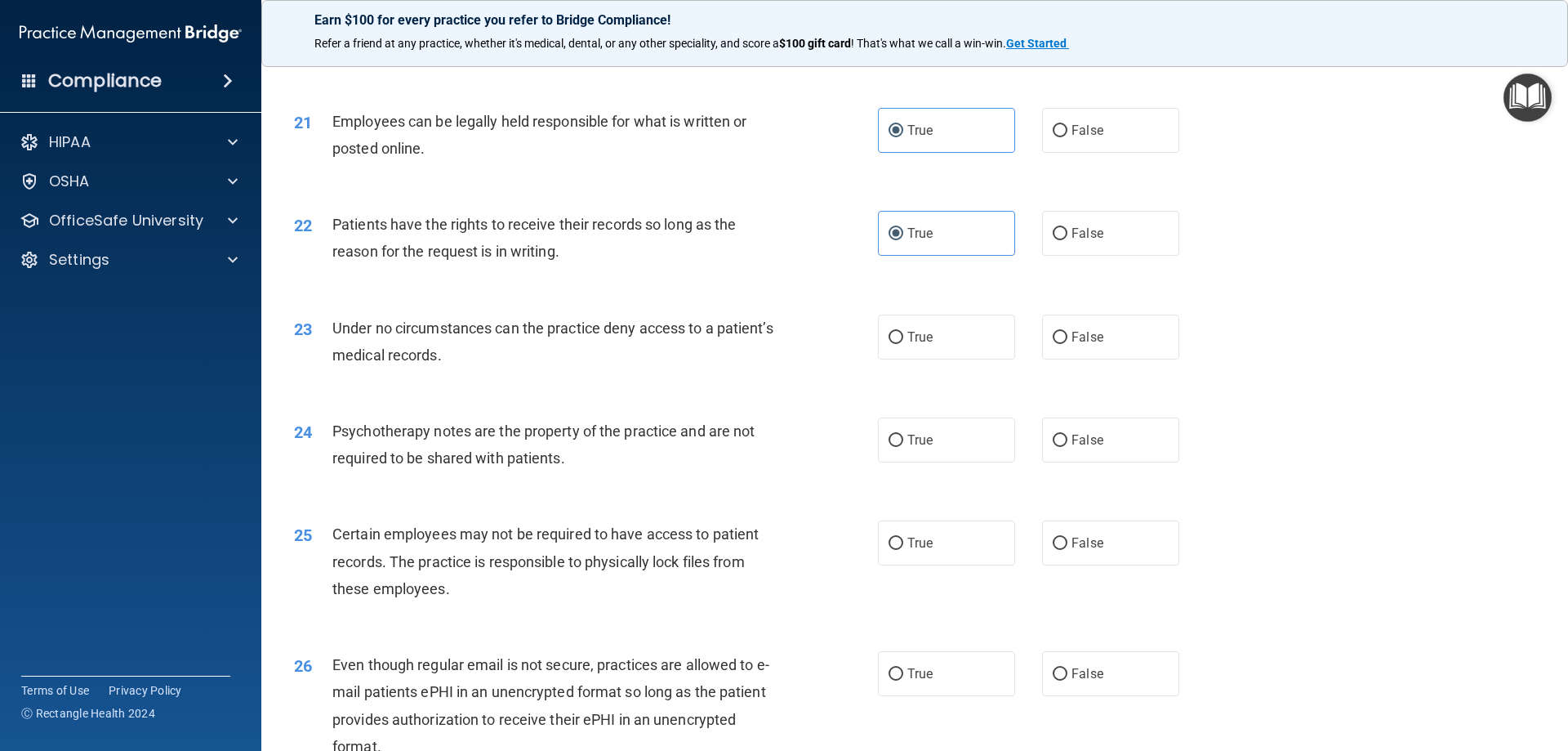
scroll to position [2697, 0]
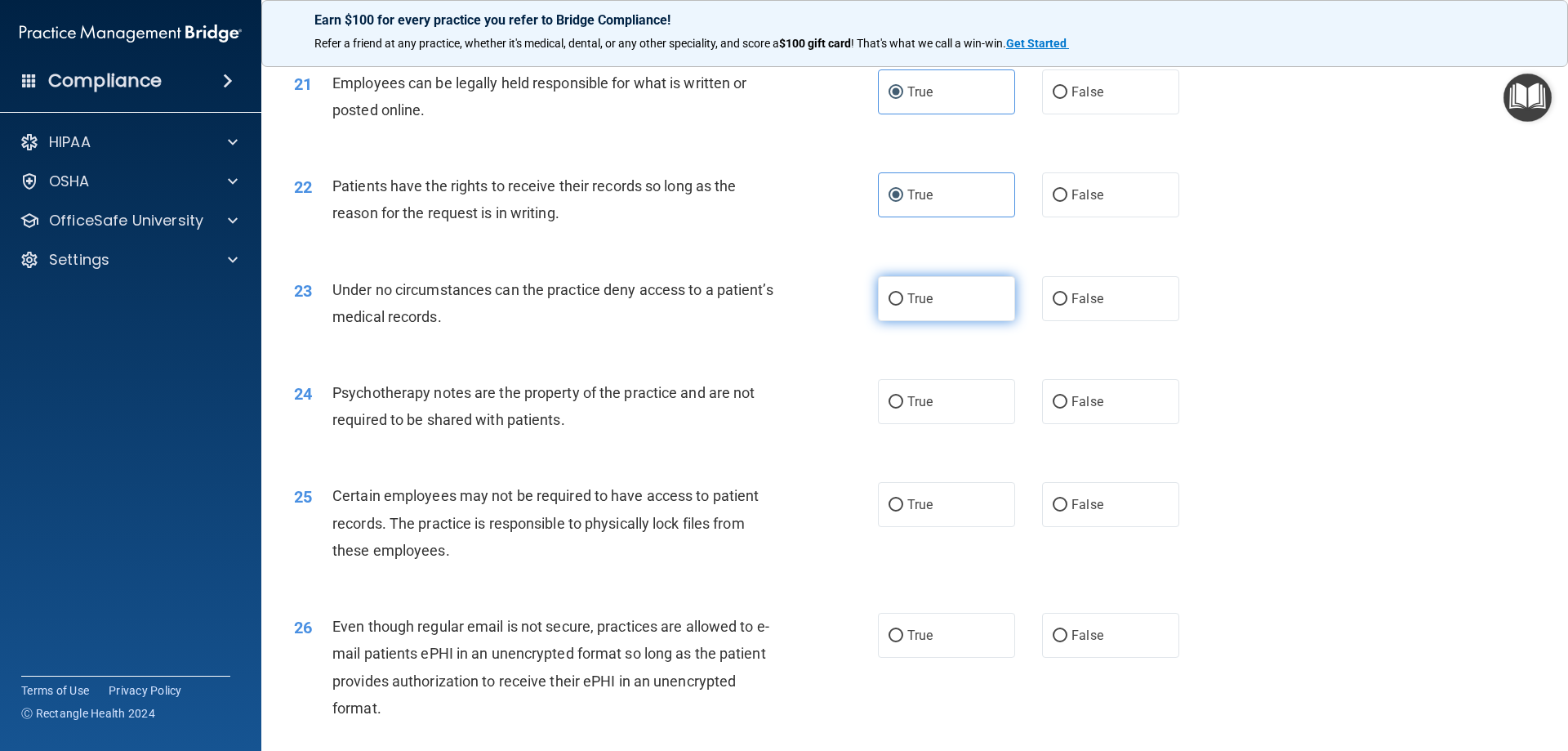
click at [907, 306] on span "True" at bounding box center [920, 299] width 25 height 15
click at [904, 306] on input "True" at bounding box center [895, 300] width 14 height 12
radio input "true"
click at [1078, 424] on label "False" at bounding box center [1111, 401] width 137 height 45
click at [1068, 409] on input "False" at bounding box center [1059, 402] width 14 height 12
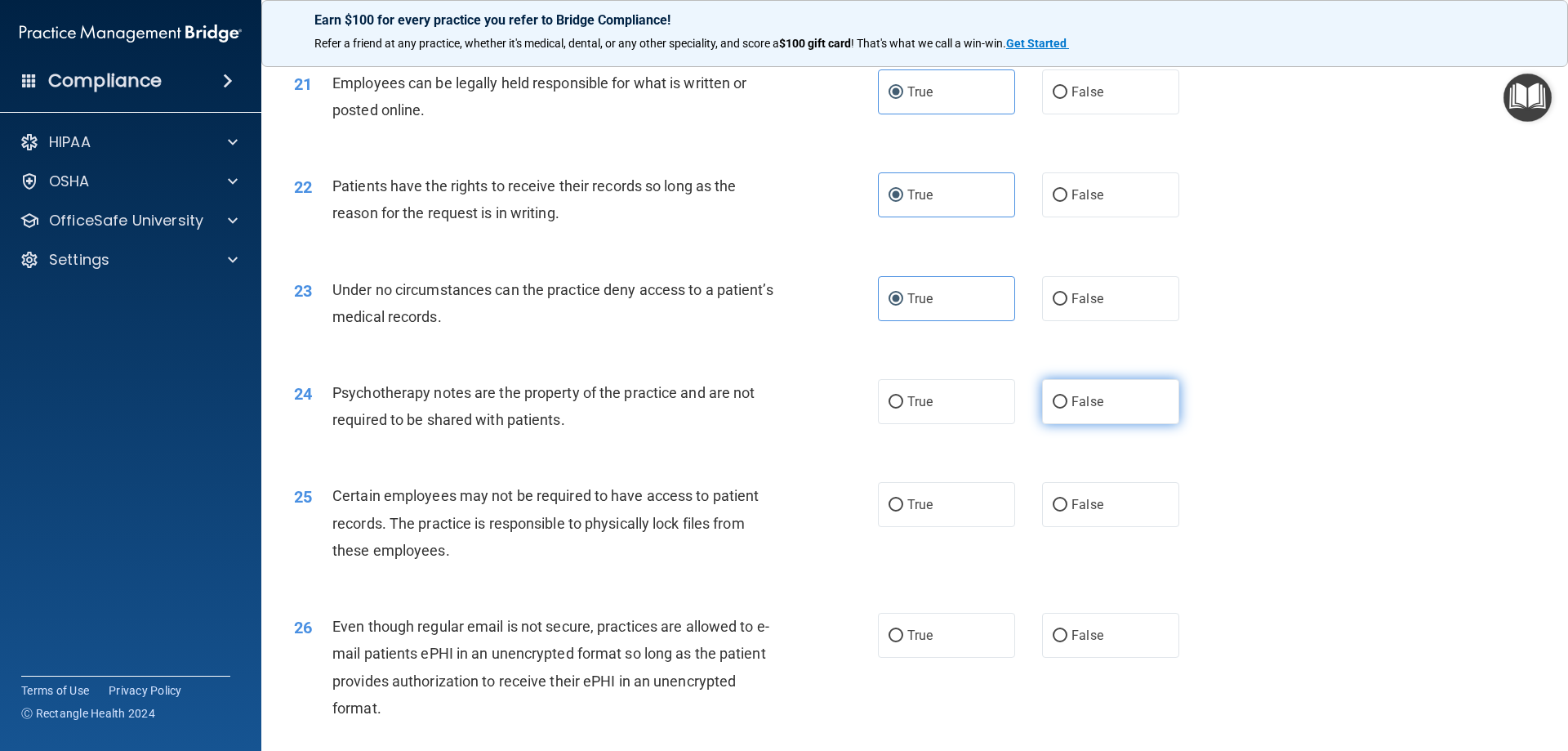
radio input "true"
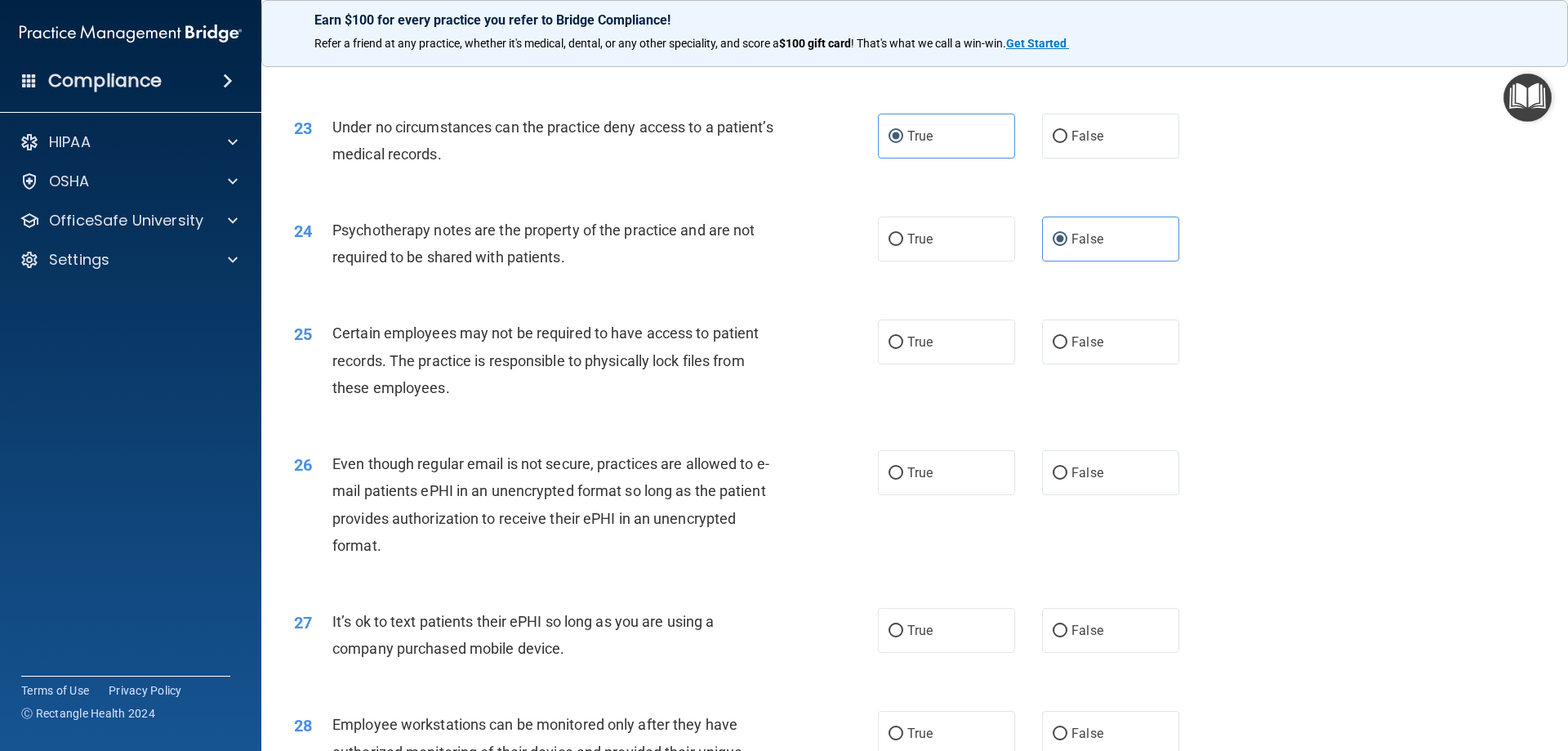
scroll to position [2860, 0]
click at [967, 339] on div "25 Certain employees may not be required to have access to patient records. The…" at bounding box center [915, 363] width 1266 height 130
click at [908, 364] on label "True" at bounding box center [947, 340] width 137 height 45
click at [904, 348] on input "True" at bounding box center [895, 342] width 14 height 12
radio input "true"
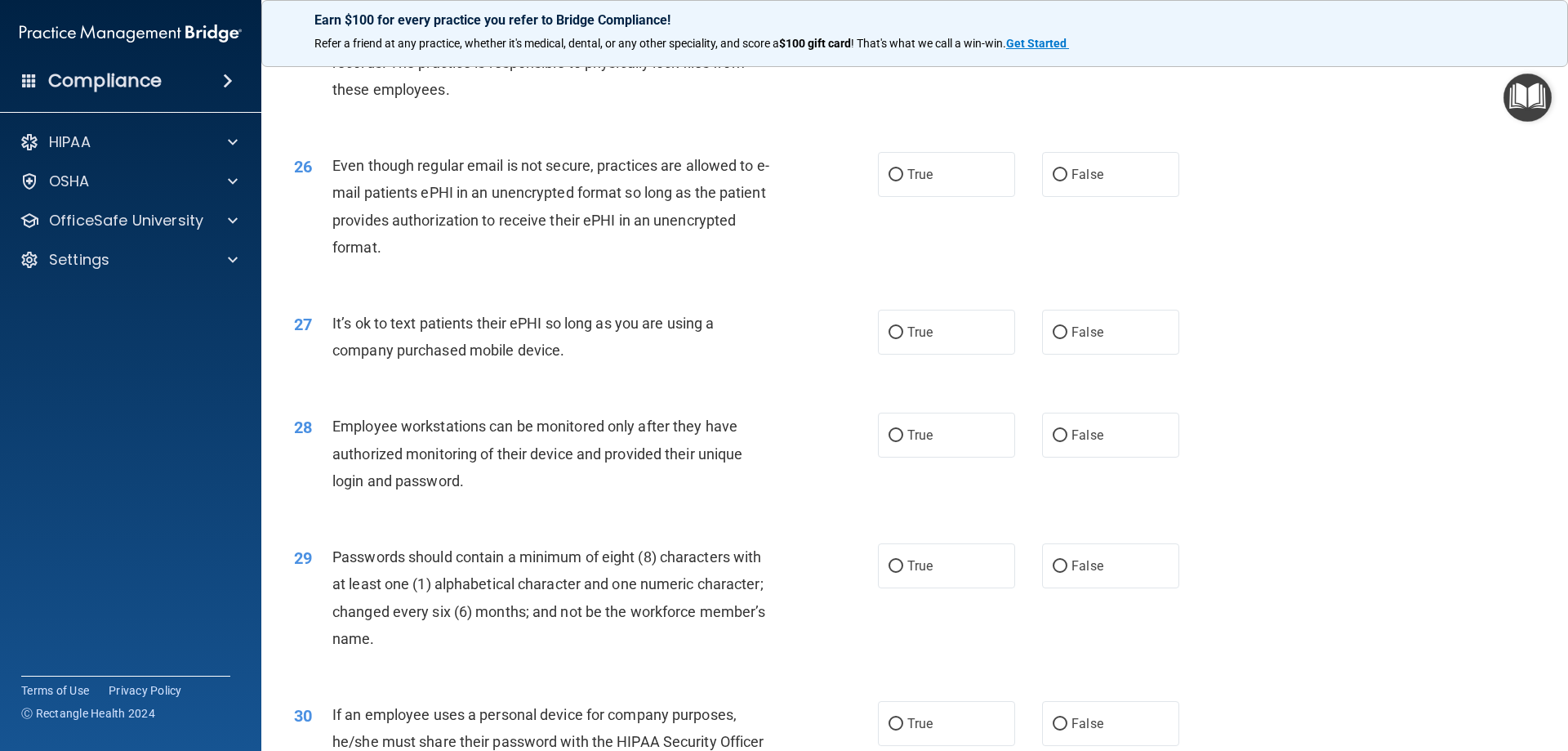
scroll to position [3187, 0]
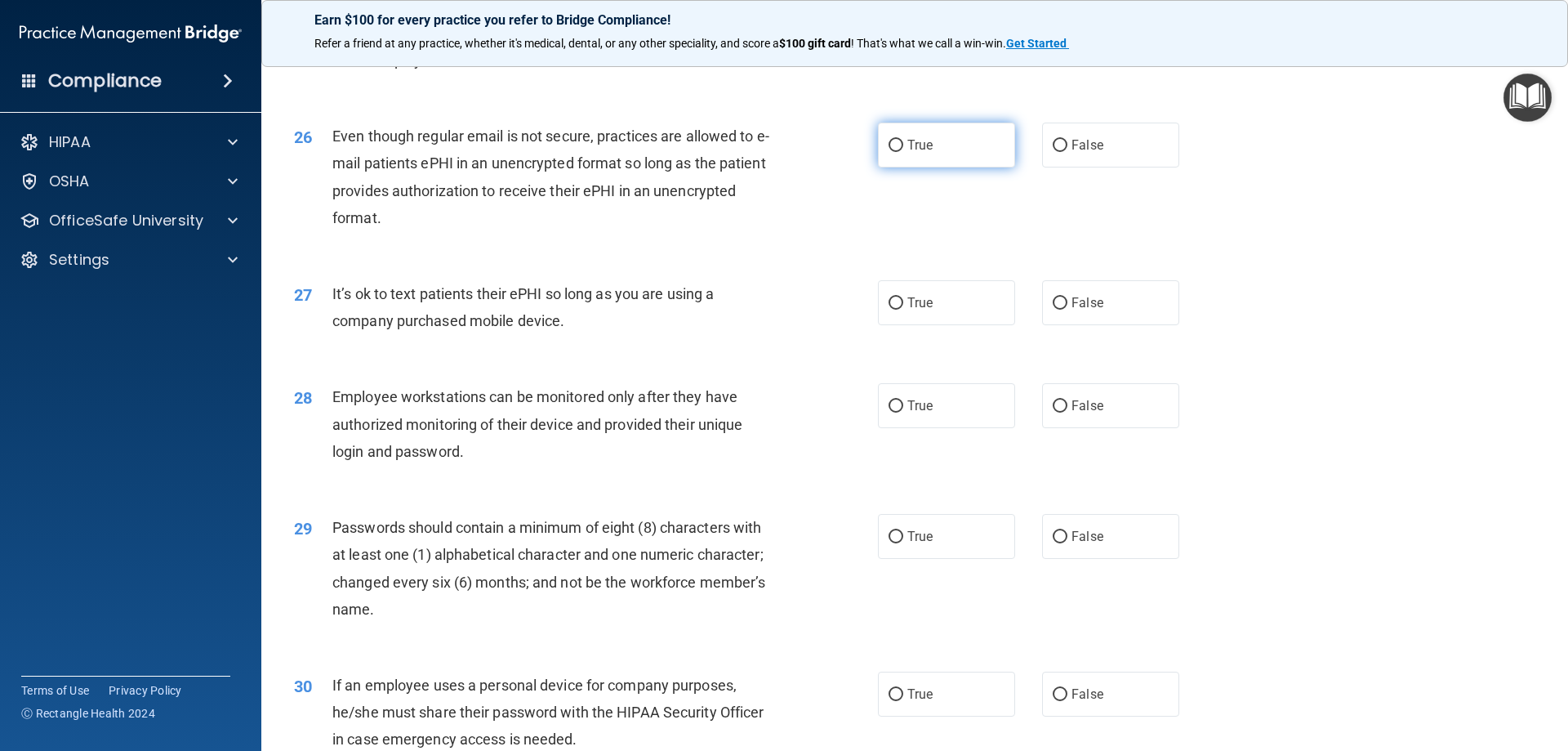
click at [922, 153] on span "True" at bounding box center [920, 145] width 25 height 15
click at [904, 152] on input "True" at bounding box center [895, 146] width 14 height 12
radio input "true"
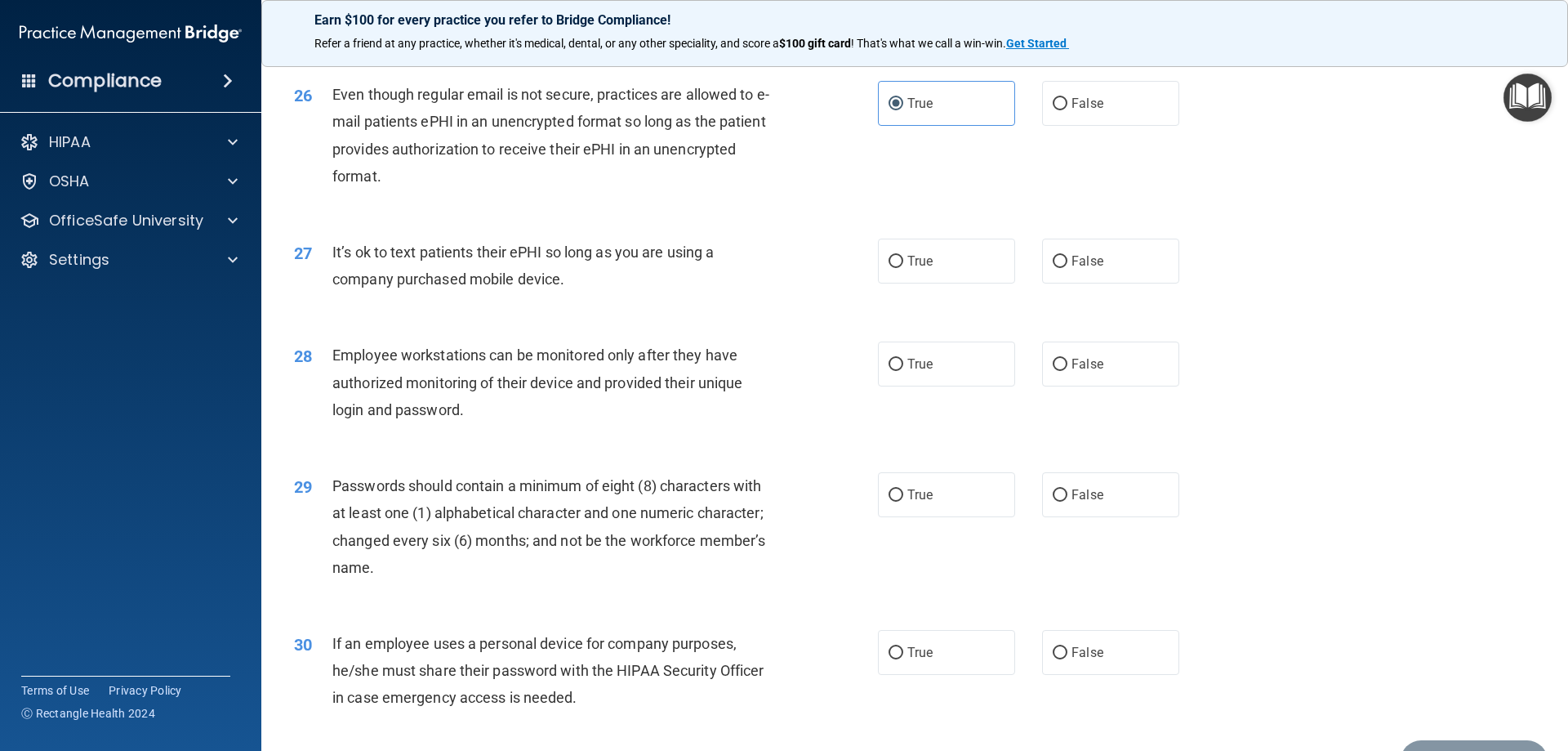
scroll to position [3269, 0]
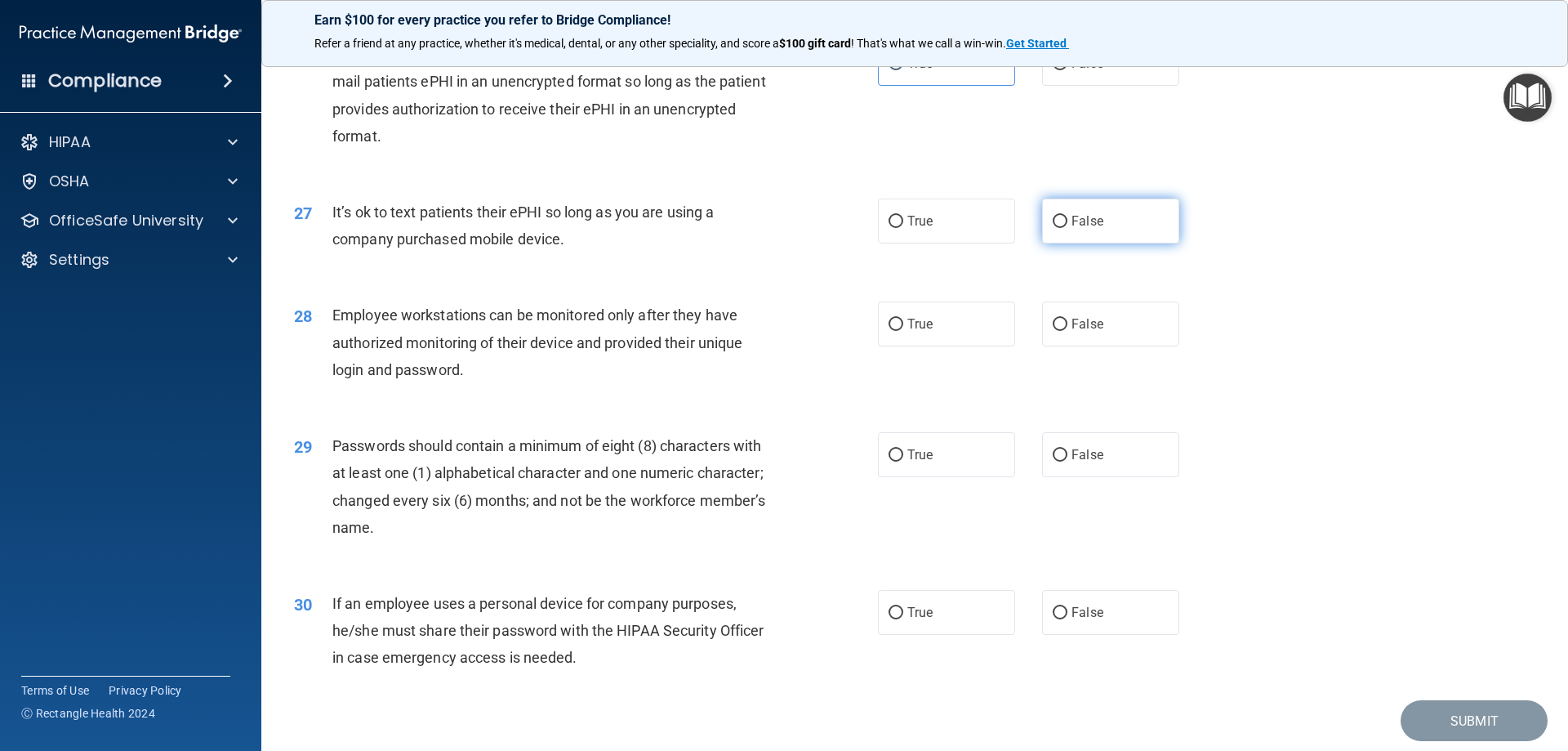
click at [1094, 229] on span "False" at bounding box center [1087, 221] width 32 height 15
click at [1068, 228] on input "False" at bounding box center [1059, 222] width 14 height 12
radio input "true"
click at [904, 346] on label "True" at bounding box center [947, 323] width 137 height 45
click at [904, 331] on input "True" at bounding box center [895, 324] width 14 height 12
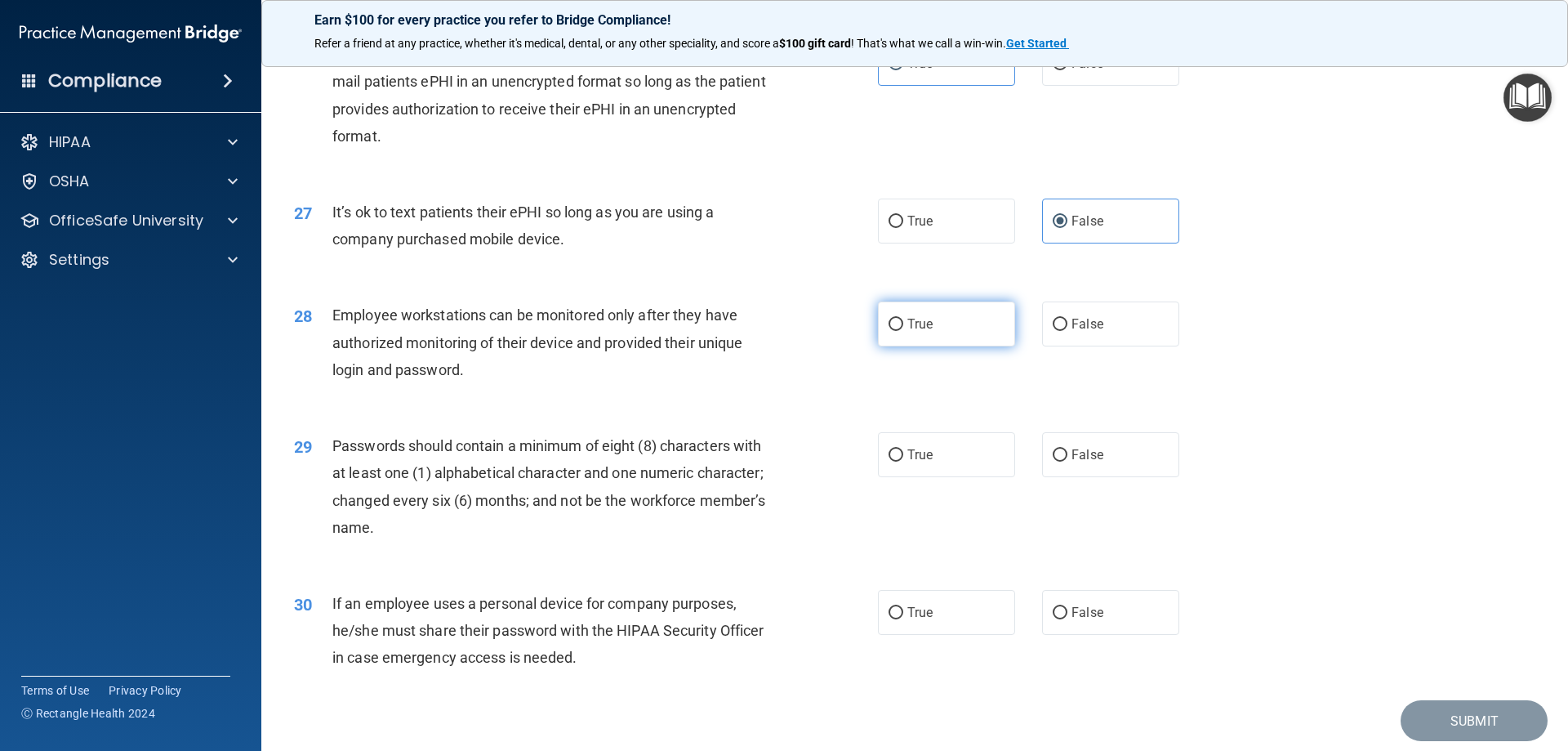
radio input "true"
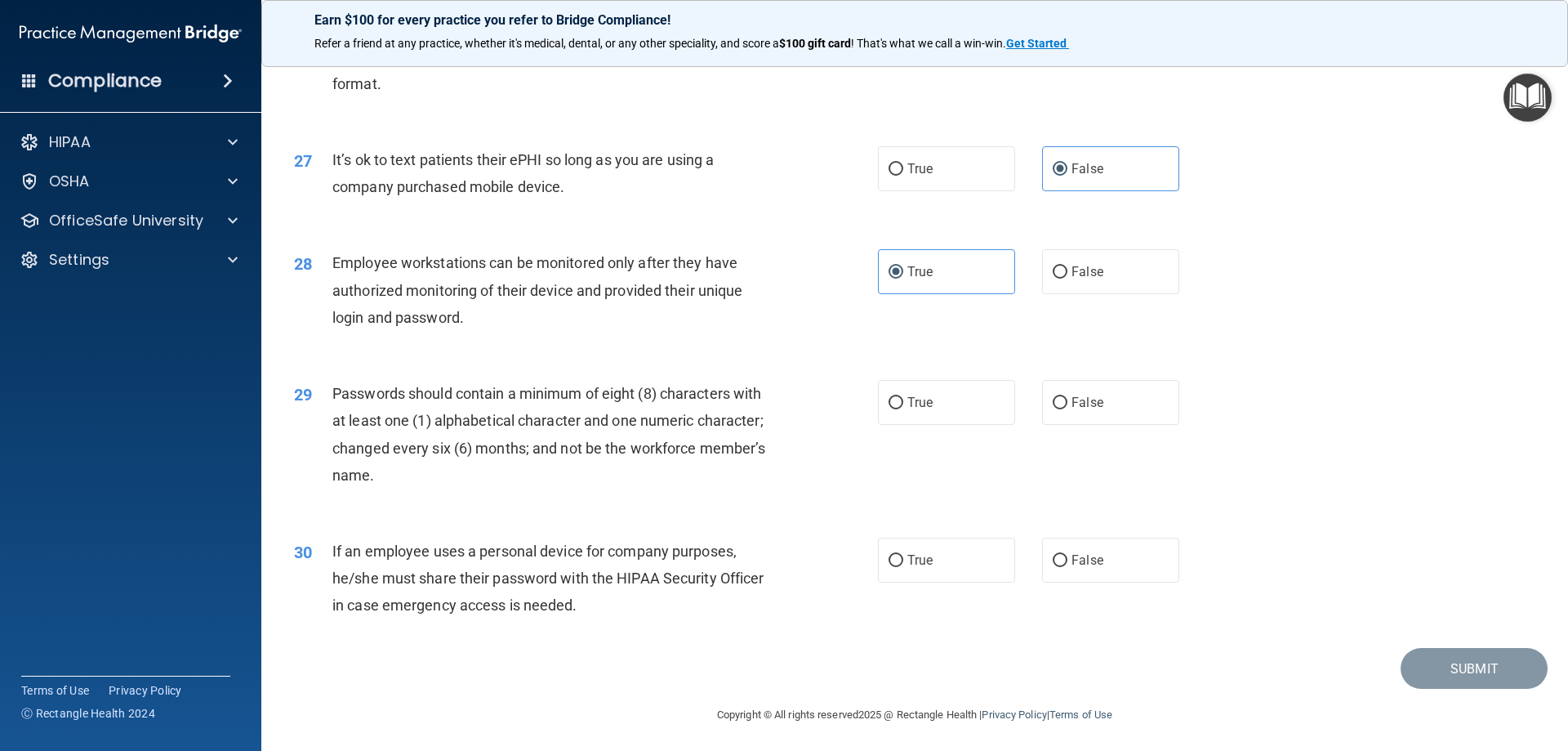
scroll to position [3351, 0]
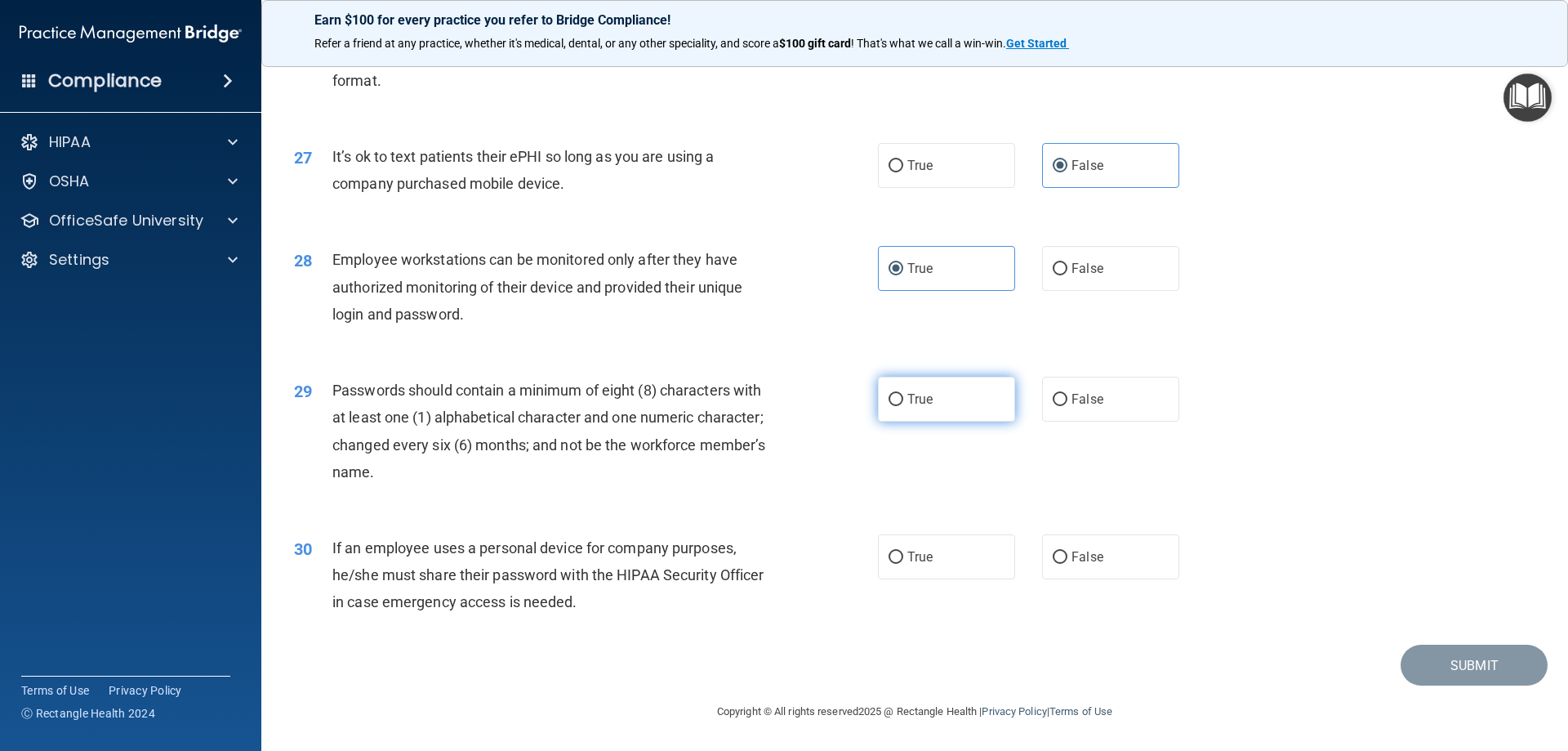
click at [928, 410] on label "True" at bounding box center [947, 399] width 137 height 45
click at [904, 406] on input "True" at bounding box center [895, 400] width 14 height 12
radio input "true"
click at [961, 546] on label "True" at bounding box center [947, 556] width 137 height 45
click at [904, 552] on input "True" at bounding box center [895, 558] width 14 height 12
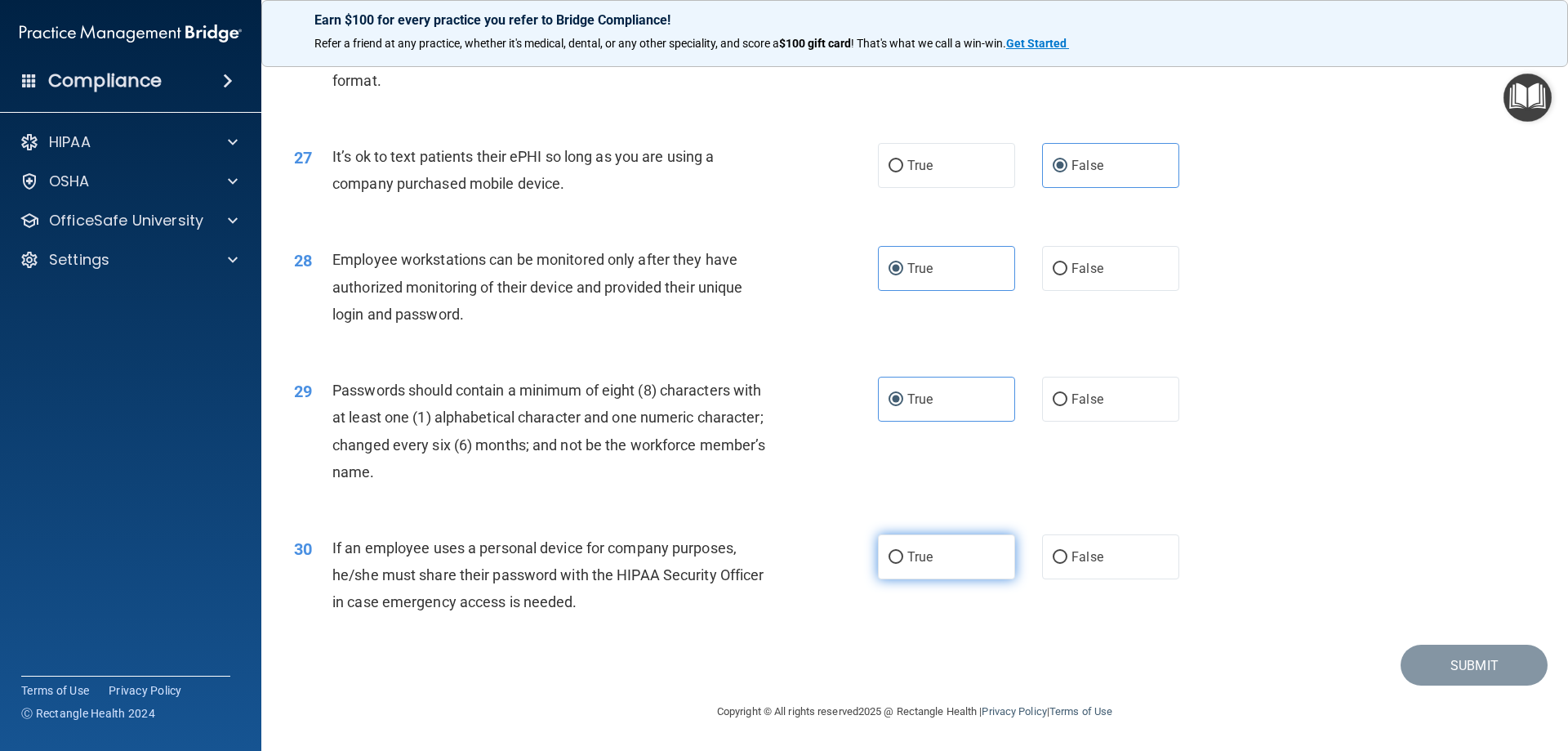
radio input "true"
click at [1454, 675] on button "Submit" at bounding box center [1474, 665] width 147 height 41
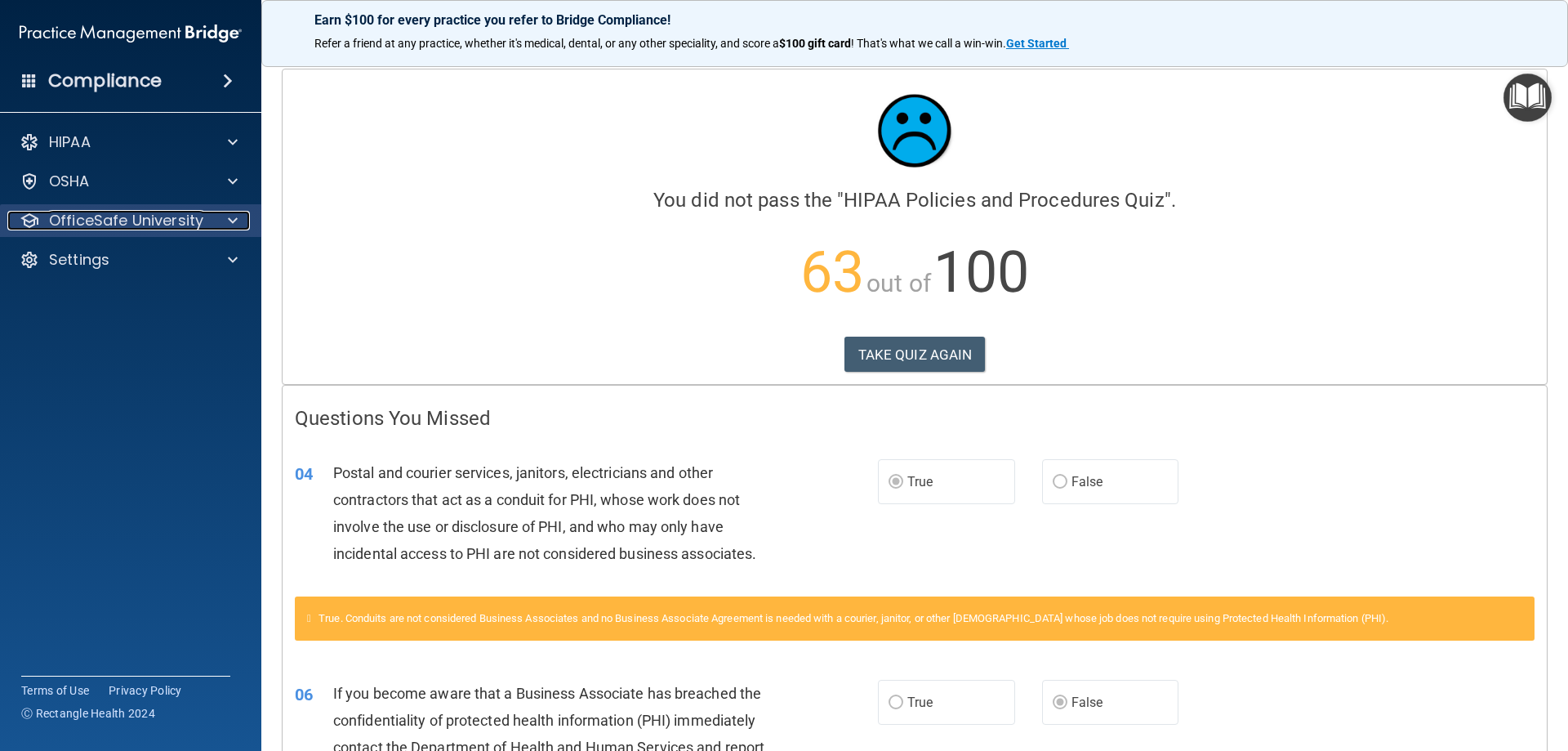
click at [241, 222] on div at bounding box center [230, 220] width 41 height 19
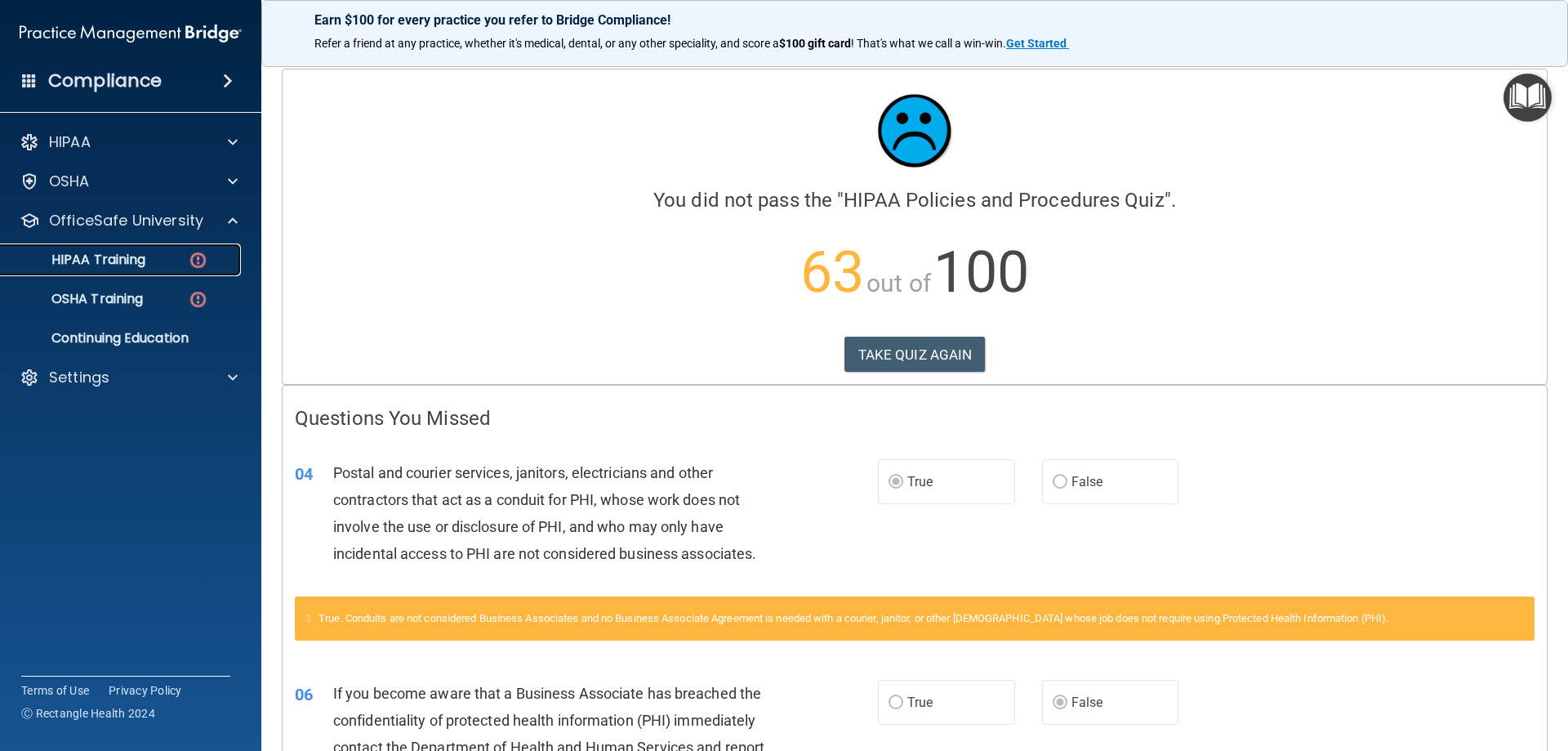
click at [153, 256] on div "HIPAA Training" at bounding box center [123, 259] width 223 height 16
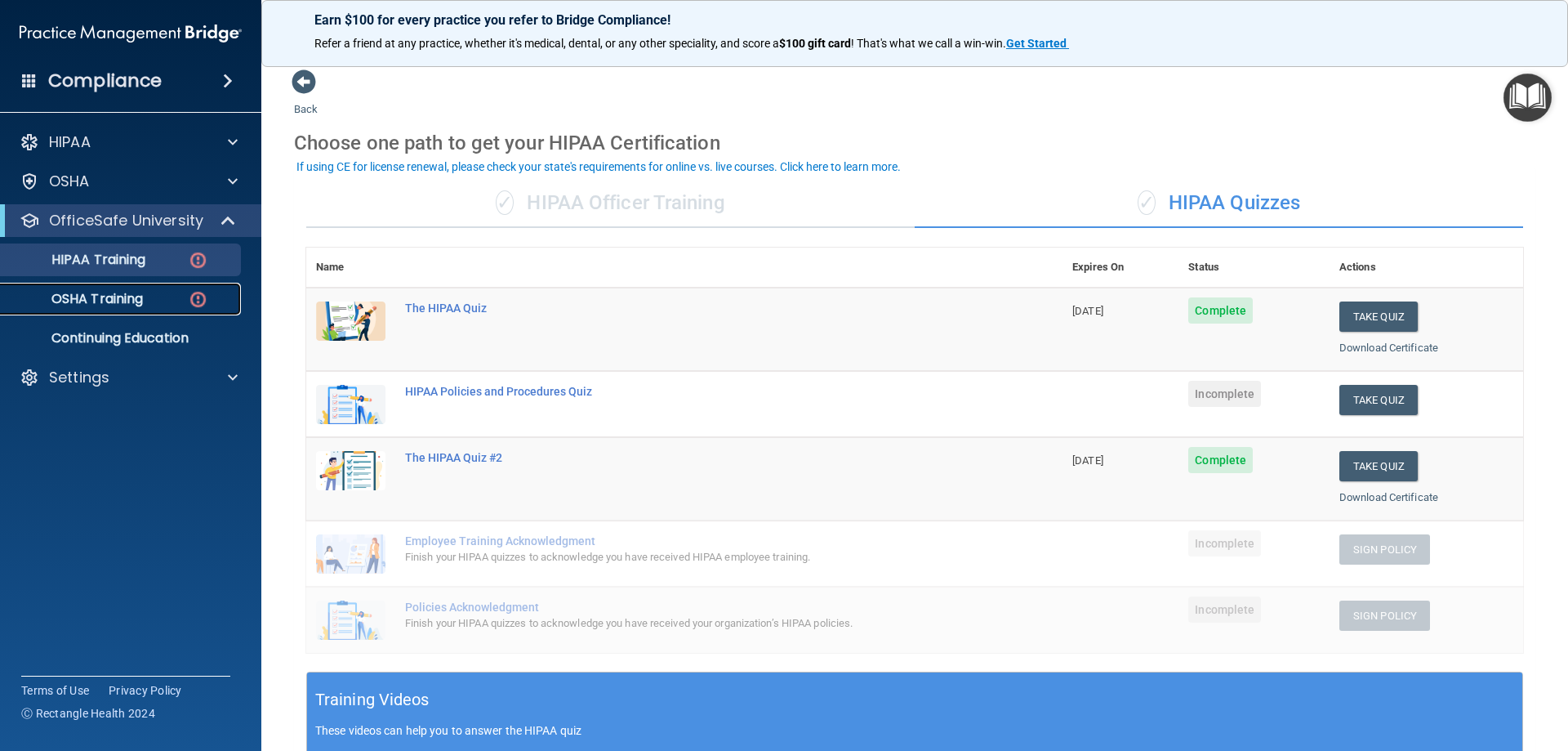
click at [98, 306] on p "OSHA Training" at bounding box center [77, 299] width 132 height 16
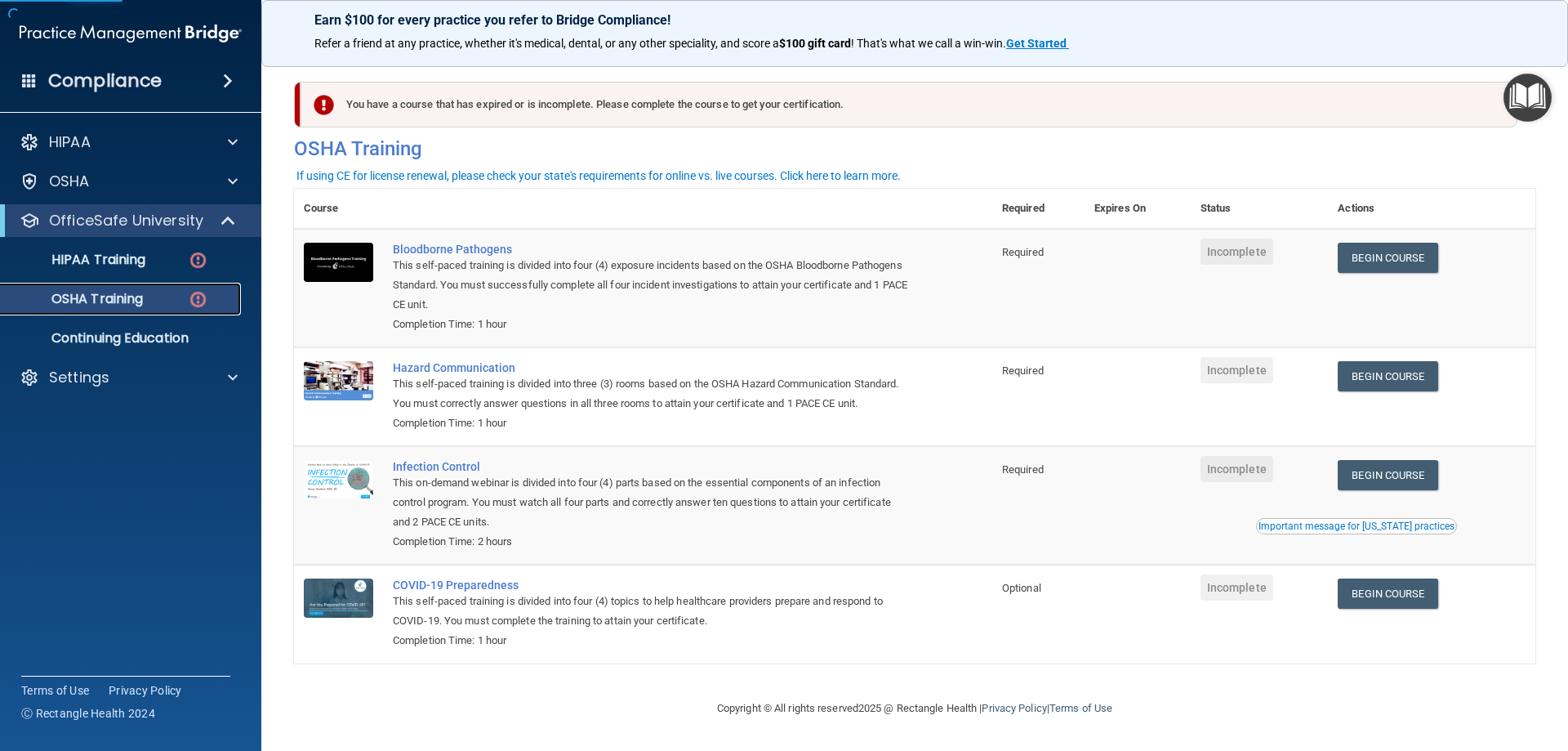
scroll to position [20, 0]
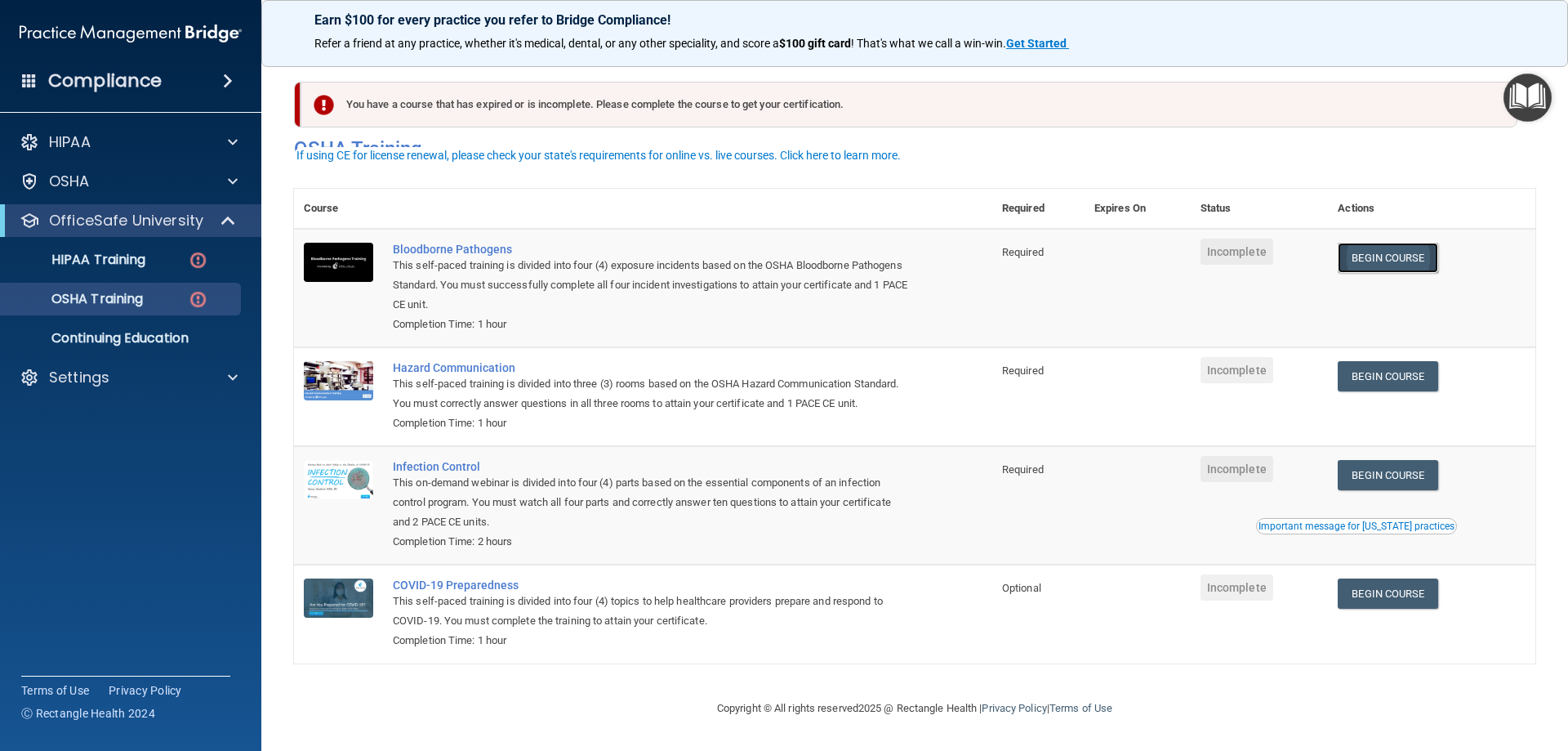
click at [1399, 243] on link "Begin Course" at bounding box center [1388, 258] width 100 height 30
